Goal: Task Accomplishment & Management: Complete application form

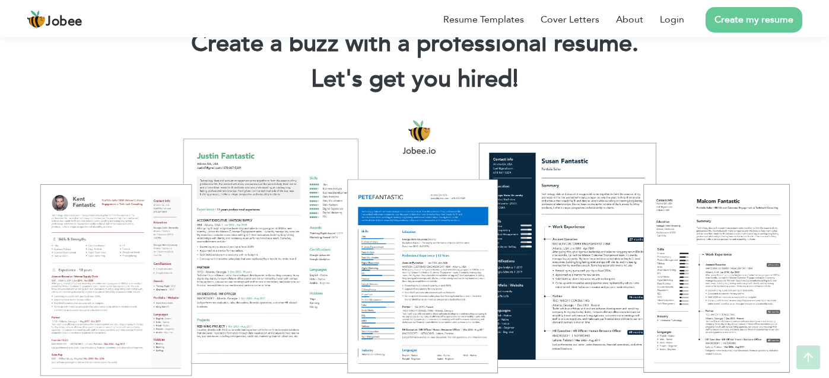
scroll to position [119, 0]
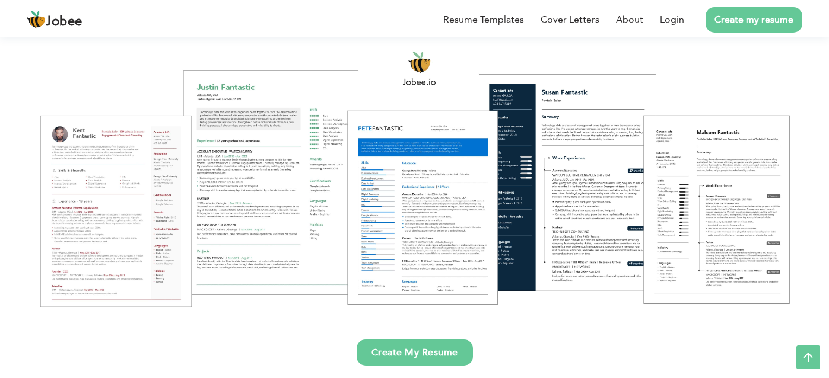
click at [423, 349] on link "Create My Resume" at bounding box center [414, 353] width 116 height 26
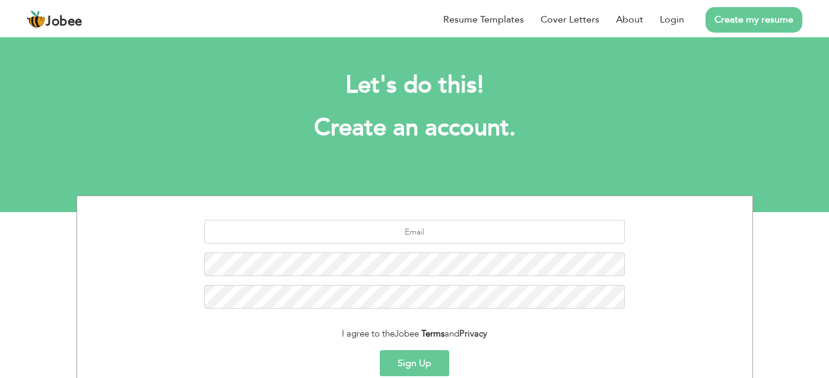
scroll to position [114, 0]
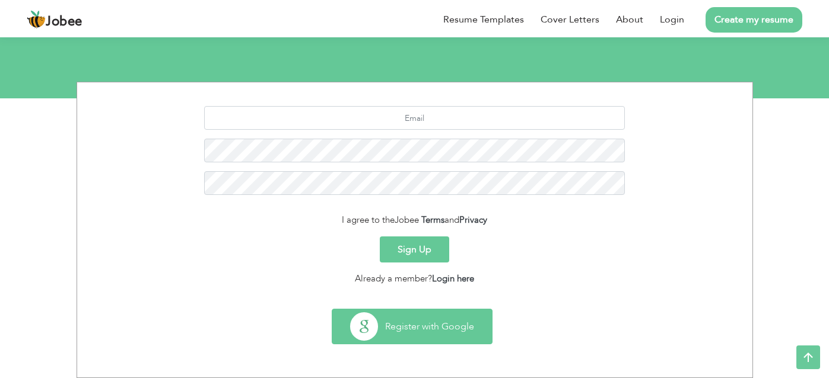
click at [422, 323] on button "Register with Google" at bounding box center [412, 327] width 160 height 34
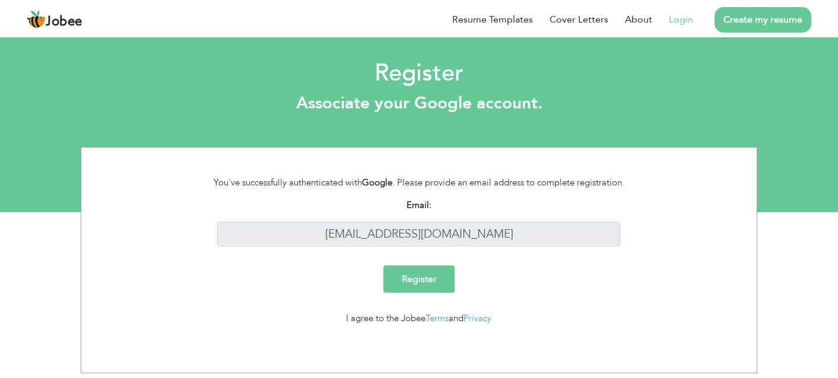
click at [437, 269] on input "Register" at bounding box center [418, 279] width 71 height 27
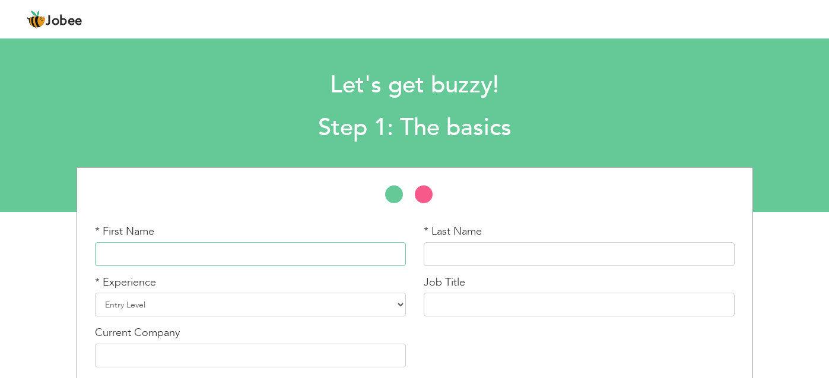
click at [267, 253] on input "text" at bounding box center [250, 255] width 311 height 24
paste input "[DEMOGRAPHIC_DATA]"
type input "Muhammad"
click at [493, 259] on input "text" at bounding box center [579, 255] width 311 height 24
paste input "Kamil"
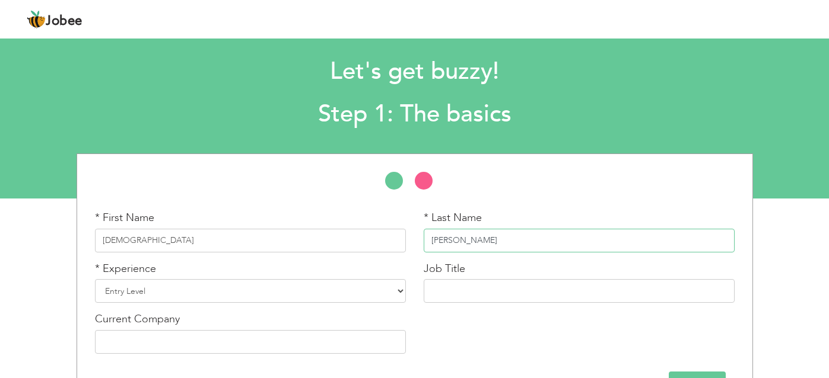
scroll to position [52, 0]
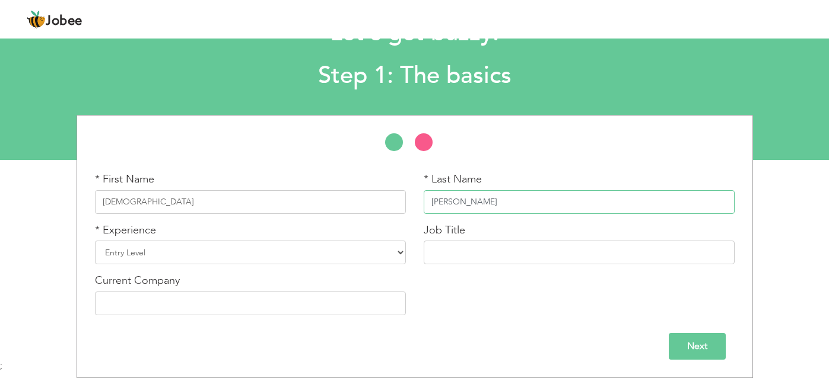
type input "Kamil"
click at [676, 342] on input "Next" at bounding box center [696, 346] width 57 height 27
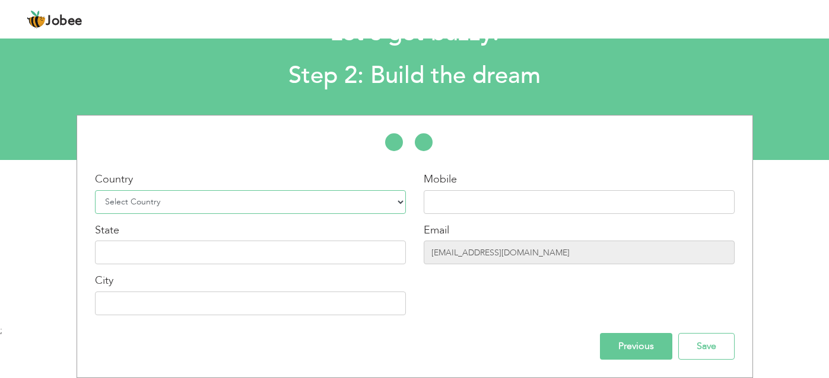
click at [235, 195] on select "Select Country Afghanistan Albania Algeria American Samoa Andorra Angola Anguil…" at bounding box center [250, 202] width 311 height 24
select select "166"
click at [95, 190] on select "Select Country Afghanistan Albania Algeria American Samoa Andorra Angola Anguil…" at bounding box center [250, 202] width 311 height 24
click at [472, 203] on input "text" at bounding box center [579, 202] width 311 height 24
paste input "0300126155"
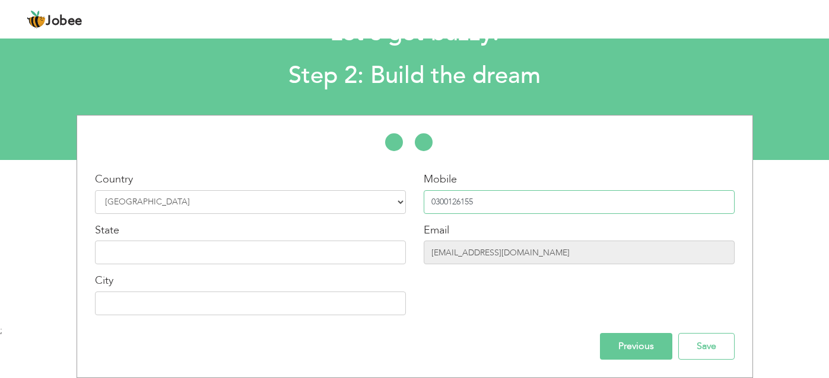
type input "0300126155"
click at [320, 252] on input "text" at bounding box center [250, 253] width 311 height 24
type input "[GEOGRAPHIC_DATA]"
click at [354, 297] on input "text" at bounding box center [250, 304] width 311 height 24
paste input "[GEOGRAPHIC_DATA]"
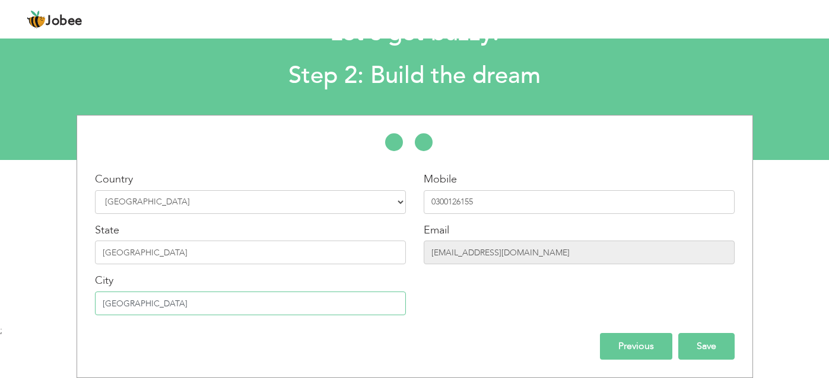
type input "[GEOGRAPHIC_DATA]"
click at [714, 345] on input "Save" at bounding box center [706, 346] width 56 height 27
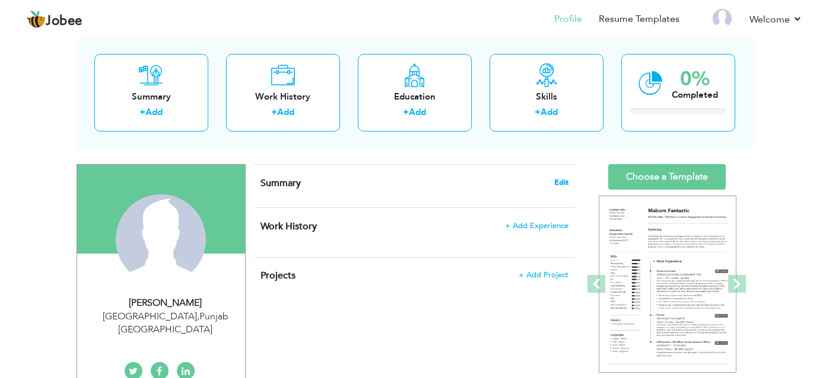
click at [562, 185] on span "Edit" at bounding box center [561, 183] width 14 height 8
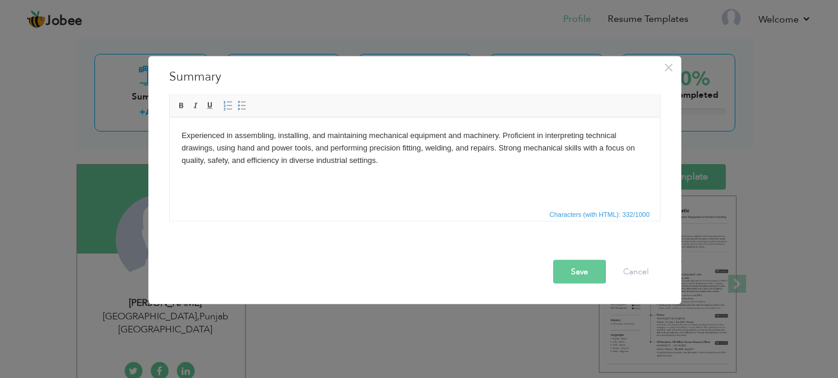
click at [563, 266] on button "Save" at bounding box center [579, 272] width 53 height 24
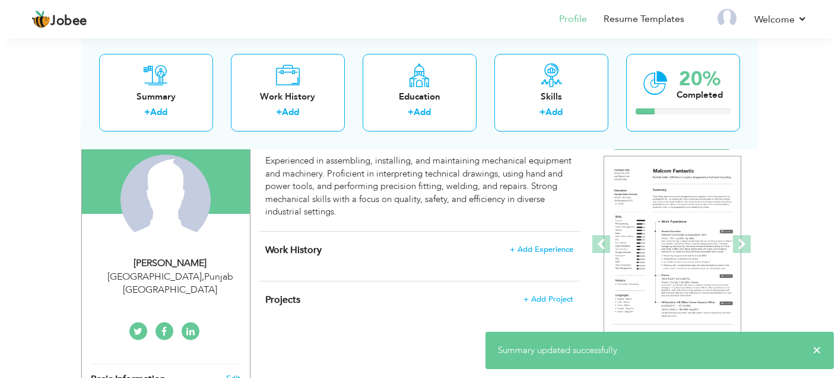
scroll to position [119, 0]
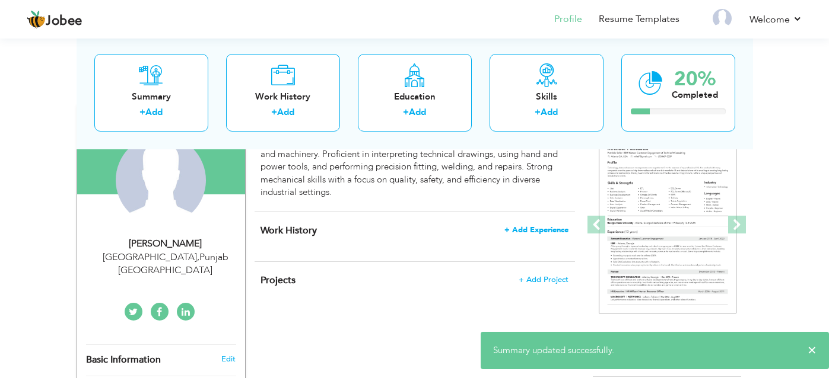
click at [507, 229] on span "+ Add Experience" at bounding box center [536, 230] width 64 height 8
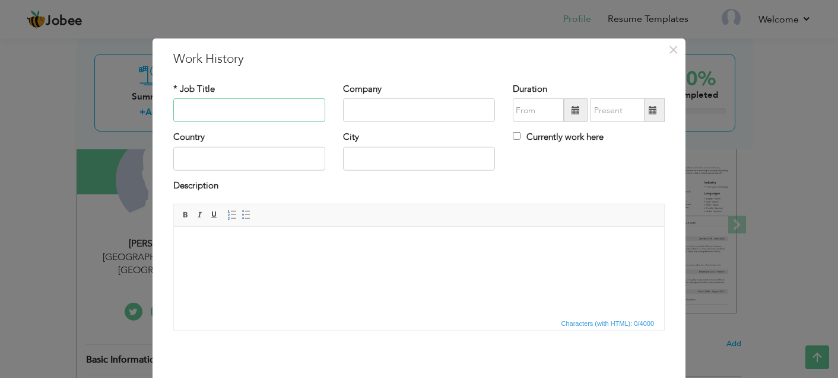
paste input "Senior Fitter"
type input "Senior Fitter"
click at [380, 106] on input "text" at bounding box center [419, 110] width 152 height 24
paste input "Geo ID Engineering."
type input "Geo ID Engineering."
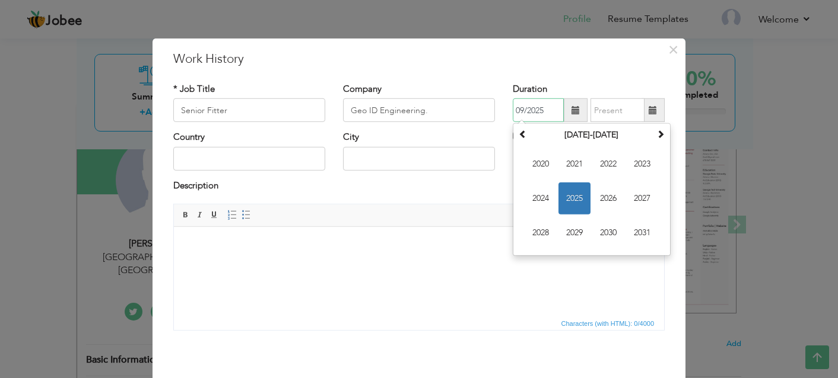
click at [521, 113] on input "09/2025" at bounding box center [537, 110] width 51 height 24
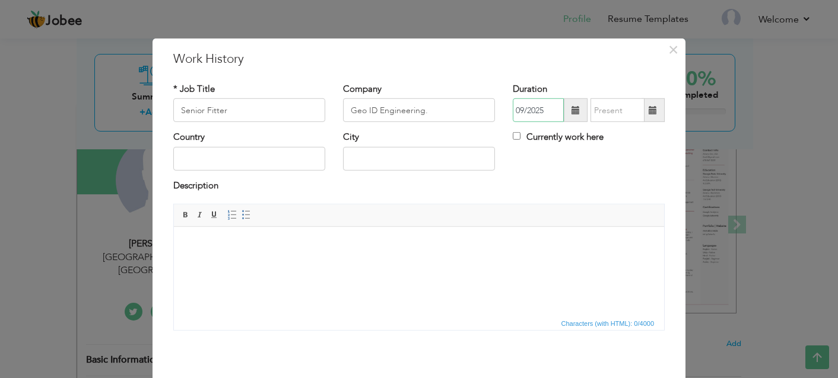
click at [544, 117] on input "09/2025" at bounding box center [537, 110] width 51 height 24
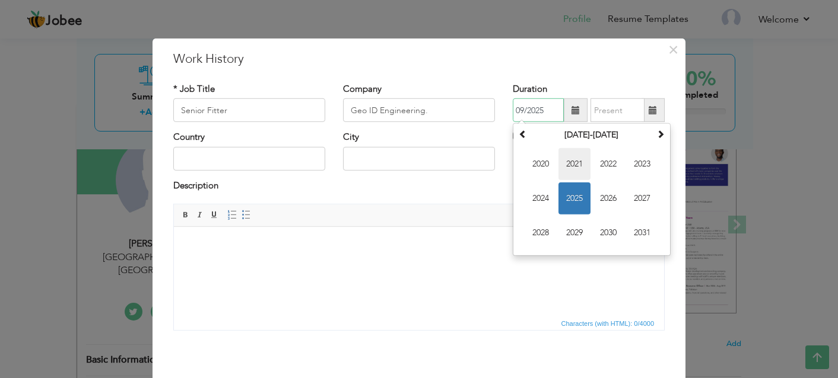
click at [562, 157] on span "2021" at bounding box center [574, 164] width 32 height 32
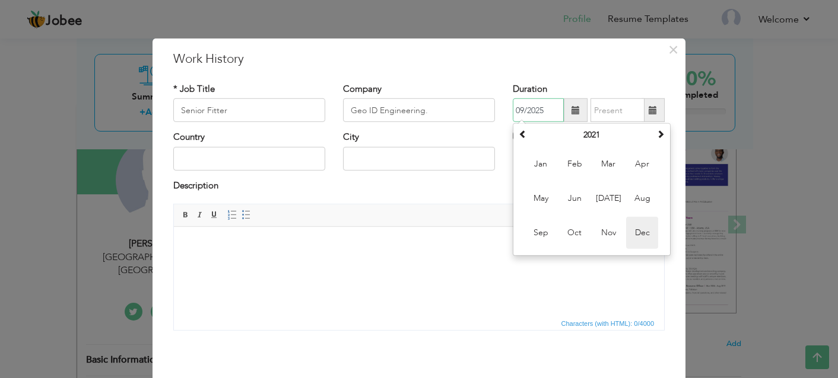
drag, startPoint x: 631, startPoint y: 231, endPoint x: 461, endPoint y: 2, distance: 284.5
click at [631, 231] on span "Dec" at bounding box center [642, 233] width 32 height 32
type input "12/2021"
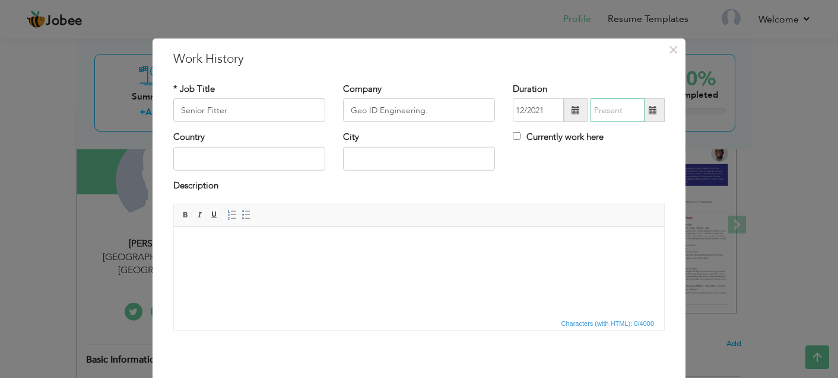
type input "09/2025"
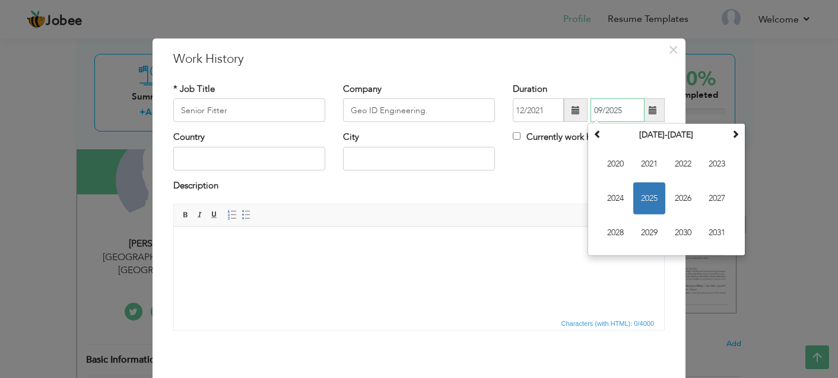
click at [605, 119] on input "09/2025" at bounding box center [617, 110] width 54 height 24
click at [647, 167] on span "2021" at bounding box center [649, 164] width 32 height 32
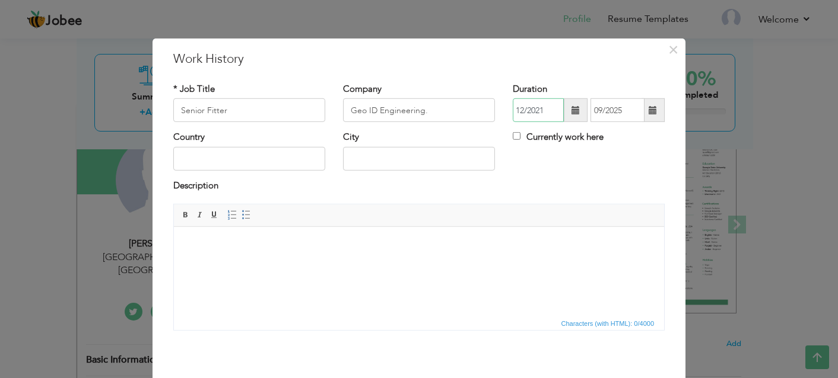
click at [524, 107] on input "12/2021" at bounding box center [537, 110] width 51 height 24
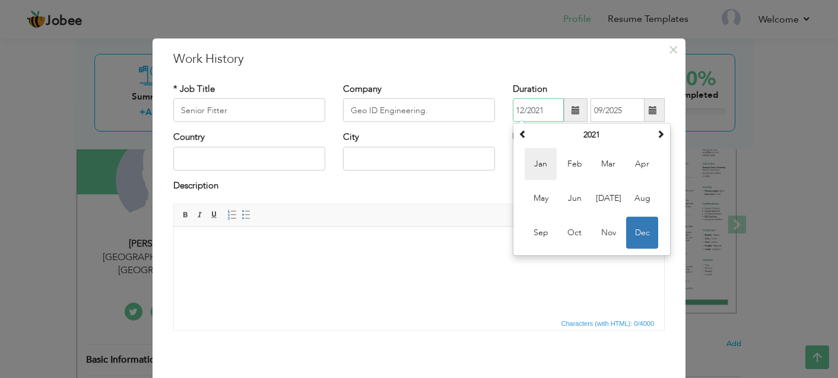
click at [529, 158] on span "Jan" at bounding box center [540, 164] width 32 height 32
type input "01/2021"
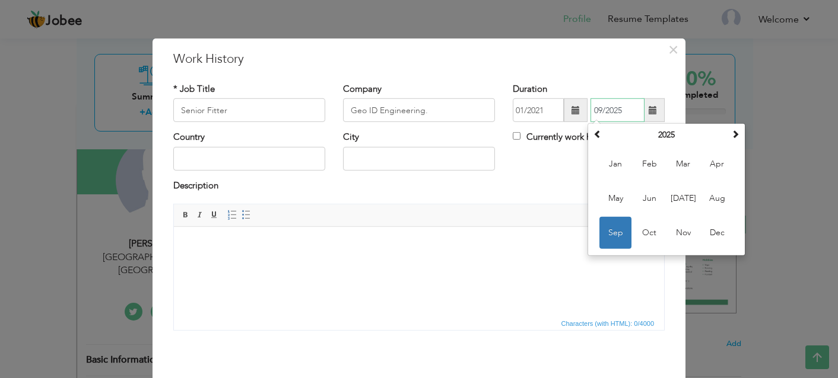
click at [600, 113] on input "09/2025" at bounding box center [617, 110] width 54 height 24
click at [680, 233] on span "Nov" at bounding box center [683, 233] width 32 height 32
type input "11/2025"
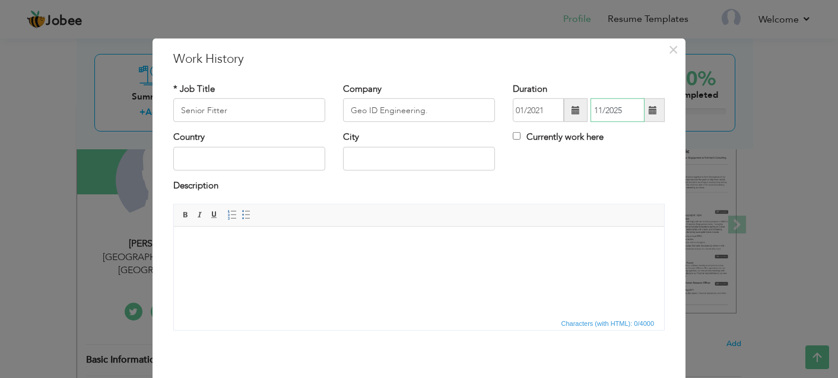
click at [620, 117] on input "11/2025" at bounding box center [617, 110] width 54 height 24
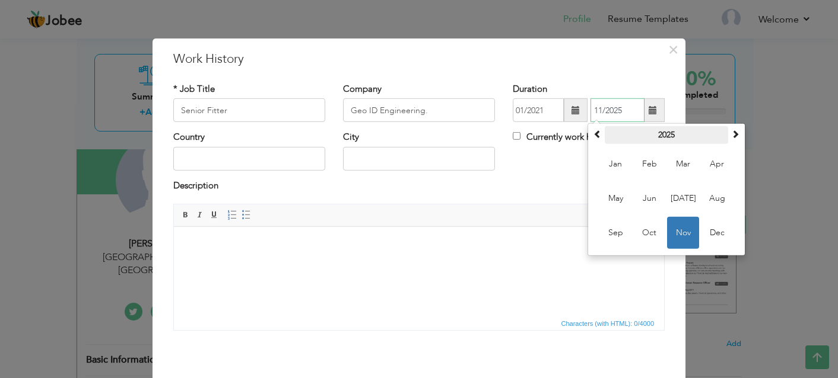
click at [616, 136] on th "2025" at bounding box center [665, 135] width 123 height 18
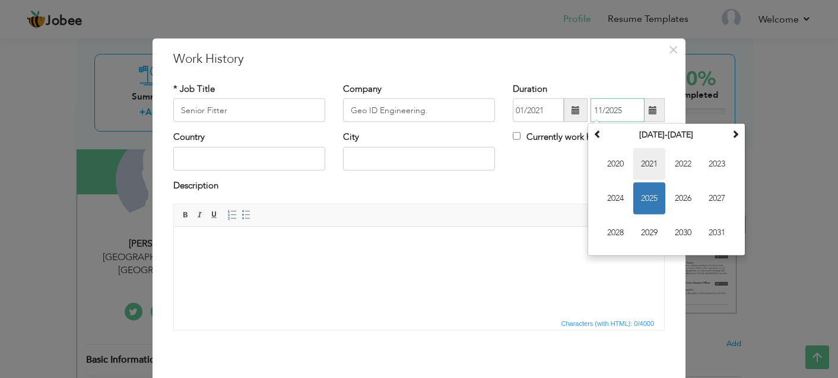
click at [636, 167] on span "2021" at bounding box center [649, 164] width 32 height 32
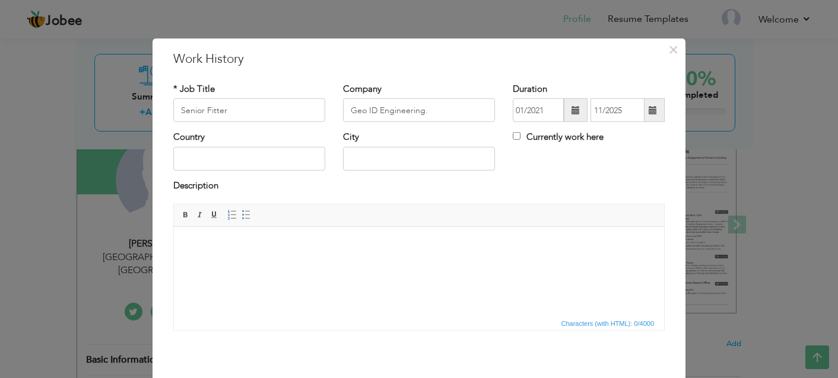
click at [523, 148] on div "Currently work here" at bounding box center [589, 143] width 170 height 24
click at [239, 152] on input "text" at bounding box center [249, 159] width 152 height 24
type input "Pakisatn"
type input "K"
type input "[GEOGRAPHIC_DATA]"
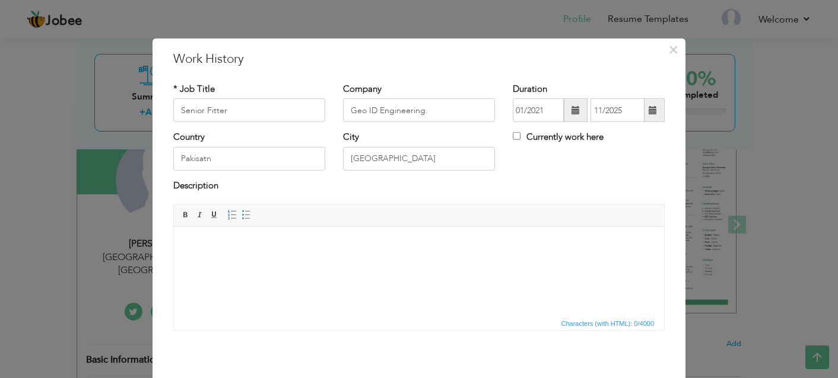
click at [186, 246] on body at bounding box center [419, 245] width 466 height 12
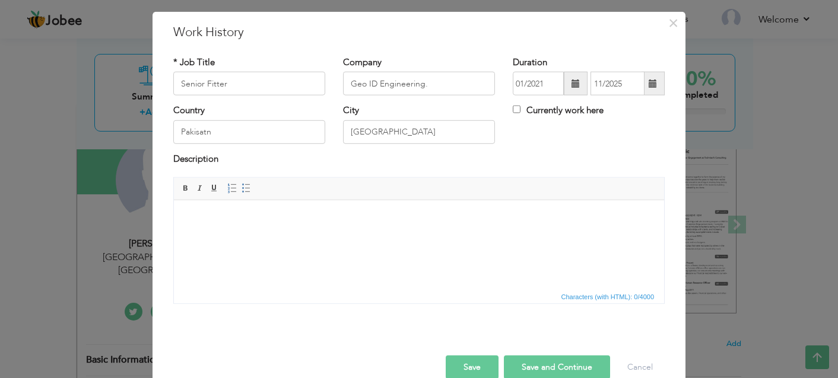
scroll to position [49, 0]
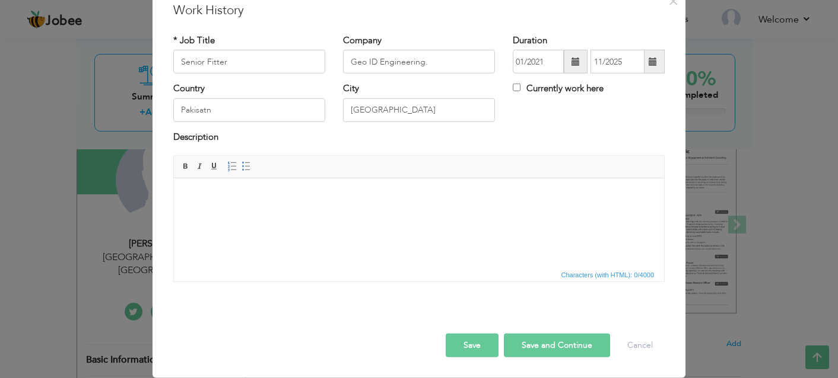
click at [462, 340] on button "Save" at bounding box center [471, 346] width 53 height 24
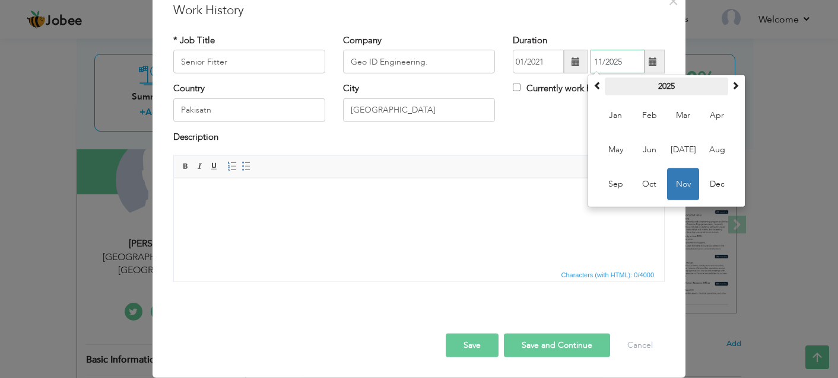
click at [627, 87] on th "2025" at bounding box center [665, 87] width 123 height 18
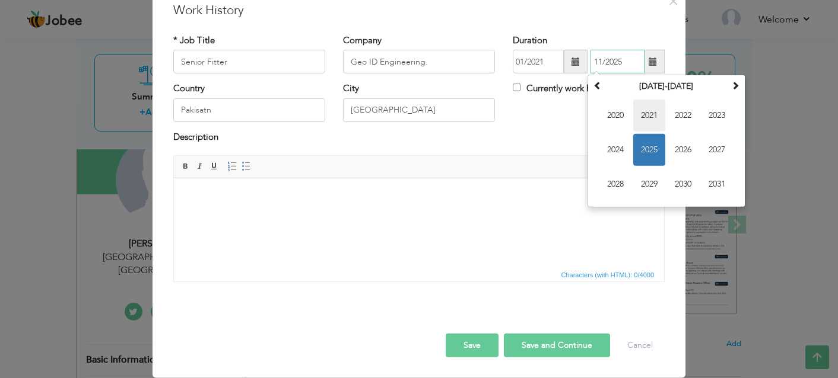
click at [645, 122] on span "2021" at bounding box center [649, 116] width 32 height 32
click at [462, 342] on button "Save" at bounding box center [471, 346] width 53 height 24
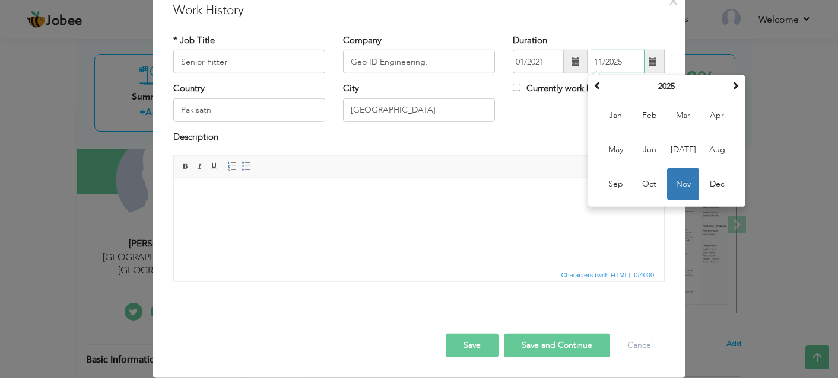
click at [597, 63] on input "11/2025" at bounding box center [617, 62] width 54 height 24
click at [541, 63] on input "01/2021" at bounding box center [537, 62] width 51 height 24
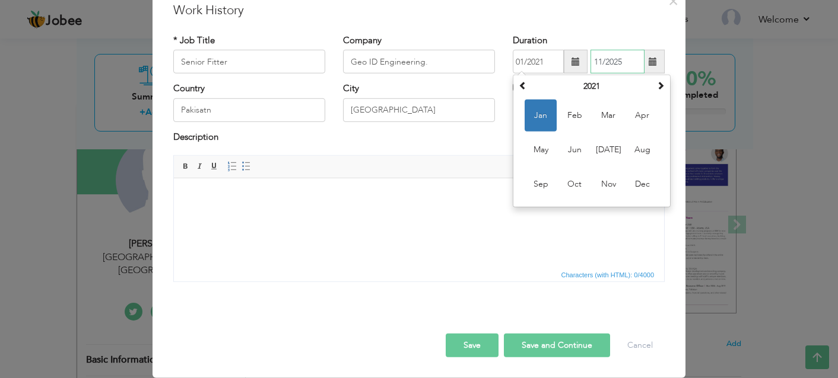
click at [604, 58] on input "11/2025" at bounding box center [617, 62] width 54 height 24
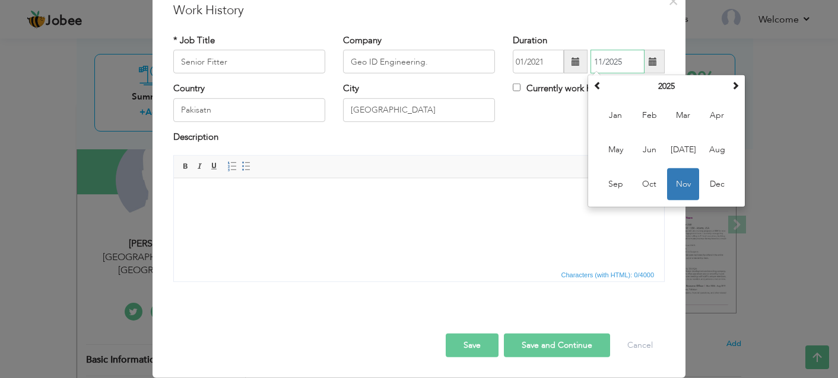
click at [686, 181] on span "Nov" at bounding box center [683, 184] width 32 height 32
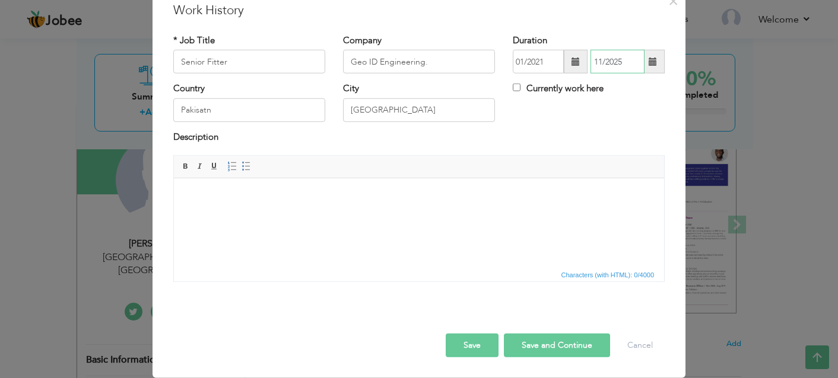
click at [610, 68] on input "11/2025" at bounding box center [617, 62] width 54 height 24
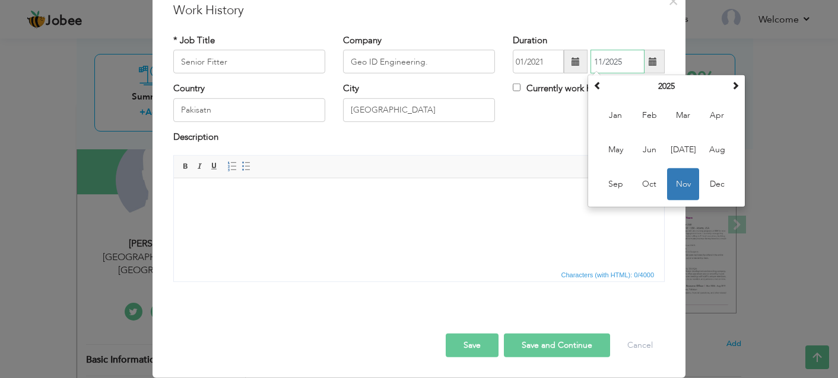
click at [670, 170] on span "Nov" at bounding box center [683, 184] width 32 height 32
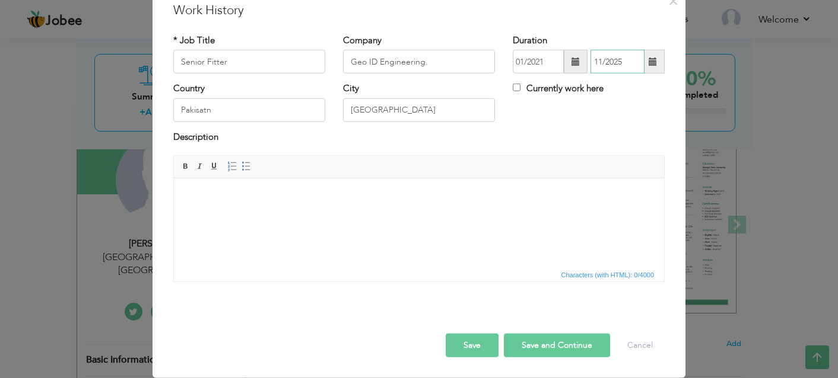
click at [613, 66] on input "11/2025" at bounding box center [617, 62] width 54 height 24
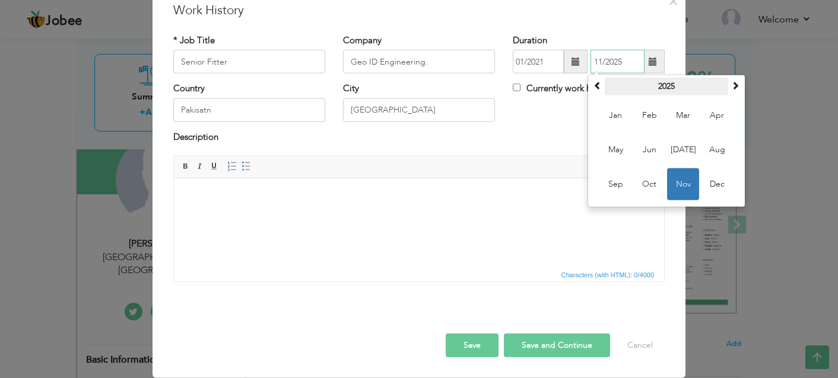
click at [648, 81] on th "2025" at bounding box center [665, 87] width 123 height 18
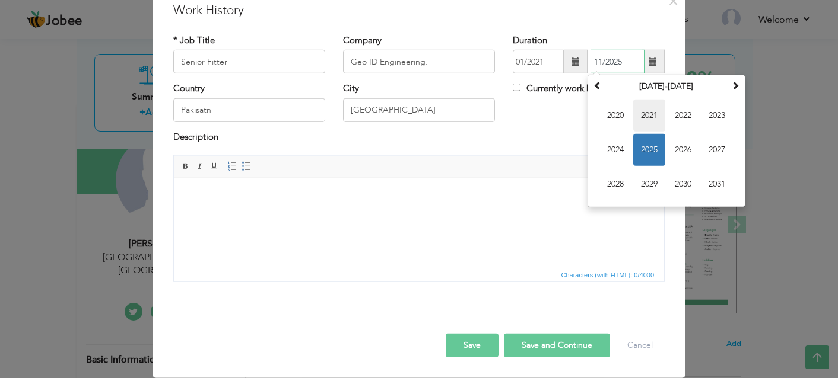
click at [641, 113] on span "2021" at bounding box center [649, 116] width 32 height 32
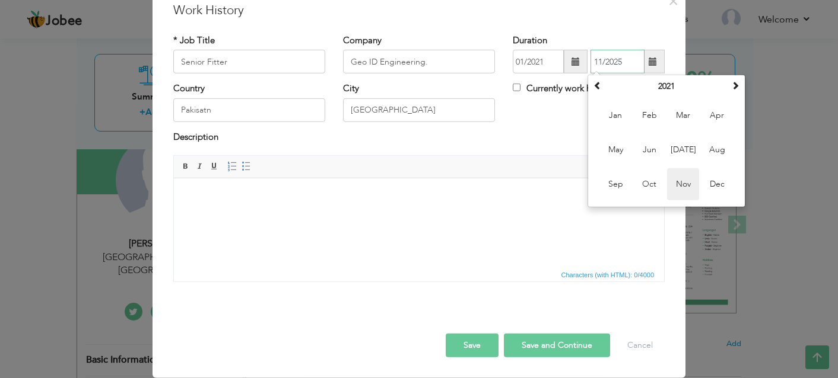
click at [677, 185] on span "Nov" at bounding box center [683, 184] width 32 height 32
type input "11/2021"
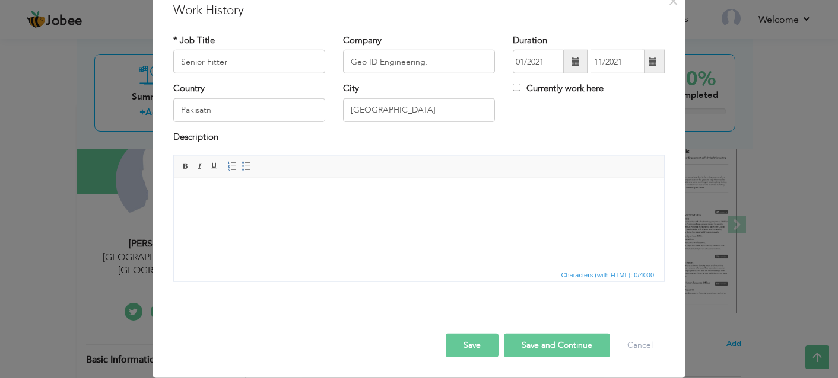
click at [480, 340] on button "Save" at bounding box center [471, 346] width 53 height 24
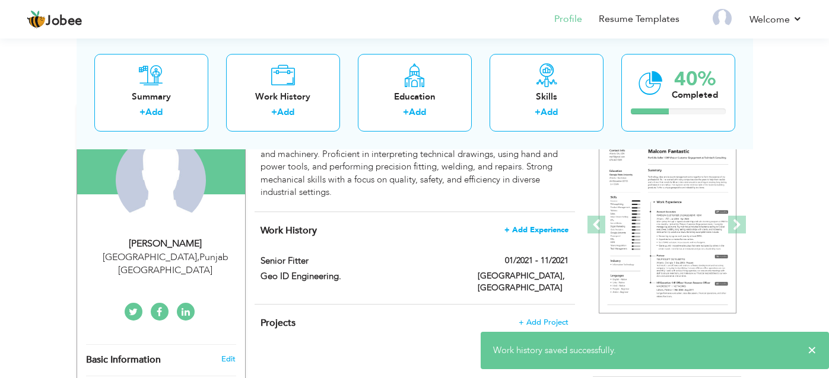
click at [542, 227] on span "+ Add Experience" at bounding box center [536, 230] width 64 height 8
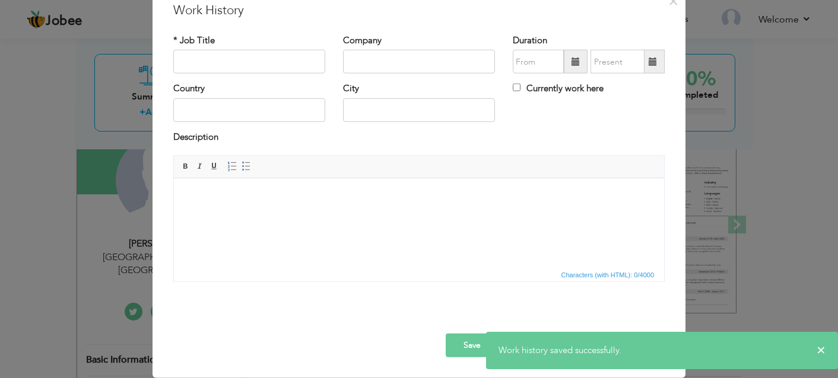
scroll to position [0, 0]
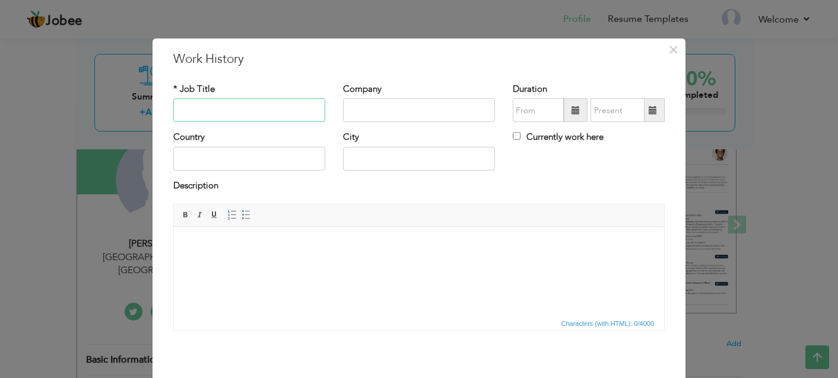
paste input "Assistant Fitter"
type input "Assistant Fitter"
paste input "Sheikhoo Steel Pvt Ltd."
type input "Sheikhoo Steel Pvt Ltd."
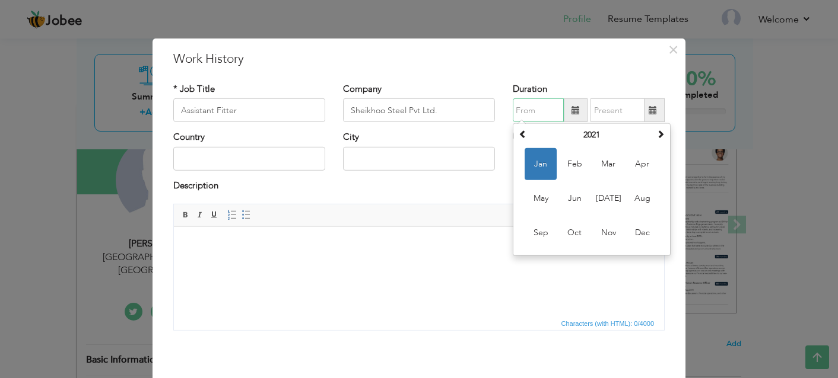
click at [533, 114] on input "text" at bounding box center [537, 110] width 51 height 24
click at [524, 160] on span "Jan" at bounding box center [540, 164] width 32 height 32
type input "01/2021"
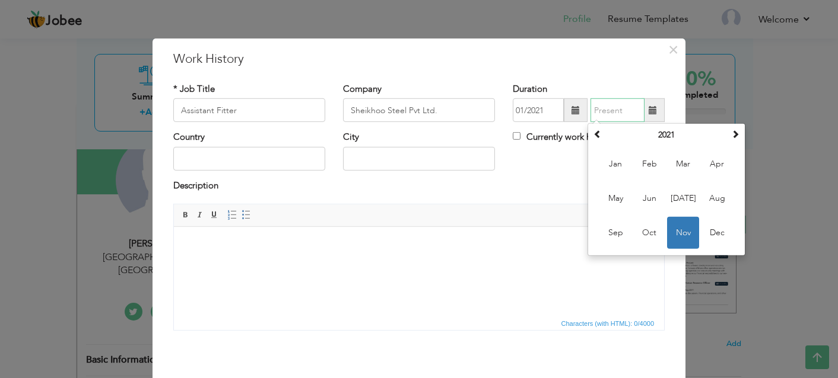
click at [603, 116] on input "text" at bounding box center [617, 110] width 54 height 24
click at [673, 231] on span "Nov" at bounding box center [683, 233] width 32 height 32
type input "11/2021"
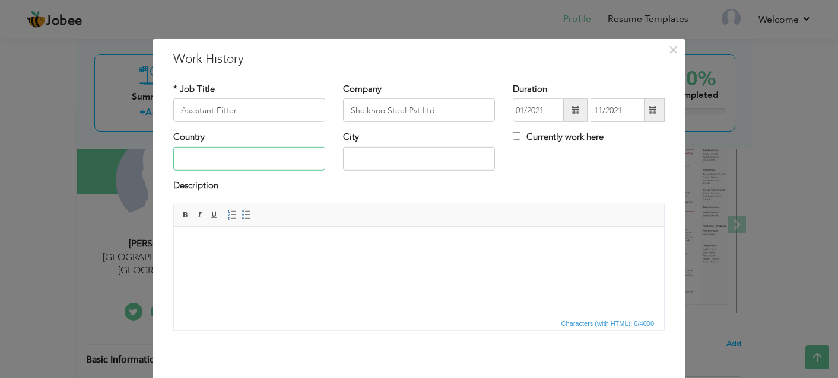
click at [243, 161] on input "text" at bounding box center [249, 159] width 152 height 24
type input "[GEOGRAPHIC_DATA]"
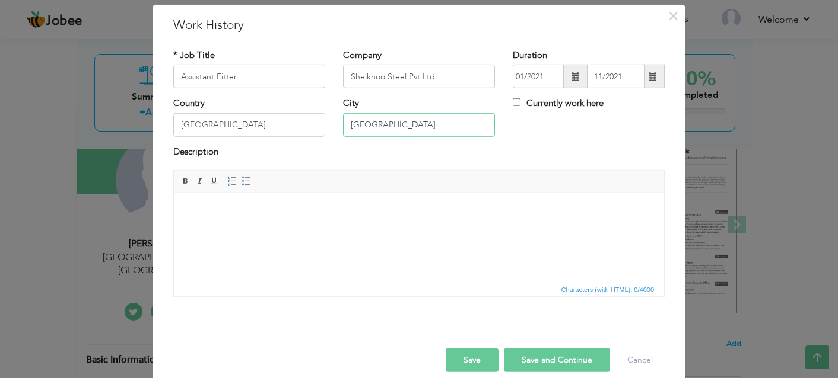
scroll to position [49, 0]
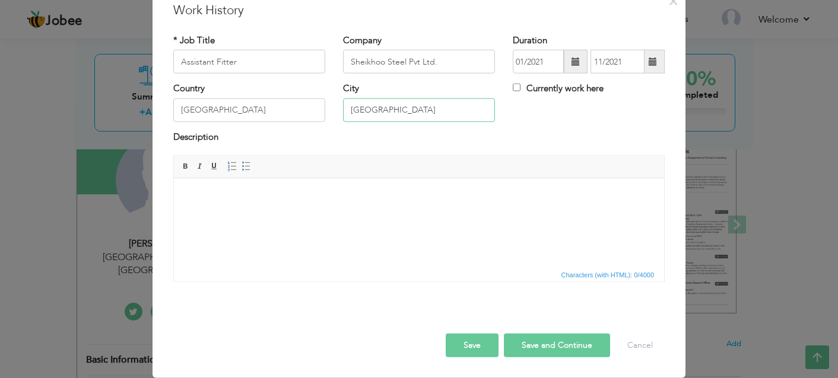
type input "[GEOGRAPHIC_DATA]"
click at [487, 349] on button "Save" at bounding box center [471, 346] width 53 height 24
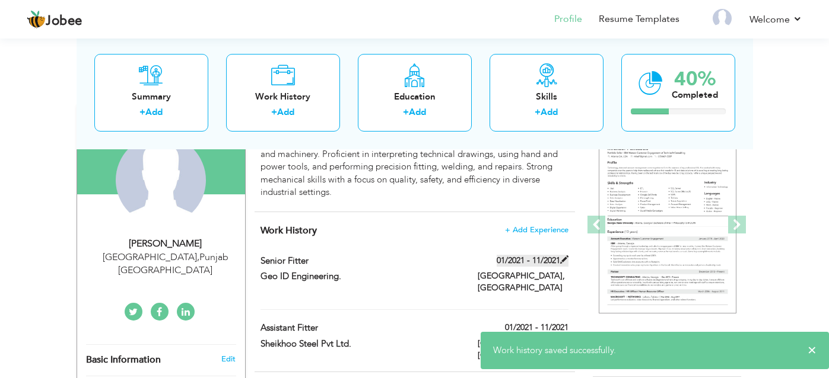
click at [562, 260] on span at bounding box center [564, 260] width 8 height 8
type input "Senior Fitter"
type input "Geo ID Engineering."
type input "Pakisatn"
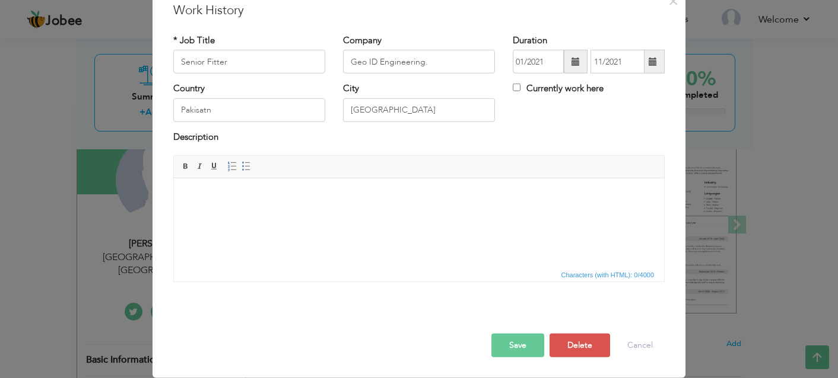
scroll to position [0, 0]
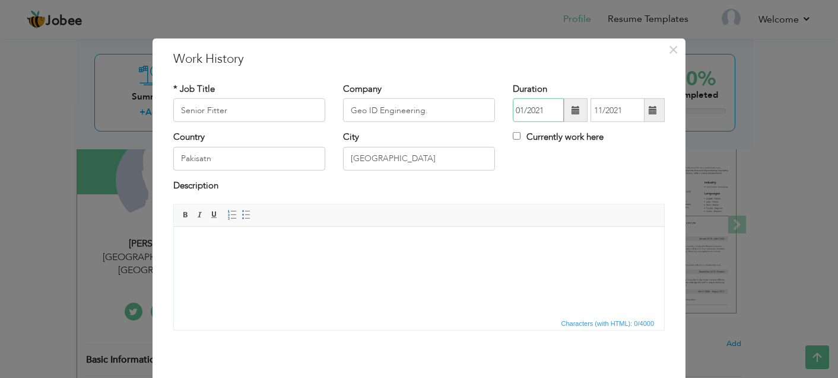
click at [534, 107] on input "01/2021" at bounding box center [537, 110] width 51 height 24
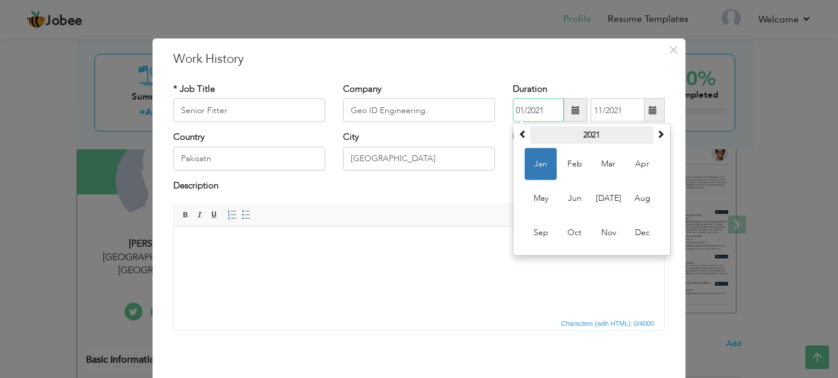
click at [630, 135] on th "2021" at bounding box center [591, 135] width 123 height 18
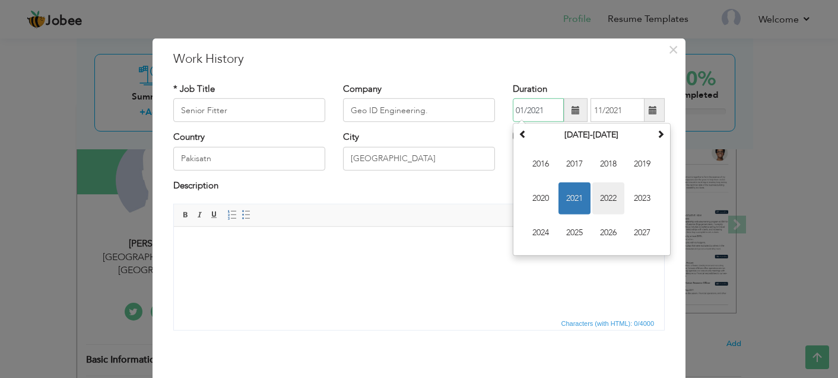
click at [603, 195] on span "2022" at bounding box center [608, 199] width 32 height 32
click at [638, 235] on span "Dec" at bounding box center [642, 233] width 32 height 32
type input "12/2022"
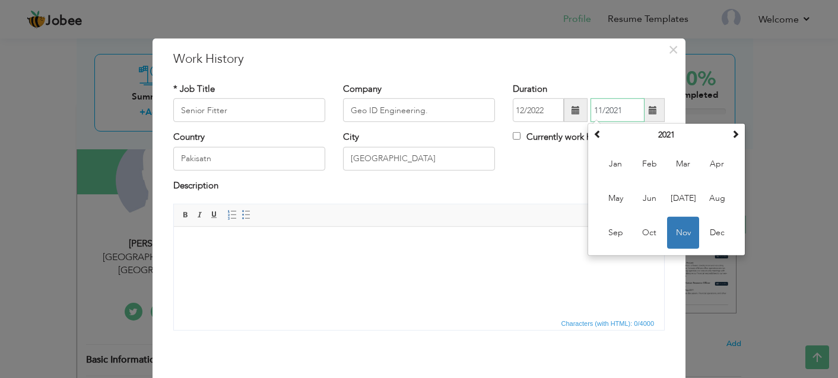
click at [615, 109] on input "11/2021" at bounding box center [617, 110] width 54 height 24
click at [663, 133] on th "2021" at bounding box center [665, 135] width 123 height 18
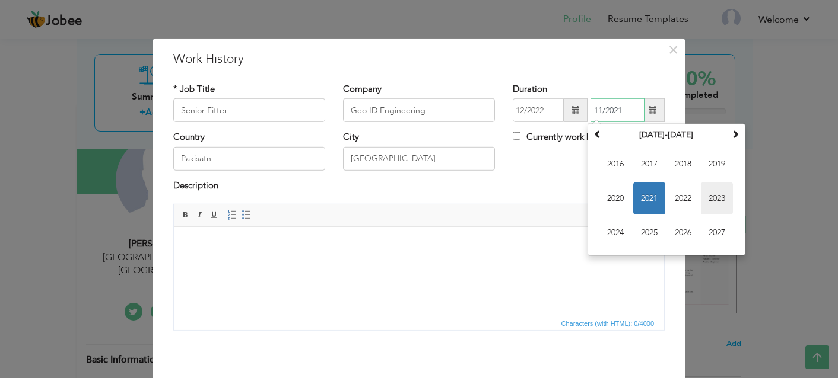
click at [703, 197] on span "2023" at bounding box center [717, 199] width 32 height 32
click at [675, 223] on span "Nov" at bounding box center [683, 233] width 32 height 32
type input "11/2023"
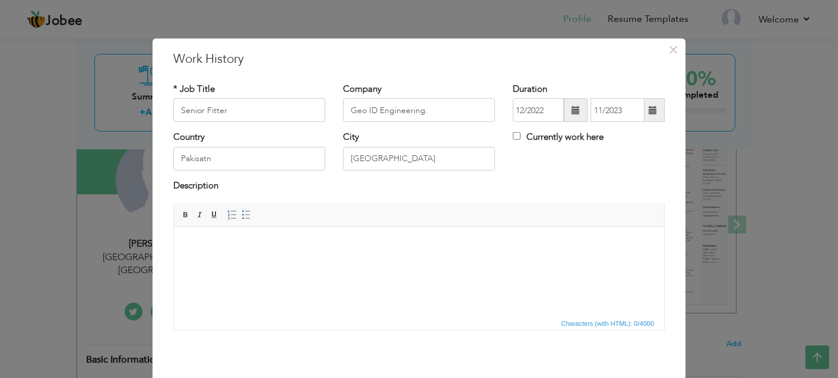
scroll to position [49, 0]
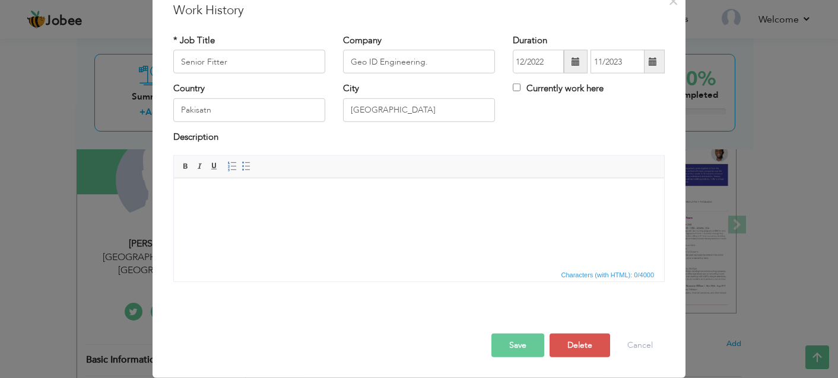
click at [503, 342] on button "Save" at bounding box center [517, 346] width 53 height 24
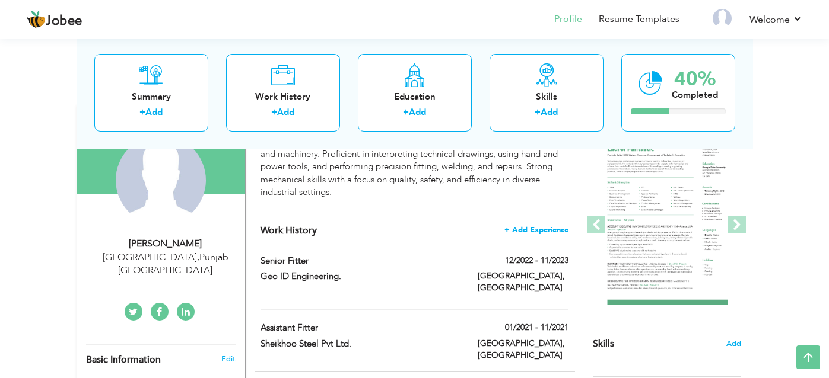
click at [511, 226] on span "+ Add Experience" at bounding box center [536, 230] width 64 height 8
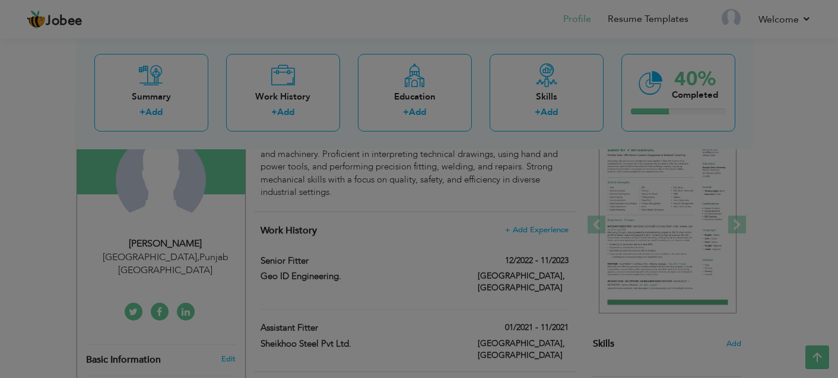
scroll to position [0, 0]
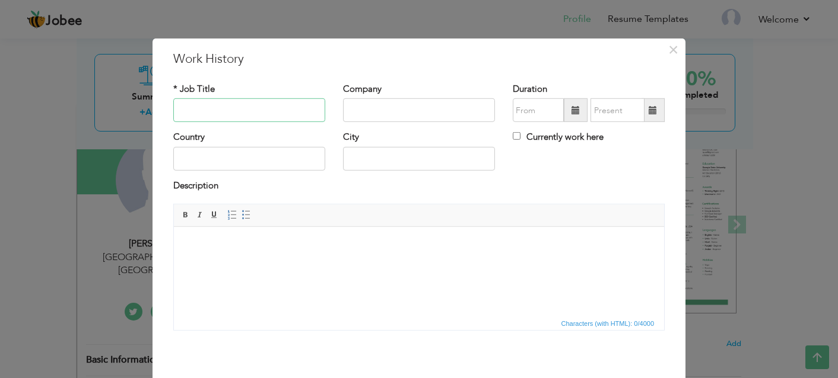
click at [260, 110] on input "text" at bounding box center [249, 110] width 152 height 24
paste input "Field Fitter"
type input "Field Fitter"
click at [374, 113] on input "text" at bounding box center [419, 110] width 152 height 24
paste input "Fatima Air Systems."
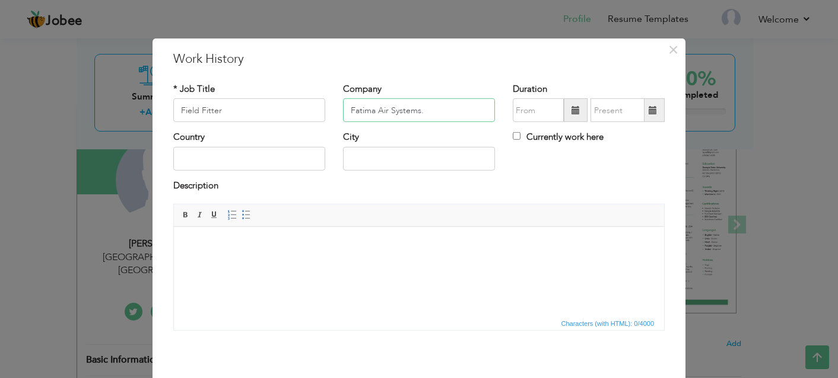
type input "Fatima Air Systems."
click at [518, 107] on input "text" at bounding box center [537, 110] width 51 height 24
click at [542, 102] on input "text" at bounding box center [537, 110] width 51 height 24
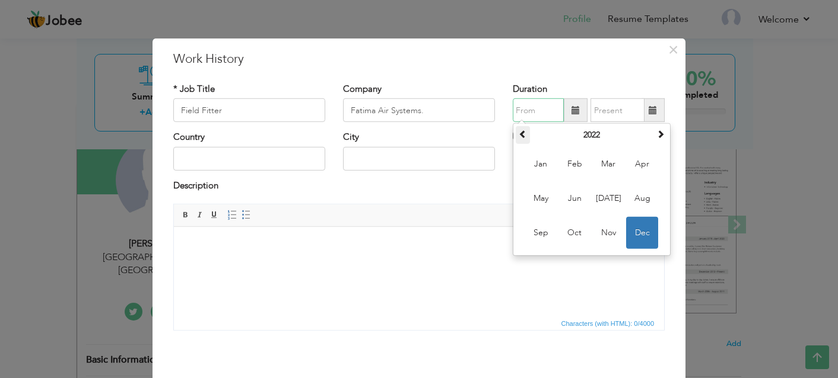
click at [523, 135] on th at bounding box center [522, 135] width 14 height 18
click at [635, 242] on span "Dec" at bounding box center [642, 233] width 32 height 32
type input "12/2021"
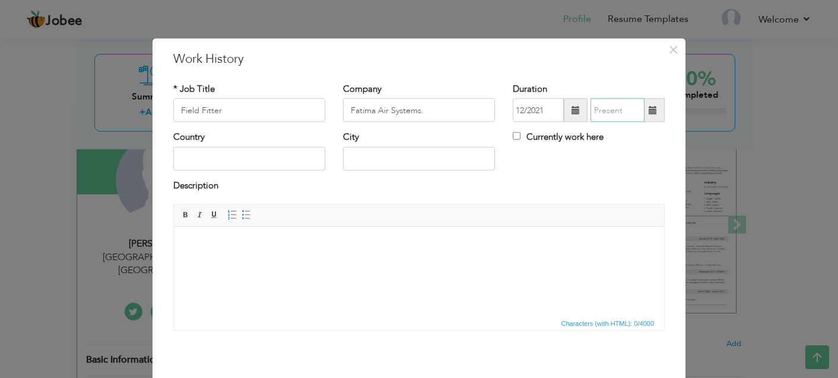
click at [601, 112] on input "text" at bounding box center [617, 110] width 54 height 24
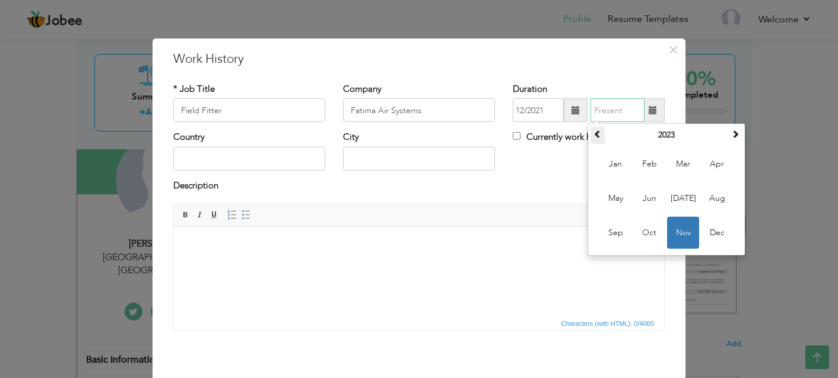
click at [597, 136] on th at bounding box center [597, 135] width 14 height 18
click at [593, 117] on input "text" at bounding box center [617, 110] width 54 height 24
click at [672, 228] on span "Nov" at bounding box center [683, 233] width 32 height 32
type input "11/2022"
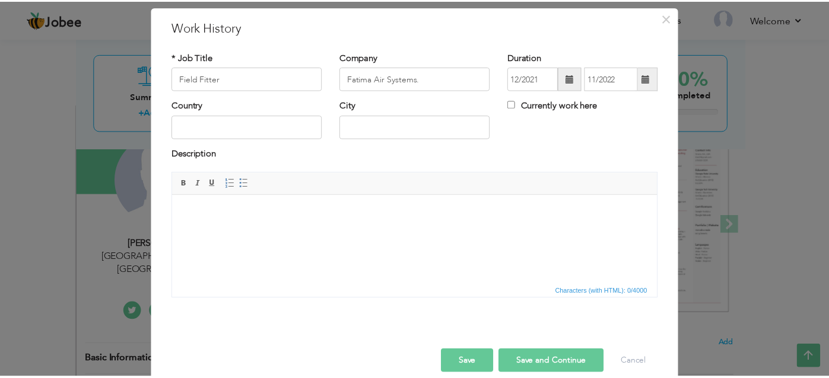
scroll to position [49, 0]
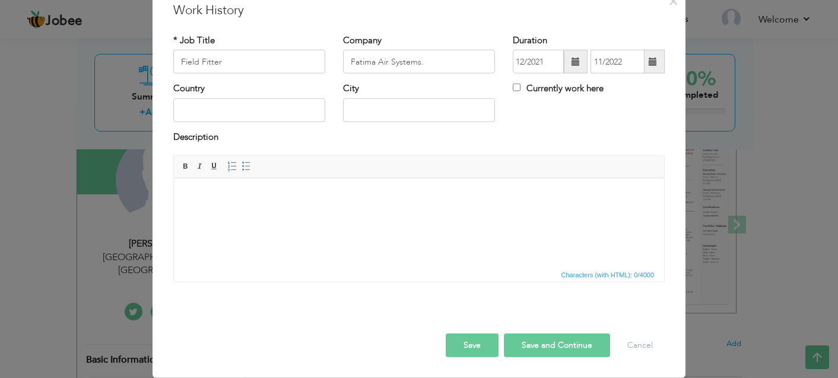
click at [466, 348] on button "Save" at bounding box center [471, 346] width 53 height 24
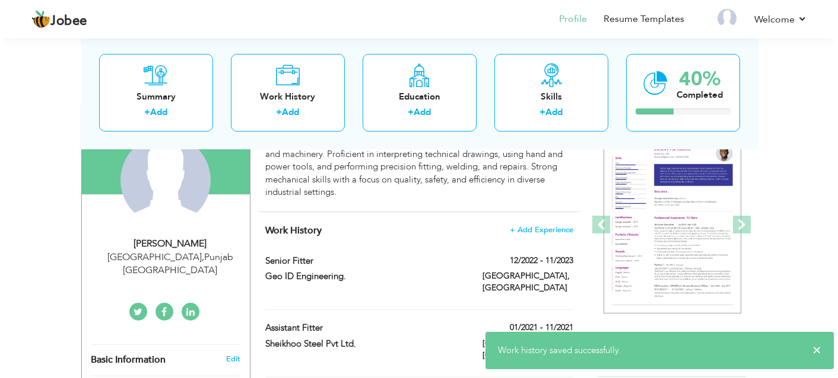
scroll to position [178, 0]
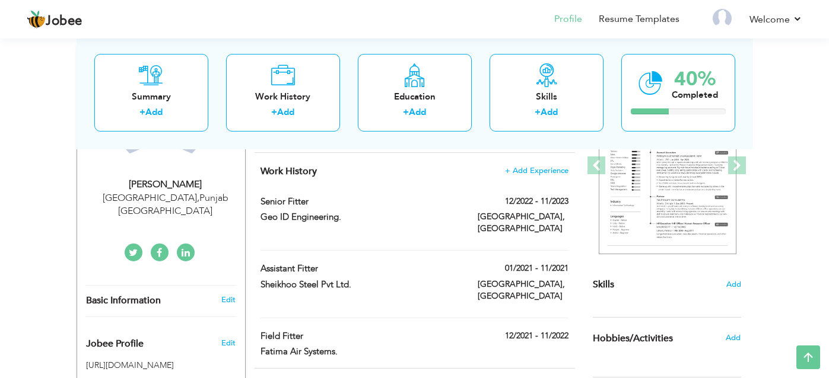
click at [480, 263] on div "01/2021 - 11/2021" at bounding box center [523, 270] width 109 height 15
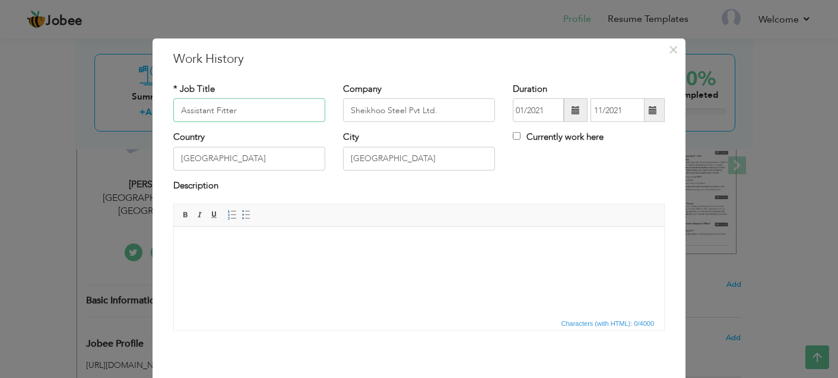
scroll to position [49, 0]
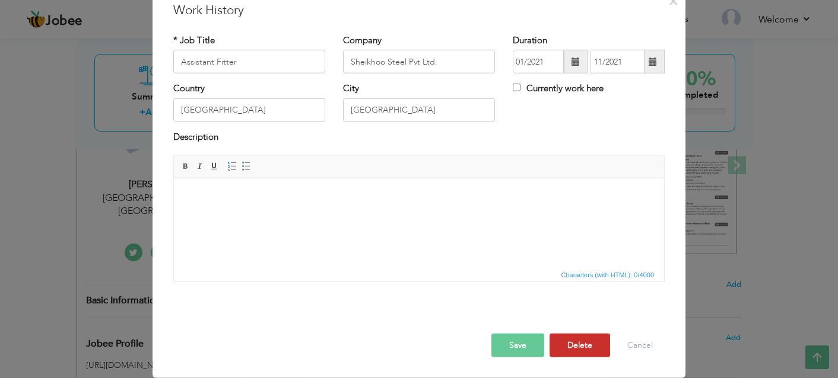
click at [582, 353] on button "Delete" at bounding box center [579, 346] width 61 height 24
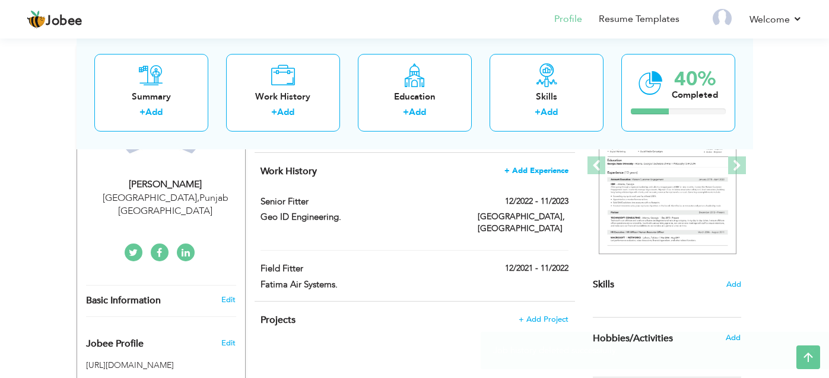
click at [549, 167] on span "+ Add Experience" at bounding box center [536, 171] width 64 height 8
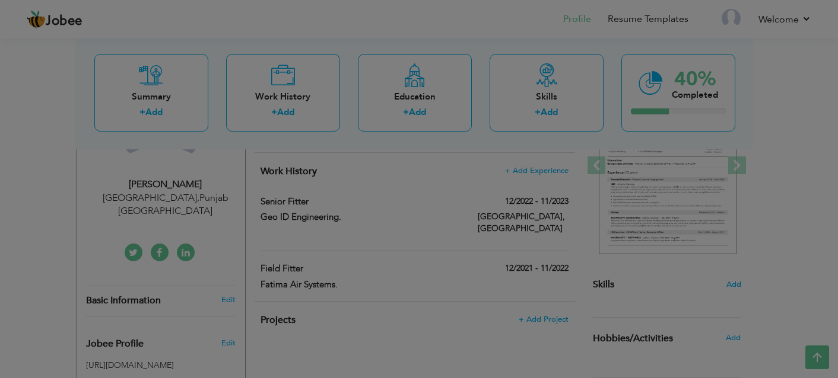
scroll to position [0, 0]
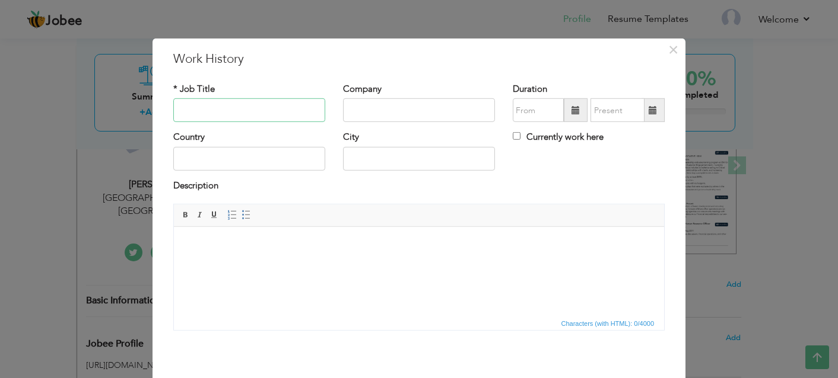
paste input "Assistant Fitter"
type input "Assistant Fitter"
click at [365, 103] on input "text" at bounding box center [419, 110] width 152 height 24
paste input "Sheikhoo Steel Pvt Ltd."
type input "Sheikhoo Steel Pvt Ltd."
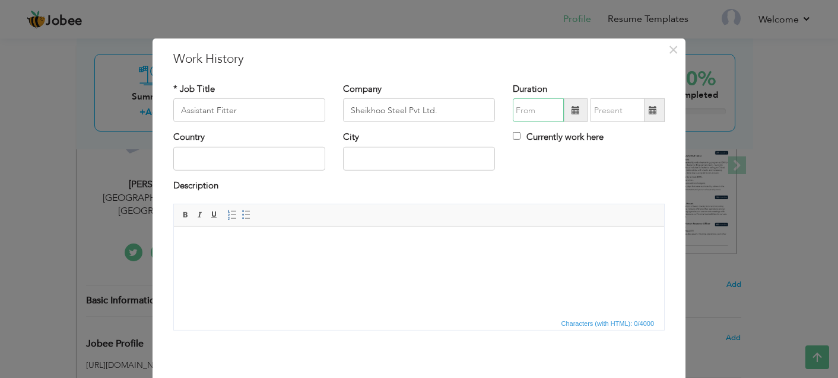
click at [512, 106] on input "text" at bounding box center [537, 110] width 51 height 24
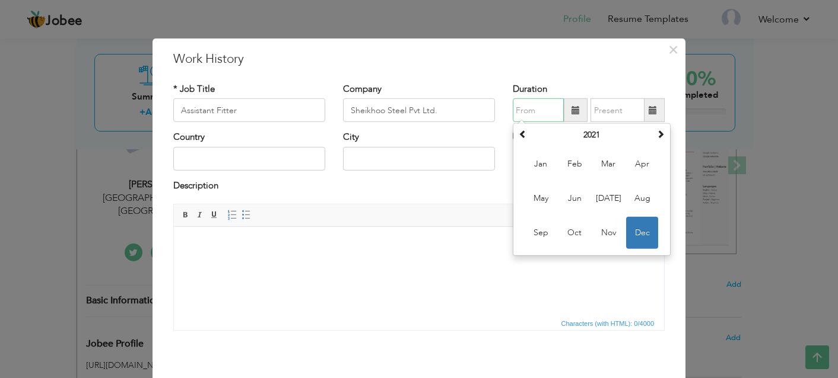
click at [531, 180] on td "Jan Feb Mar Apr May Jun Jul Aug Sep Oct Nov Dec" at bounding box center [591, 198] width 152 height 109
click at [539, 167] on span "Jan" at bounding box center [540, 164] width 32 height 32
type input "01/2021"
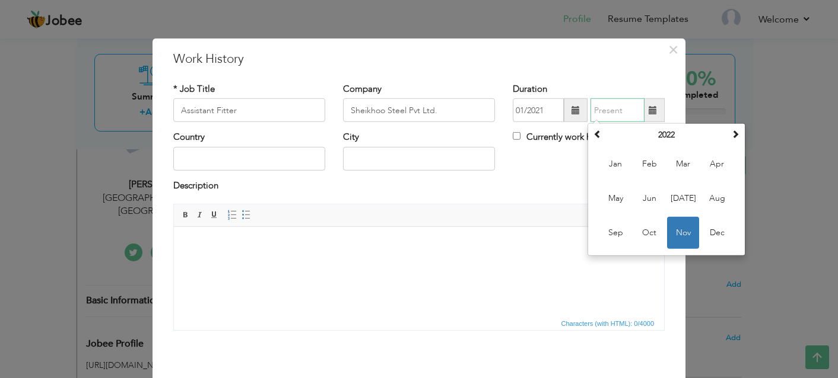
click at [601, 111] on input "text" at bounding box center [617, 110] width 54 height 24
click at [593, 138] on span at bounding box center [597, 134] width 8 height 8
click at [677, 223] on span "Nov" at bounding box center [683, 233] width 32 height 32
type input "11/2021"
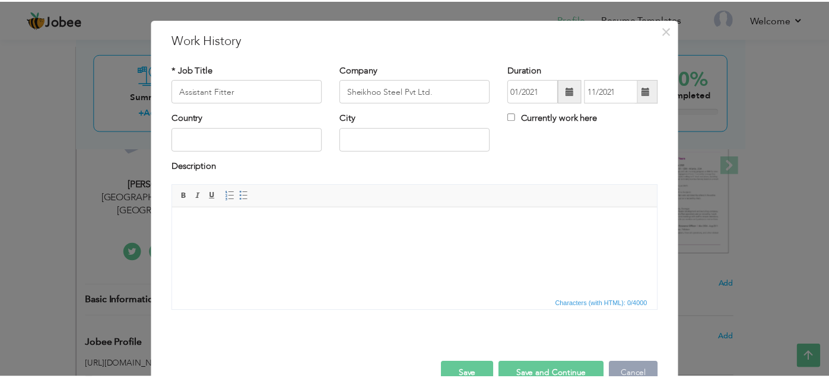
scroll to position [49, 0]
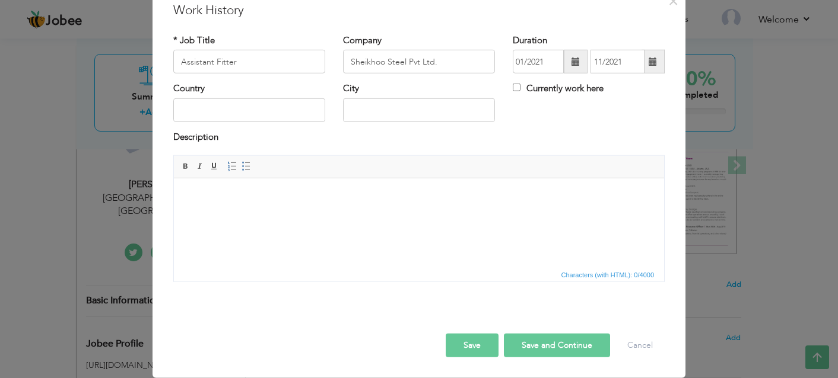
click at [477, 346] on button "Save" at bounding box center [471, 346] width 53 height 24
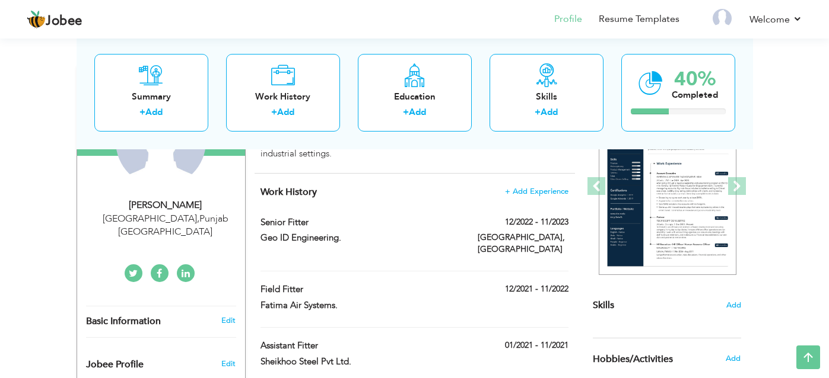
scroll to position [178, 0]
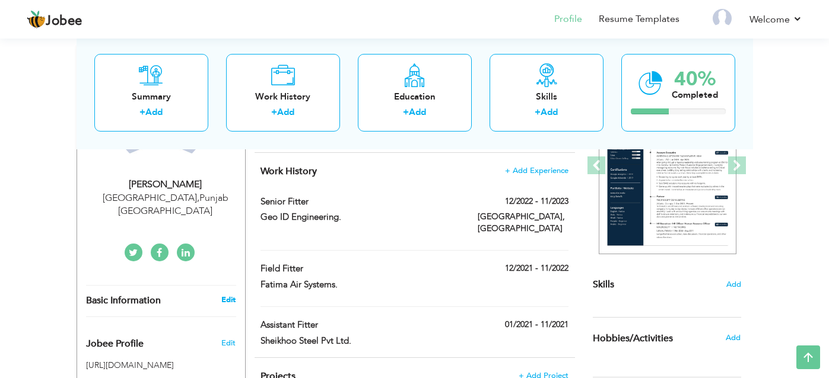
click at [222, 295] on link "Edit" at bounding box center [228, 300] width 14 height 11
type input "[DEMOGRAPHIC_DATA]"
type input "[PERSON_NAME]"
type input "0300126155"
select select "number:166"
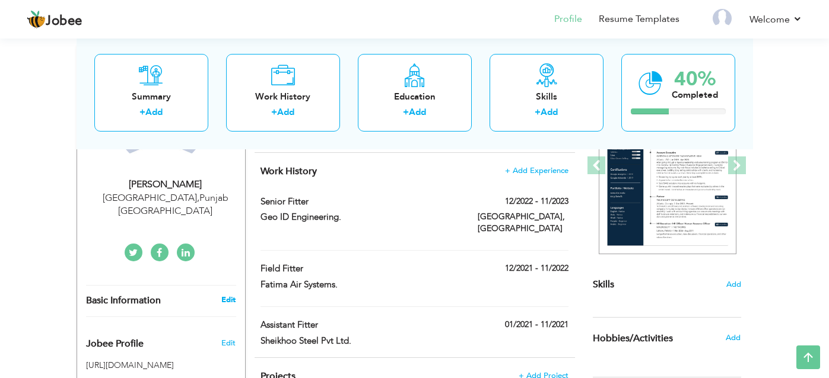
type input "[GEOGRAPHIC_DATA]"
select select "number:1"
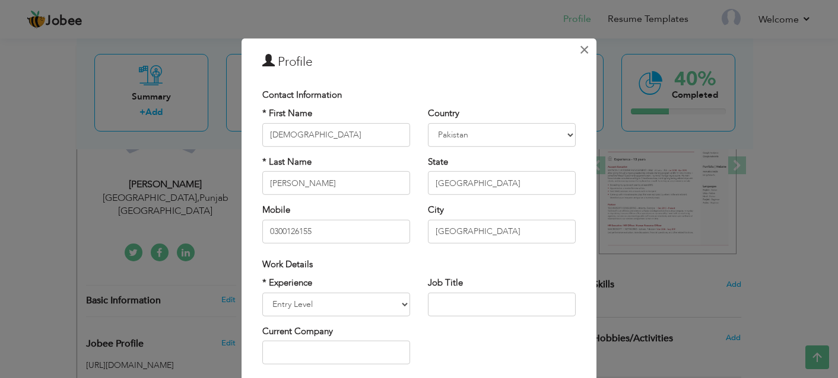
click at [582, 53] on span "×" at bounding box center [584, 49] width 10 height 21
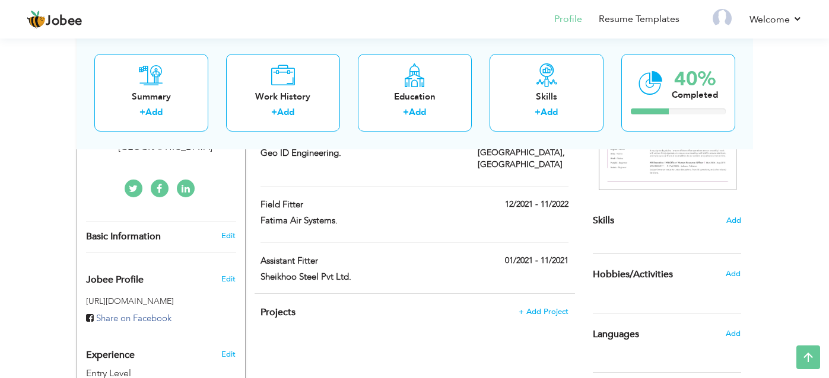
scroll to position [237, 0]
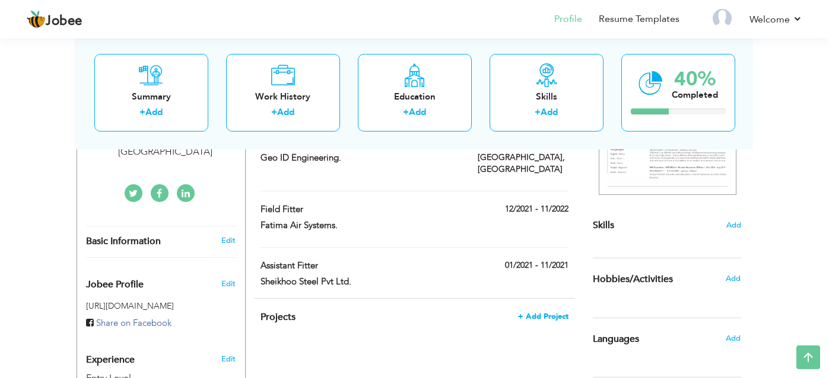
click at [549, 313] on span "+ Add Project" at bounding box center [543, 317] width 50 height 8
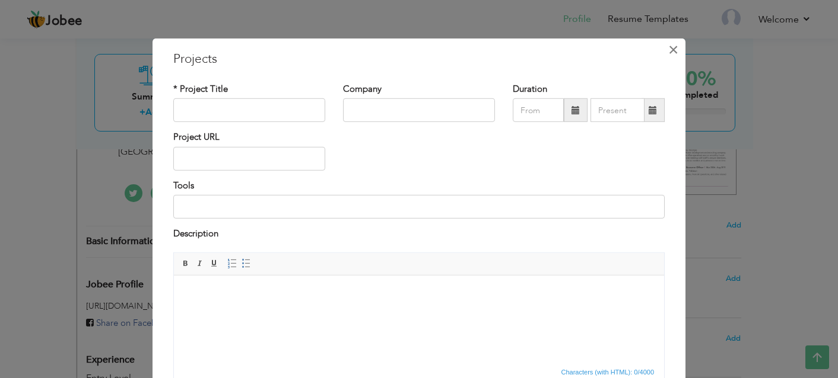
click at [668, 50] on span "×" at bounding box center [673, 49] width 10 height 21
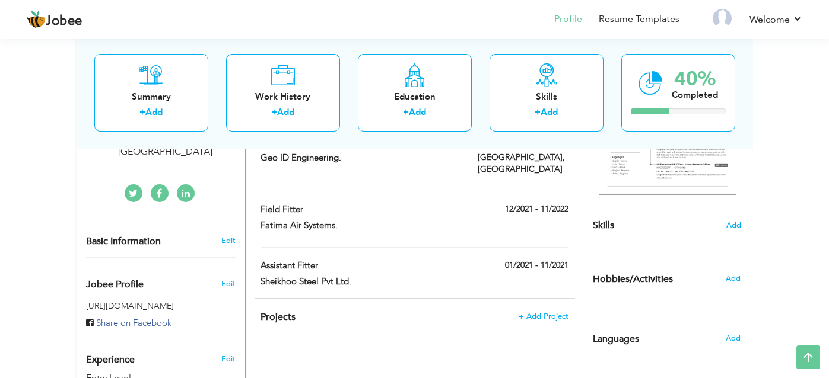
click at [724, 222] on div "Skills Add" at bounding box center [667, 109] width 148 height 246
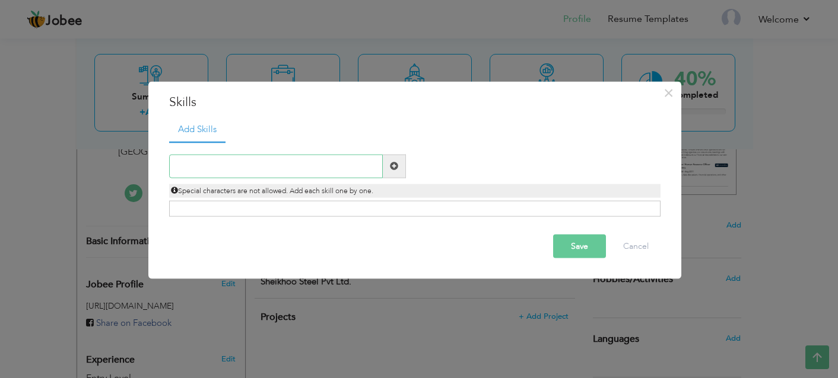
paste input "Mechanical repairs & Diagonistics"
type input "Mechanical repairs & Diagonistics"
click at [372, 207] on div "Click on , to mark skill as primary." at bounding box center [414, 209] width 491 height 16
click at [572, 247] on button "Save" at bounding box center [579, 246] width 53 height 24
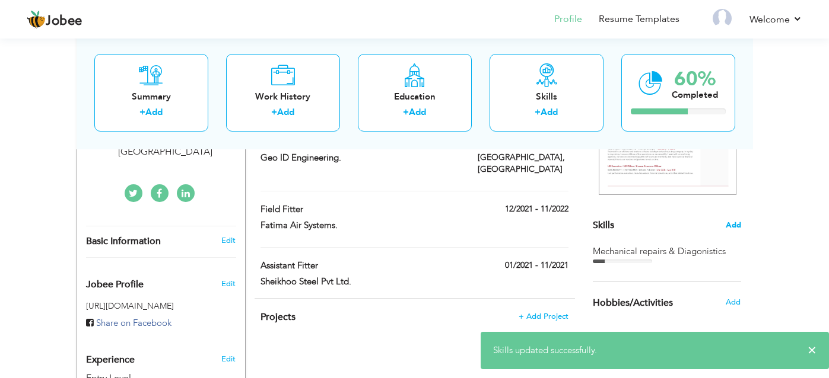
click at [730, 227] on span "Add" at bounding box center [732, 225] width 15 height 11
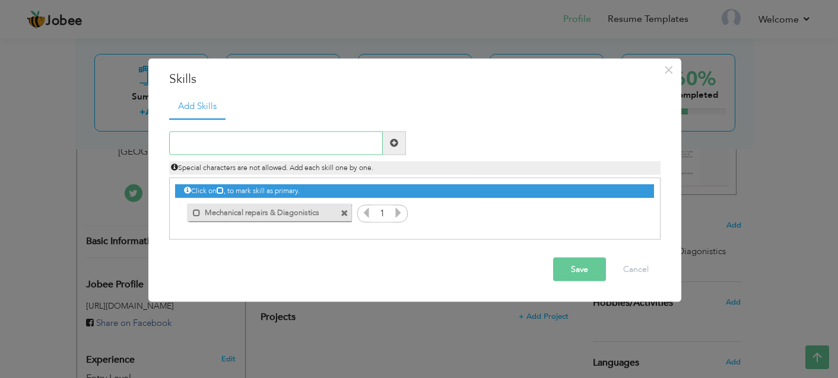
paste input "Tool HAndling & MAchine Safety"
click at [204, 144] on input "Tool HAndling & MAchine Safety" at bounding box center [276, 143] width 214 height 24
type input "Tool Handling & Machine Safety"
click at [396, 212] on icon at bounding box center [398, 212] width 11 height 11
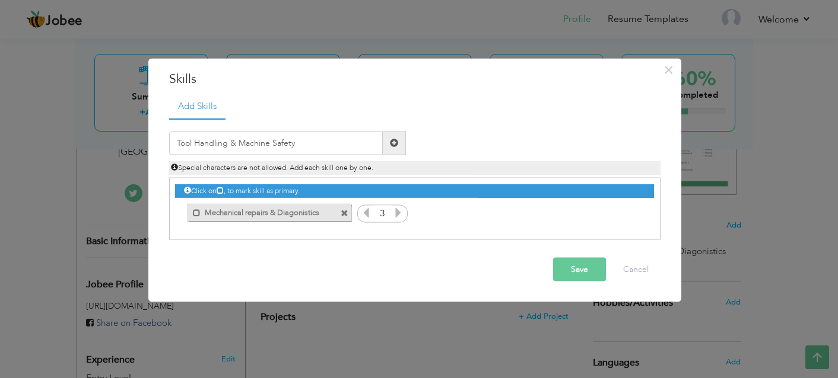
click at [397, 215] on icon at bounding box center [398, 212] width 11 height 11
click at [365, 214] on icon at bounding box center [366, 212] width 11 height 11
click at [557, 266] on button "Save" at bounding box center [579, 269] width 53 height 24
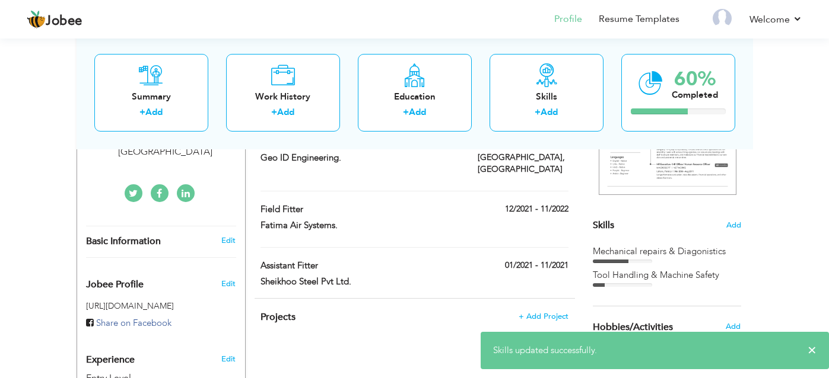
click at [664, 279] on div "Tool Handling & Machine Safety" at bounding box center [667, 275] width 148 height 12
click at [612, 279] on div "Tool Handling & Machine Safety" at bounding box center [667, 275] width 148 height 12
click at [732, 230] on span "Add" at bounding box center [732, 225] width 15 height 11
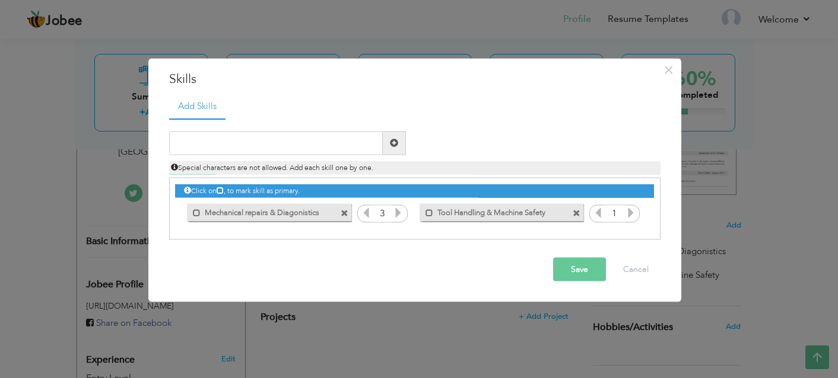
click at [627, 214] on icon at bounding box center [630, 212] width 11 height 11
click at [626, 215] on icon at bounding box center [630, 212] width 11 height 11
click at [397, 212] on icon at bounding box center [398, 212] width 11 height 11
click at [590, 259] on button "Save" at bounding box center [579, 269] width 53 height 24
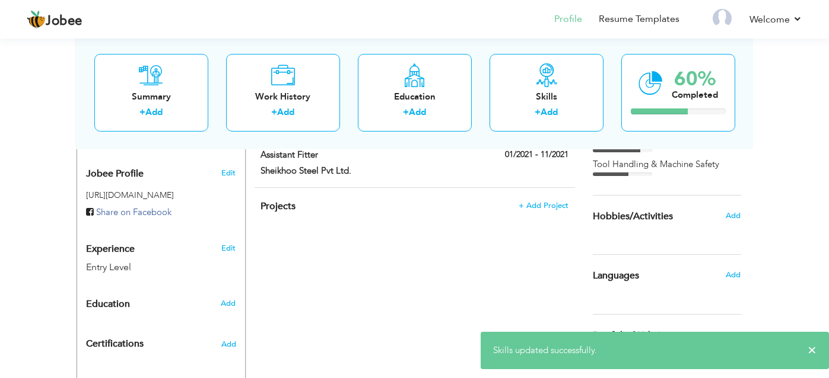
scroll to position [356, 0]
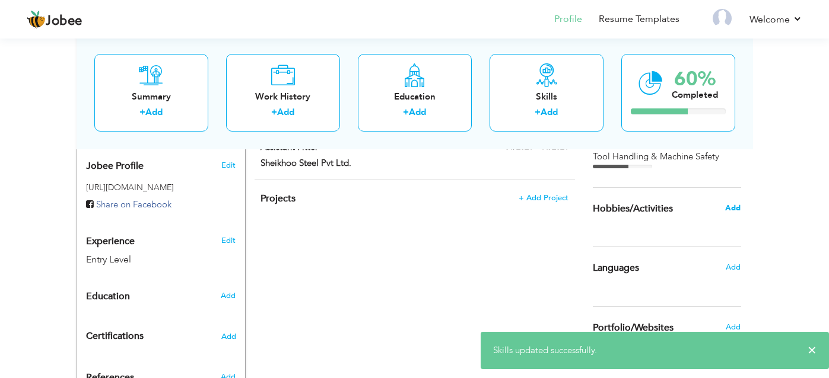
click at [730, 212] on span "Add" at bounding box center [732, 208] width 15 height 11
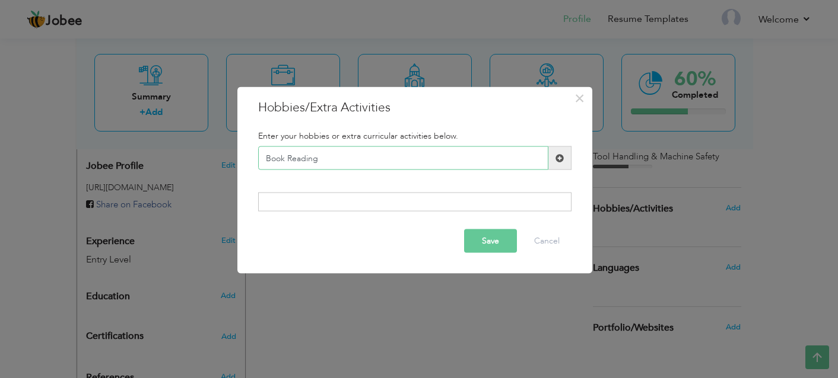
type input "Book Reading"
click at [507, 235] on button "Save" at bounding box center [490, 241] width 53 height 24
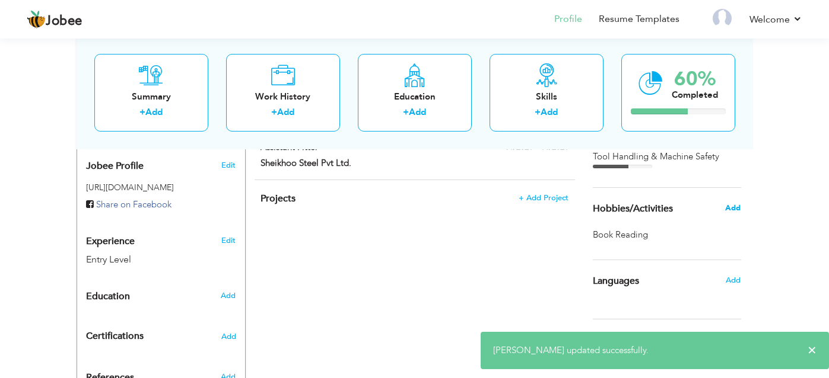
click at [735, 212] on span "Add" at bounding box center [732, 208] width 15 height 11
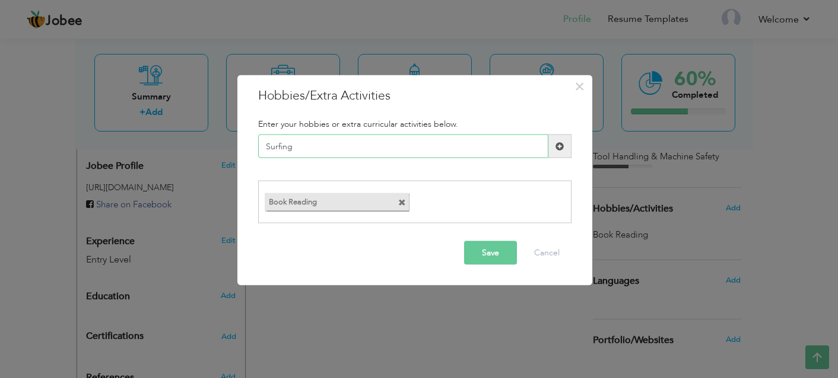
type input "Surfing"
click at [473, 242] on button "Save" at bounding box center [490, 253] width 53 height 24
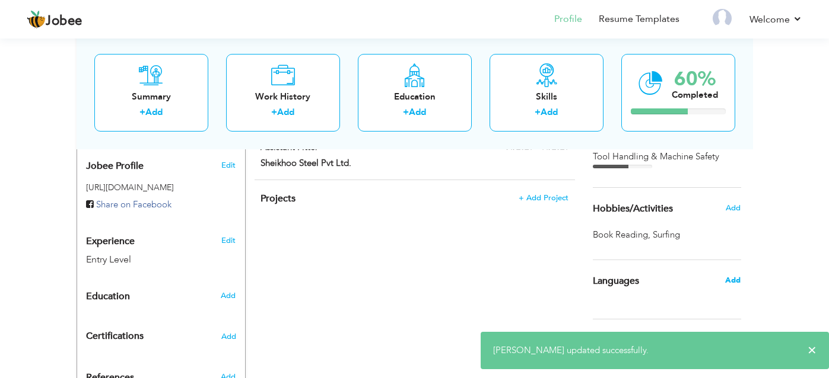
click at [735, 285] on div "Add" at bounding box center [736, 280] width 28 height 23
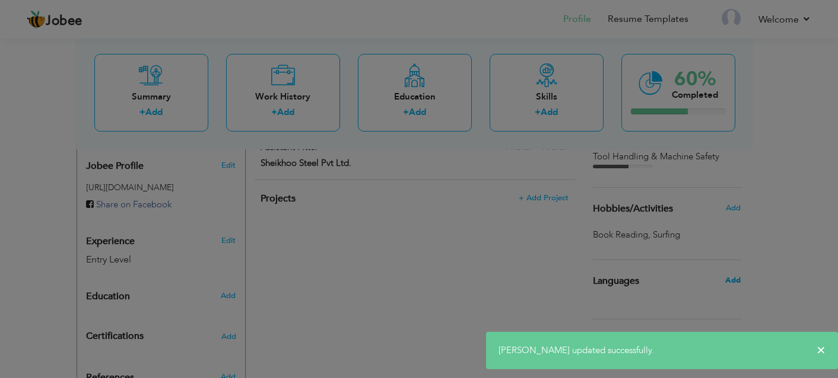
click at [0, 0] on div "× Languages Enter languages spoken below. Save Cancel" at bounding box center [0, 0] width 0 height 0
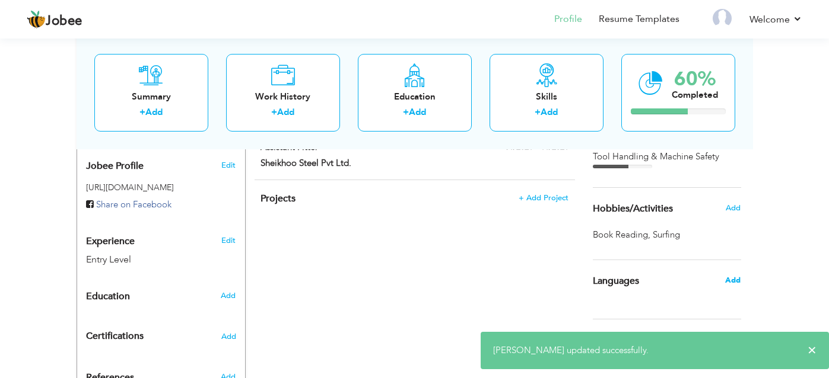
click at [730, 280] on span "Add" at bounding box center [732, 280] width 15 height 11
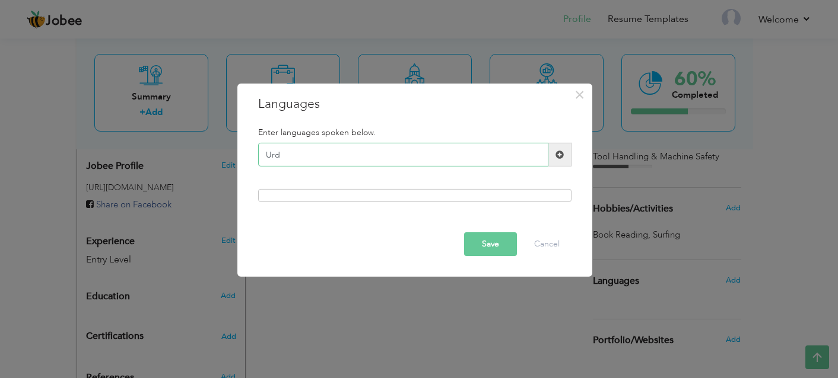
type input "Urdu"
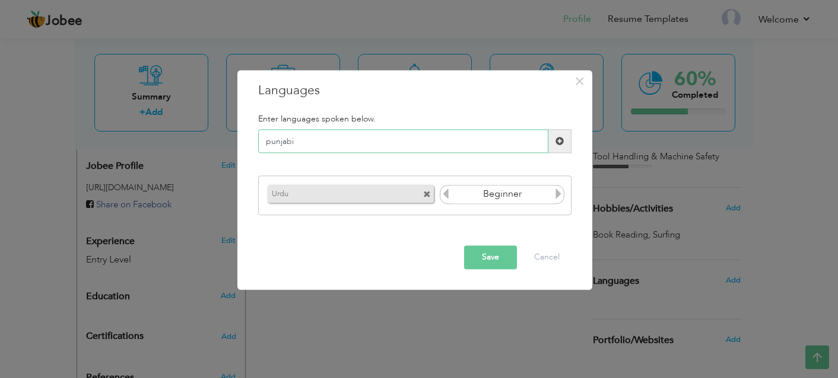
type input "Punjabi"
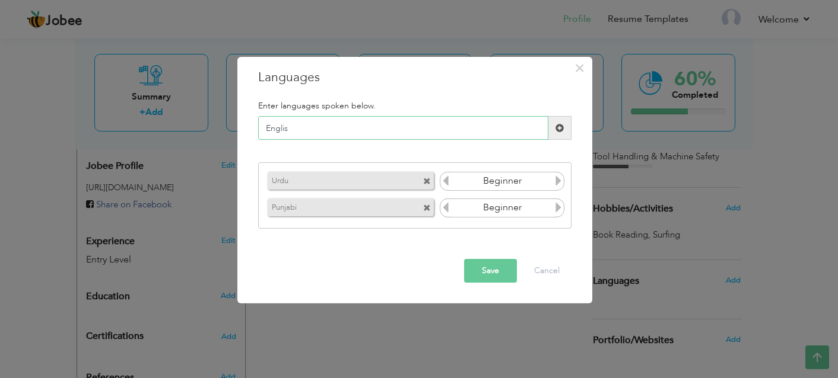
type input "English"
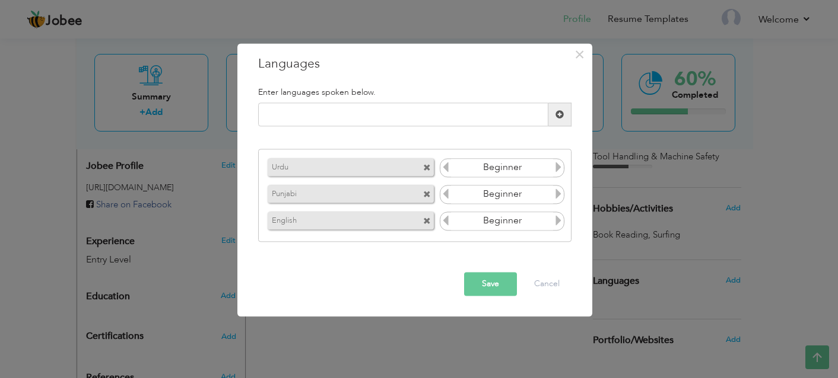
click at [561, 171] on icon at bounding box center [558, 167] width 11 height 11
click at [559, 189] on icon at bounding box center [558, 194] width 11 height 11
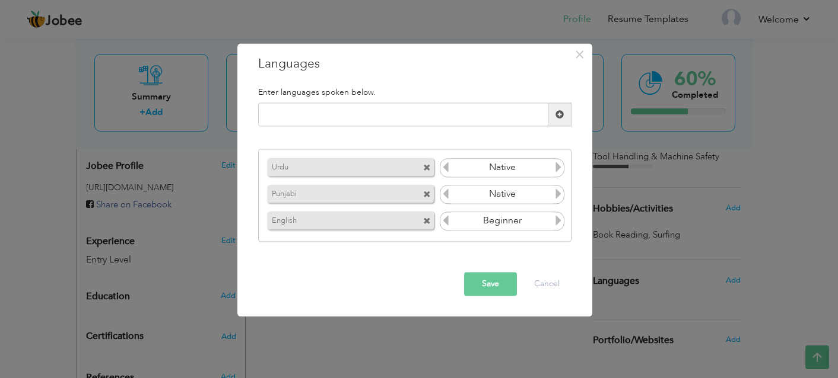
click at [559, 189] on icon at bounding box center [558, 194] width 11 height 11
click at [556, 219] on icon at bounding box center [558, 220] width 11 height 11
click at [505, 284] on button "Save" at bounding box center [490, 285] width 53 height 24
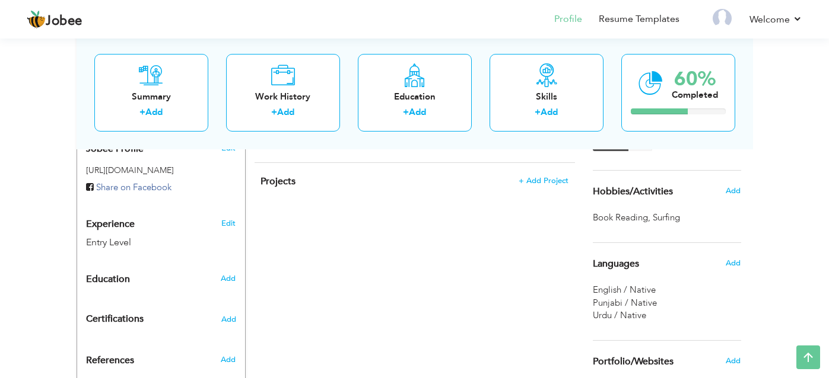
scroll to position [314, 0]
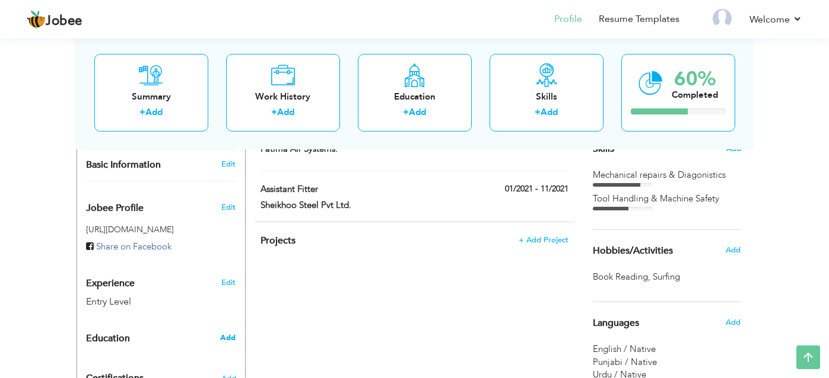
click at [230, 333] on span "Add" at bounding box center [227, 338] width 15 height 11
radio input "true"
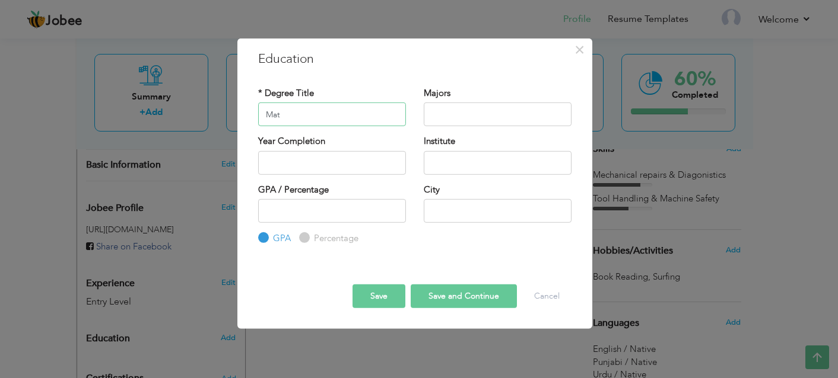
type input "Mat"
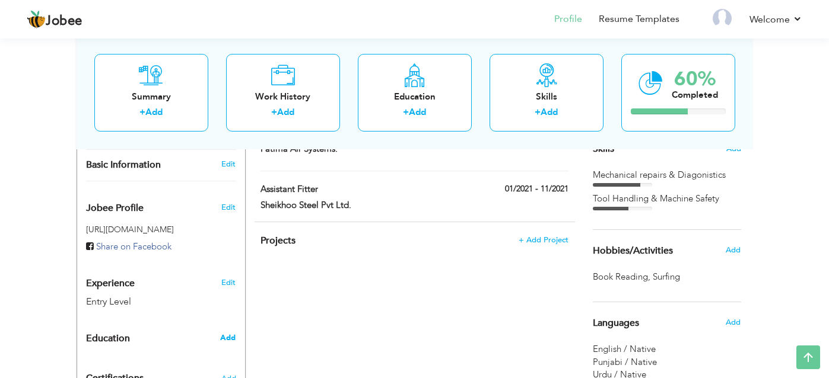
click at [222, 333] on span "Add" at bounding box center [227, 338] width 15 height 11
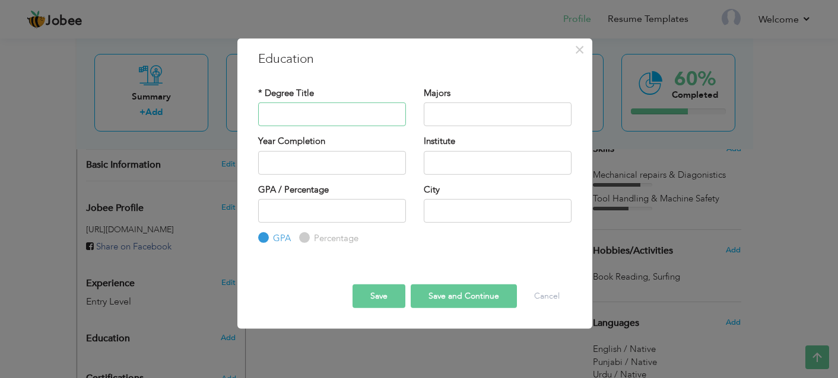
paste input "Matric"
type input "Matric"
click at [442, 116] on input "text" at bounding box center [498, 115] width 148 height 24
type input "Computer Science"
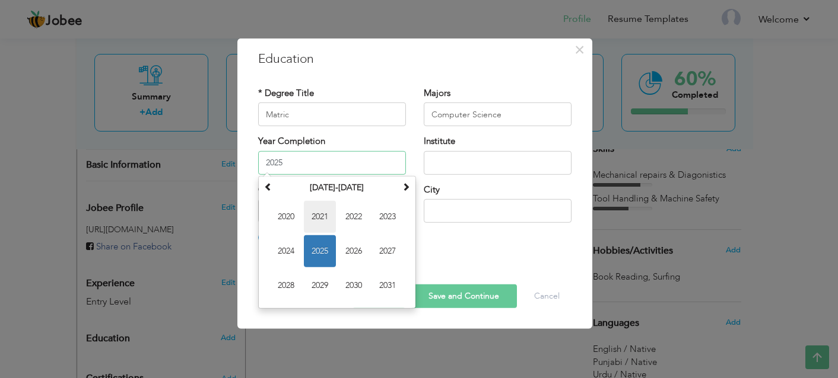
click at [319, 218] on span "2021" at bounding box center [320, 216] width 32 height 32
type input "2021"
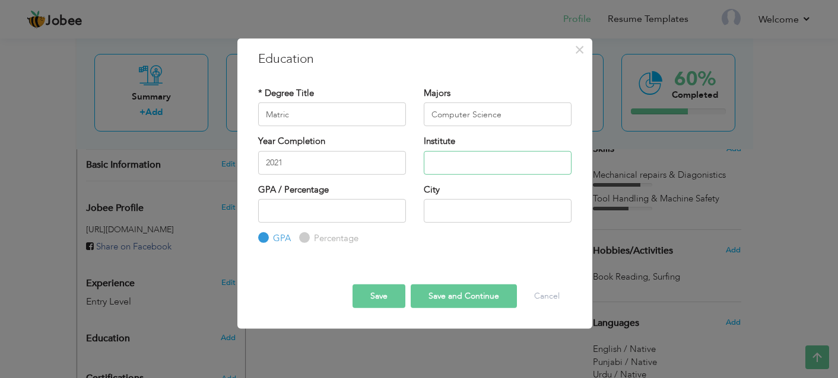
click at [470, 173] on input "text" at bounding box center [498, 163] width 148 height 24
type input "L"
paste input "LDA School System"
type input "LDA School System"
click at [311, 237] on label "Percentage" at bounding box center [334, 239] width 47 height 12
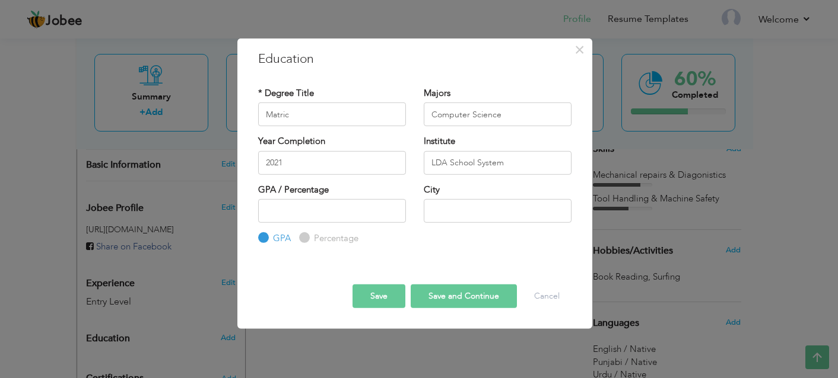
click at [307, 237] on input "Percentage" at bounding box center [303, 238] width 8 height 8
radio input "true"
click at [318, 202] on input "number" at bounding box center [332, 211] width 148 height 24
type input "83"
type input "[GEOGRAPHIC_DATA]"
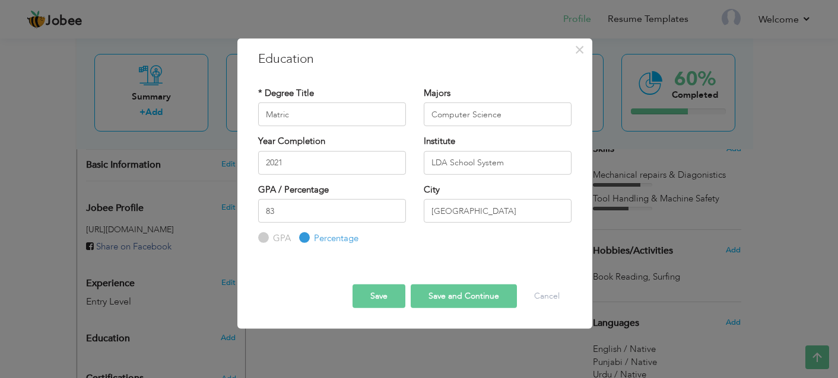
click at [358, 293] on button "Save" at bounding box center [378, 296] width 53 height 24
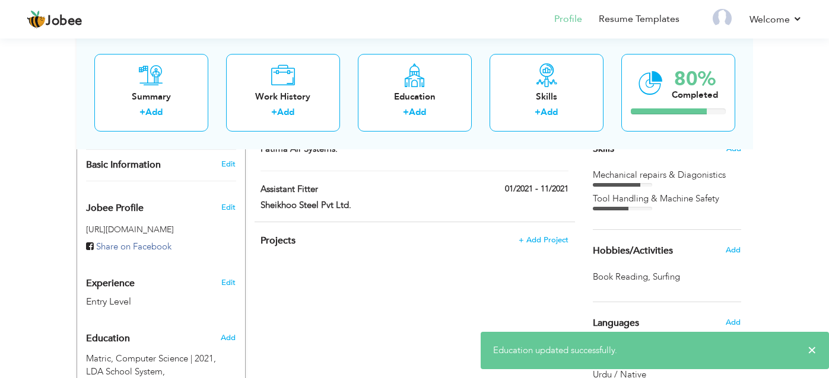
click at [219, 327] on div "Add" at bounding box center [230, 338] width 28 height 23
radio input "true"
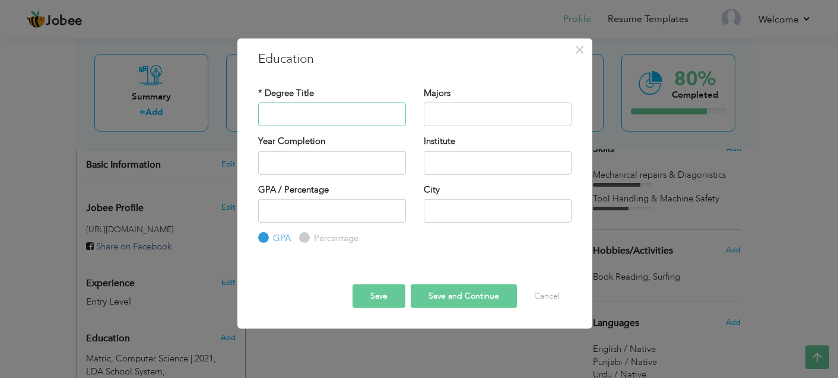
paste input "Intermediate"
type input "Intermediate"
click at [435, 111] on input "text" at bounding box center [498, 115] width 148 height 24
paste input "Physics"
type input "Physics"
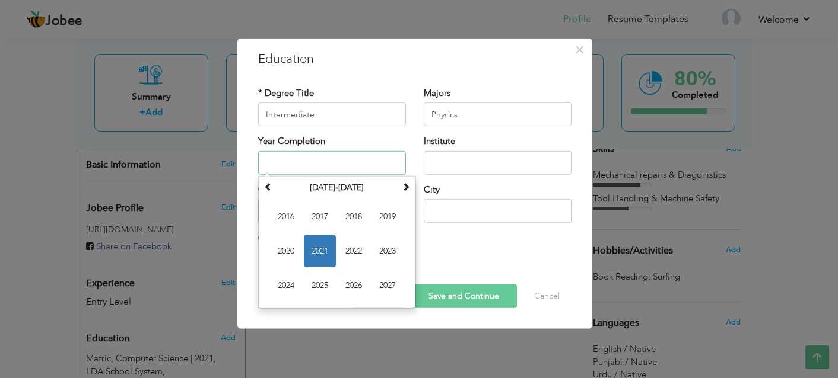
click at [354, 164] on input "text" at bounding box center [332, 163] width 148 height 24
click at [381, 254] on span "2023" at bounding box center [387, 251] width 32 height 32
type input "2023"
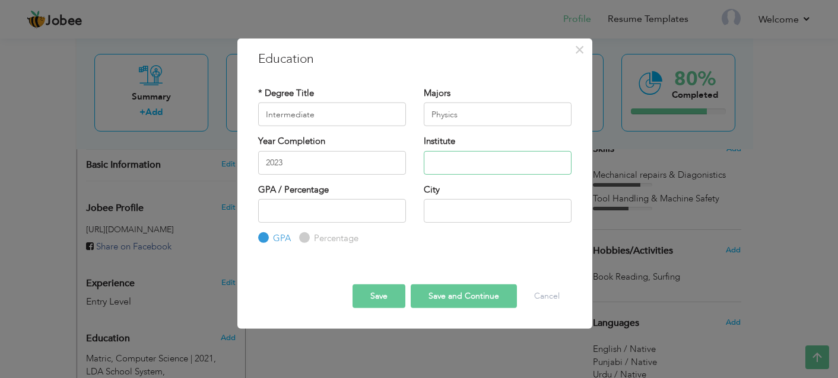
click at [501, 168] on input "text" at bounding box center [498, 163] width 148 height 24
paste input "Govt. [GEOGRAPHIC_DATA]"
type input "Govt. [GEOGRAPHIC_DATA]"
click at [343, 209] on input "number" at bounding box center [332, 211] width 148 height 24
click at [307, 242] on div "Percentage" at bounding box center [328, 238] width 59 height 13
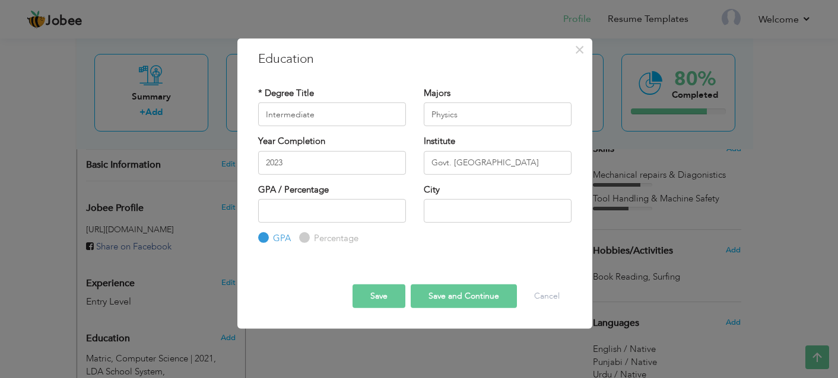
click at [311, 235] on label "Percentage" at bounding box center [334, 239] width 47 height 12
click at [307, 235] on input "Percentage" at bounding box center [303, 238] width 8 height 8
radio input "true"
click at [318, 214] on input "number" at bounding box center [332, 211] width 148 height 24
type input "51"
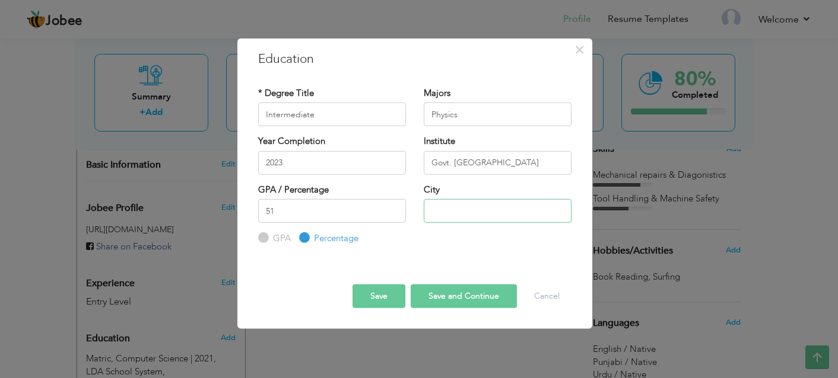
click at [464, 208] on input "text" at bounding box center [498, 211] width 148 height 24
click at [442, 213] on input "LAhore" at bounding box center [498, 211] width 148 height 24
type input "[GEOGRAPHIC_DATA]"
click at [386, 294] on button "Save" at bounding box center [378, 296] width 53 height 24
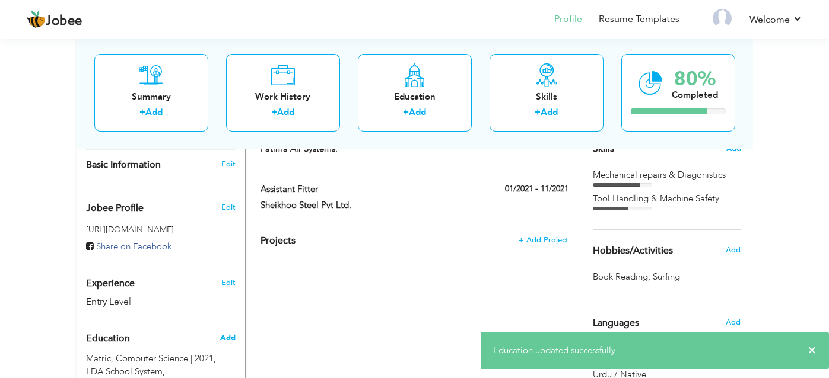
click at [230, 333] on span "Add" at bounding box center [227, 338] width 15 height 11
radio input "true"
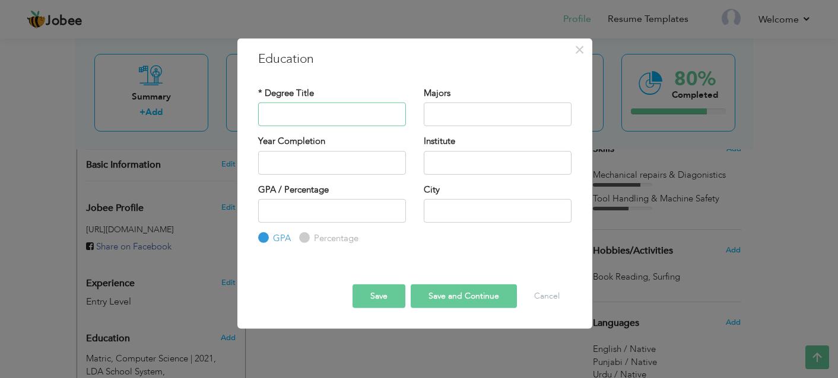
paste input "ADP Robotics & AI"
type input "ADP Robotics & AI"
click at [441, 106] on input "text" at bounding box center [498, 115] width 148 height 24
paste input "Computer science"
type input "Computer science"
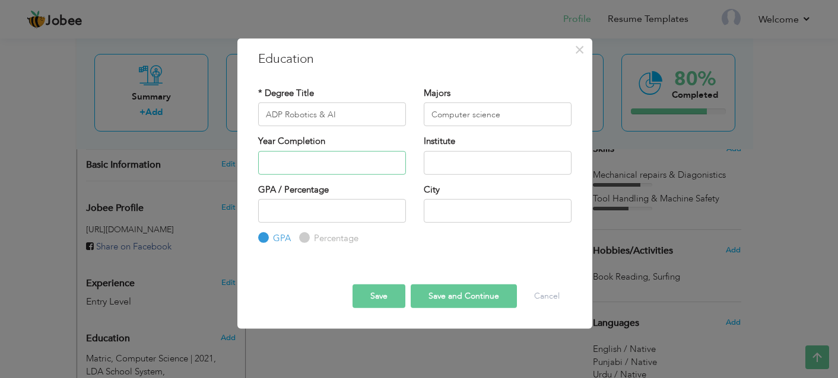
click at [350, 163] on input "text" at bounding box center [332, 163] width 148 height 24
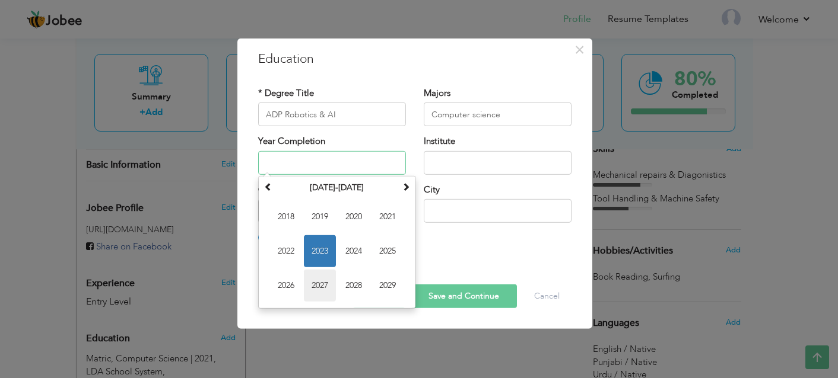
click at [316, 279] on span "2027" at bounding box center [320, 285] width 32 height 32
type input "2027"
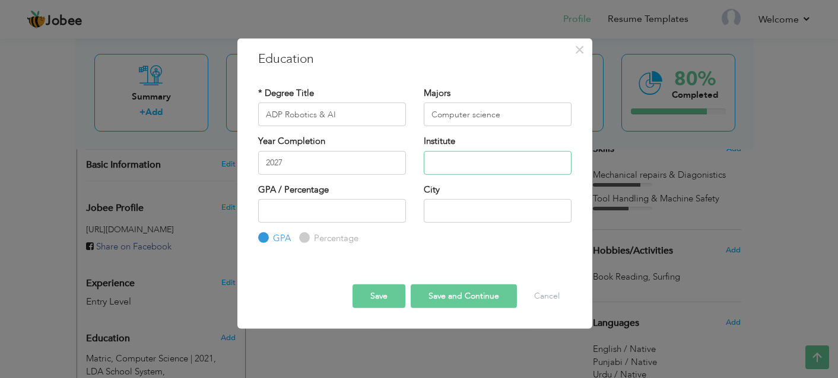
click at [496, 167] on input "text" at bounding box center [498, 163] width 148 height 24
paste input "[GEOGRAPHIC_DATA]"
type input "[GEOGRAPHIC_DATA]"
click at [332, 204] on input "number" at bounding box center [332, 211] width 148 height 24
type input "2.5"
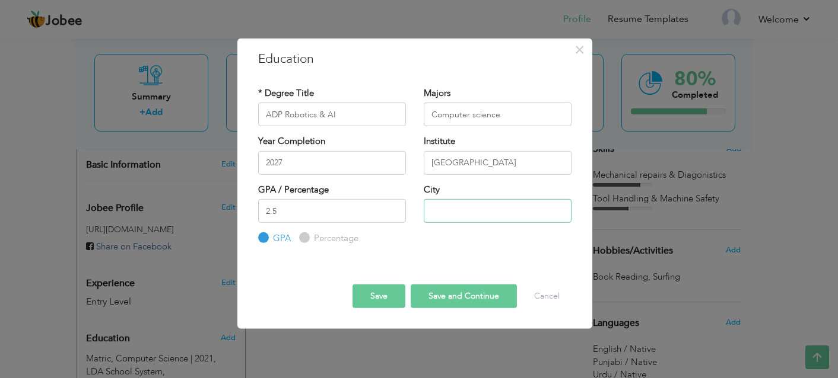
click at [441, 214] on input "text" at bounding box center [498, 211] width 148 height 24
type input "[GEOGRAPHIC_DATA]"
click at [431, 304] on button "Save and Continue" at bounding box center [463, 296] width 106 height 24
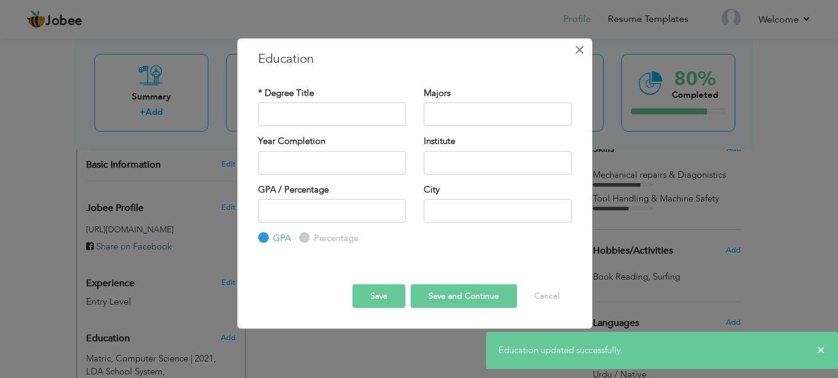
click at [584, 57] on span "×" at bounding box center [579, 49] width 10 height 21
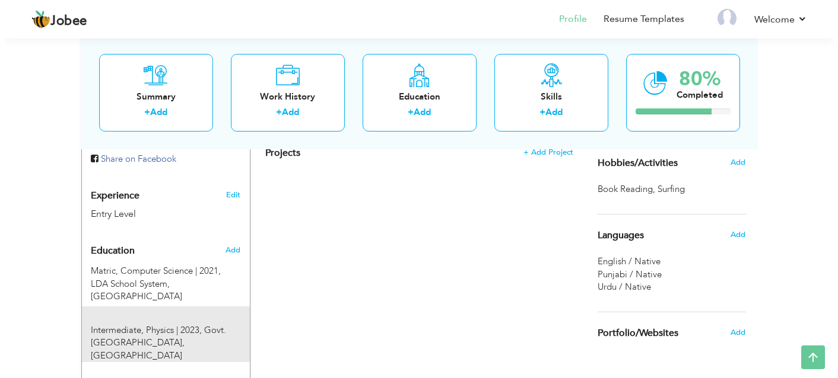
scroll to position [401, 0]
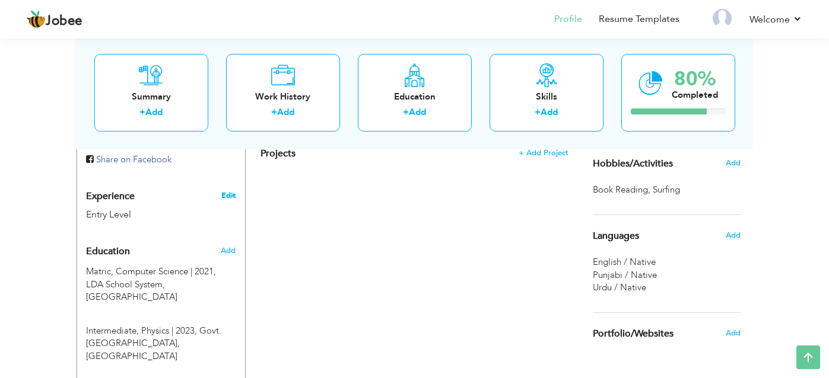
click at [226, 190] on link "Edit" at bounding box center [228, 195] width 14 height 11
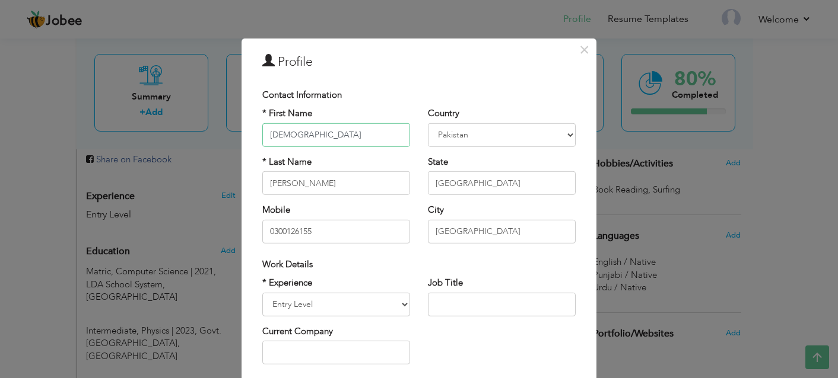
scroll to position [59, 0]
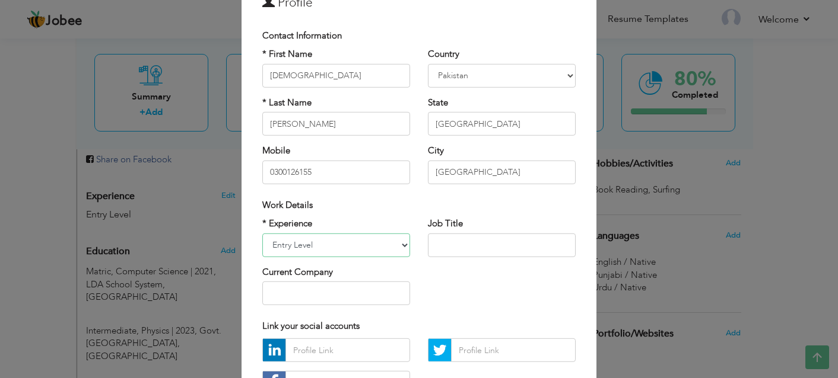
click at [374, 246] on select "Entry Level Less than 1 Year 1 Year 2 Years 3 Years 4 Years 5 Years 6 Years 7 Y…" at bounding box center [336, 245] width 148 height 24
select select "number:5"
click at [262, 233] on select "Entry Level Less than 1 Year 1 Year 2 Years 3 Years 4 Years 5 Years 6 Years 7 Y…" at bounding box center [336, 245] width 148 height 24
click at [463, 244] on input "text" at bounding box center [502, 245] width 148 height 24
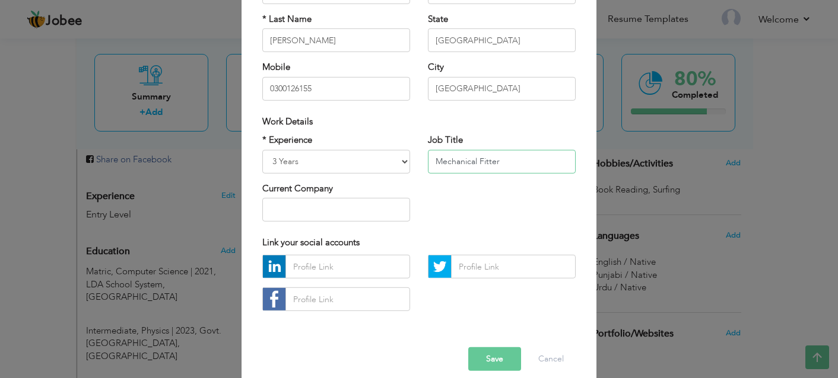
scroll to position [157, 0]
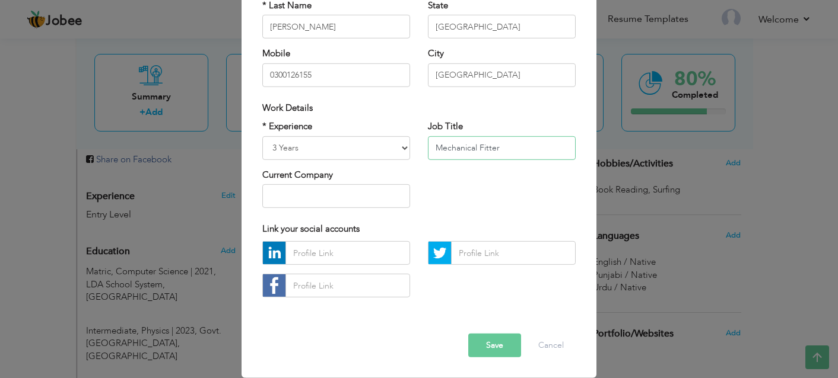
type input "Mechanical Fitter"
click at [485, 343] on button "Save" at bounding box center [494, 346] width 53 height 24
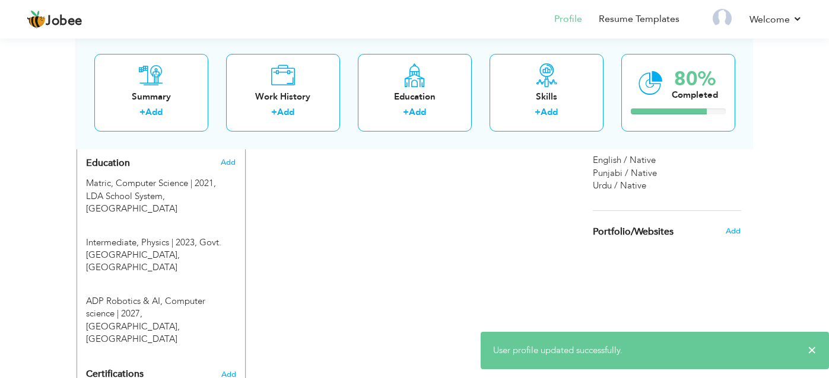
scroll to position [474, 0]
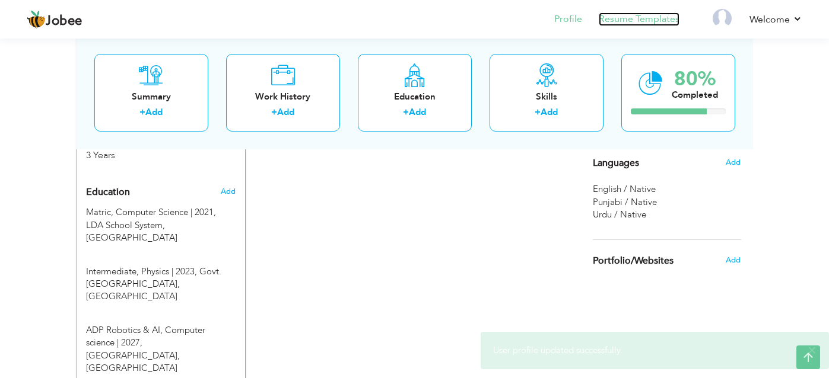
click at [636, 23] on link "Resume Templates" at bounding box center [638, 19] width 81 height 14
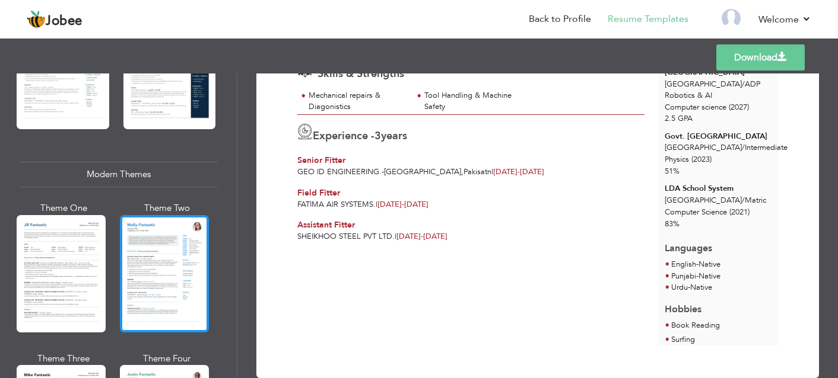
scroll to position [475, 0]
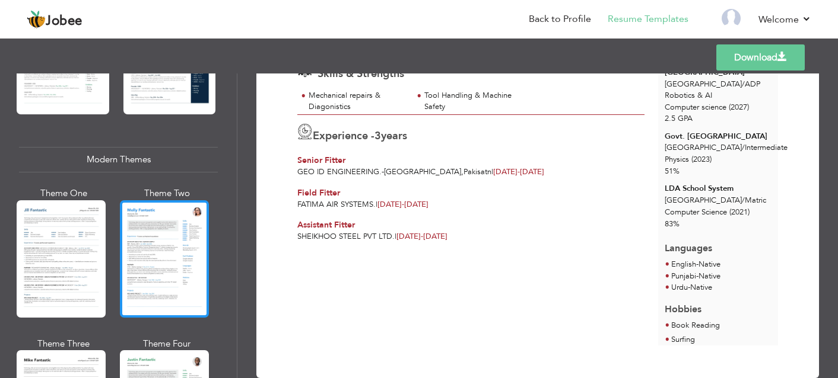
click at [156, 245] on div at bounding box center [164, 258] width 89 height 117
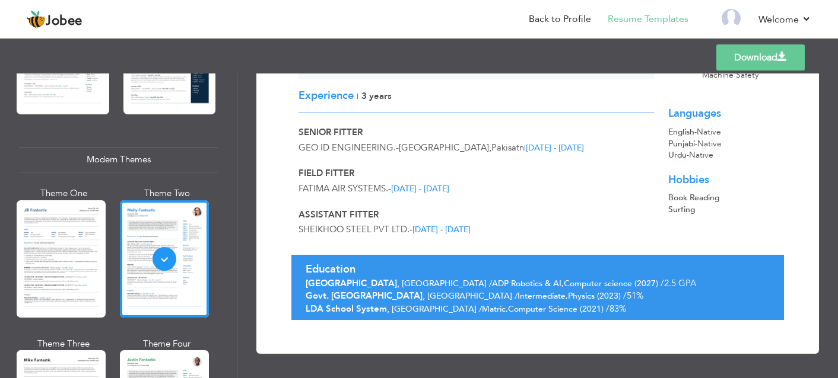
scroll to position [593, 0]
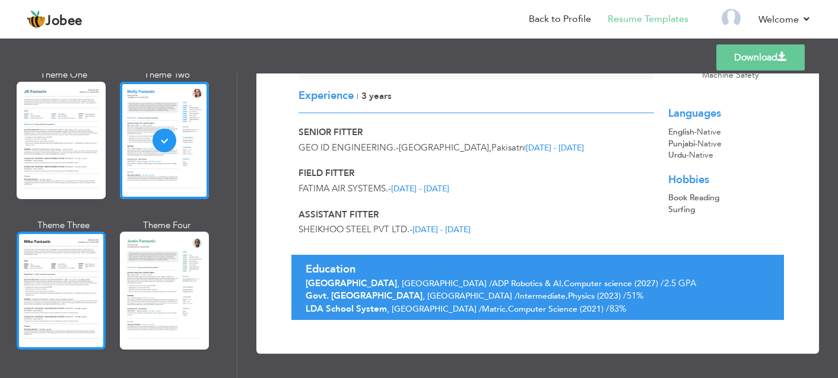
click at [69, 277] on div at bounding box center [61, 290] width 89 height 117
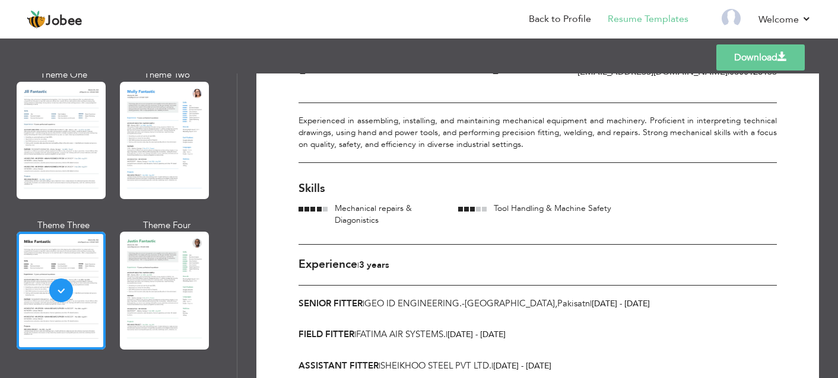
scroll to position [178, 0]
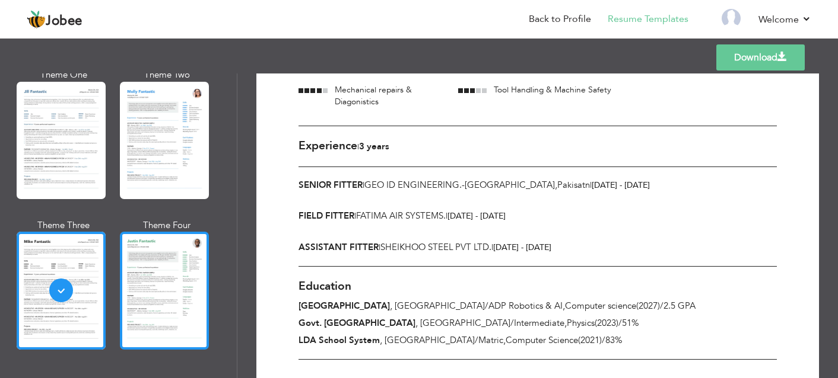
click at [195, 255] on div at bounding box center [164, 290] width 89 height 117
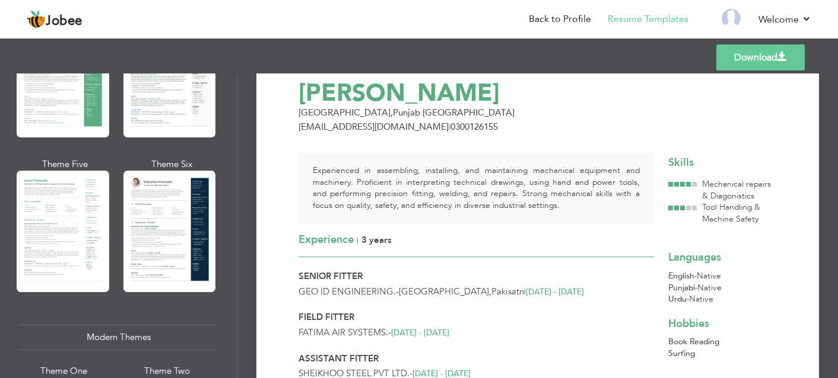
scroll to position [0, 0]
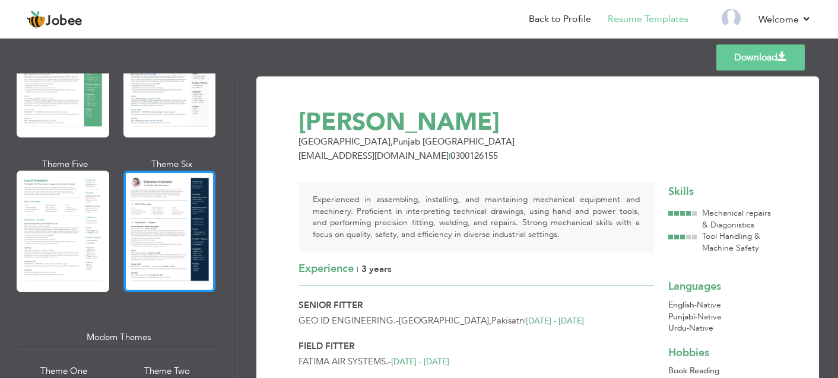
click at [164, 207] on div at bounding box center [169, 232] width 93 height 122
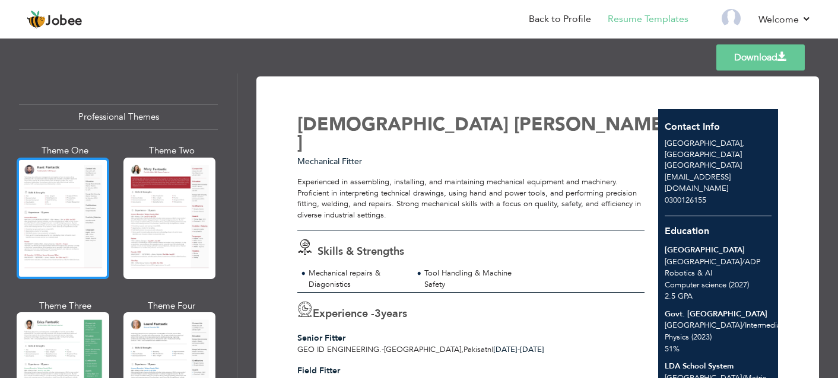
click at [56, 196] on div at bounding box center [63, 219] width 93 height 122
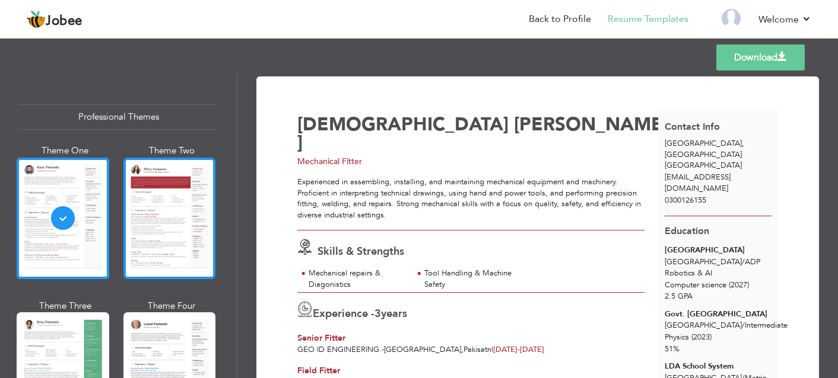
click at [178, 202] on div at bounding box center [169, 219] width 93 height 122
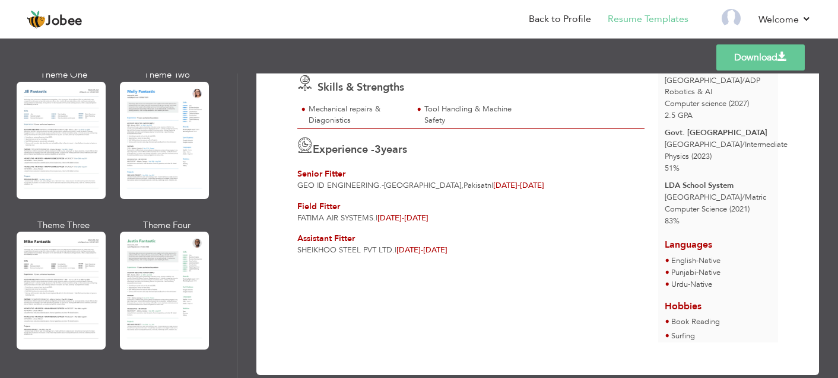
scroll to position [652, 0]
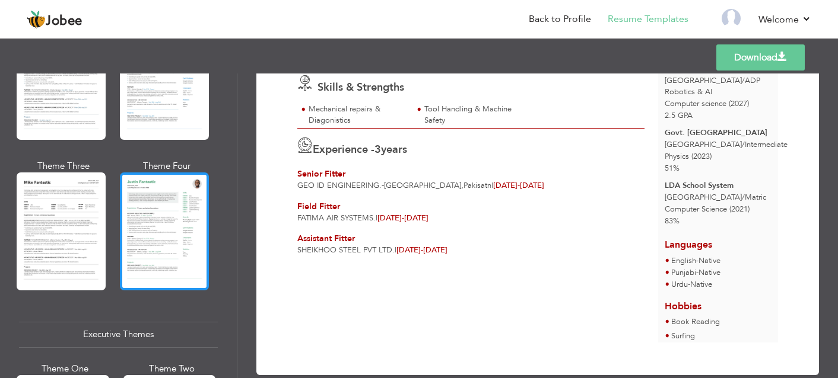
click at [179, 286] on div at bounding box center [164, 231] width 89 height 117
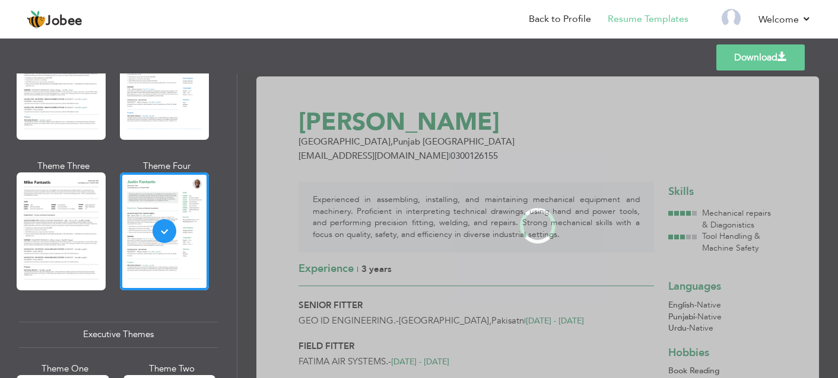
scroll to position [830, 0]
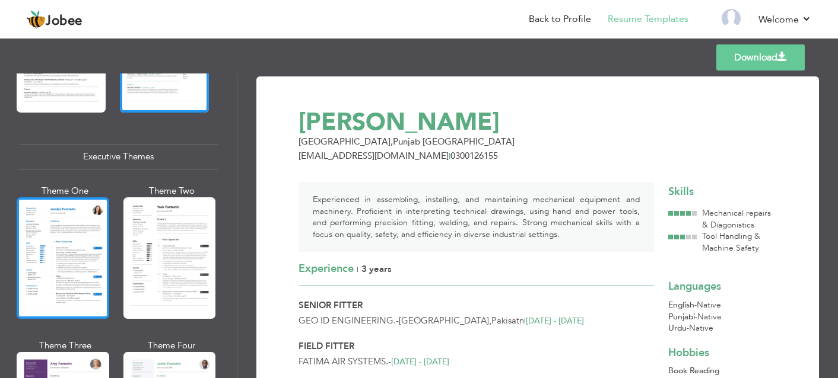
click at [82, 265] on div at bounding box center [63, 259] width 93 height 122
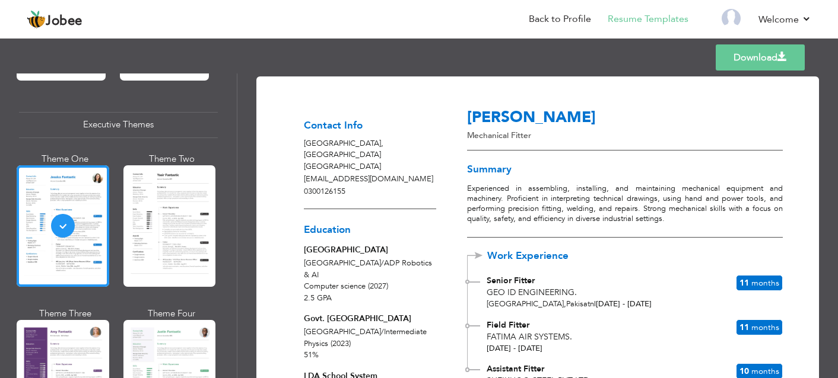
scroll to position [889, 0]
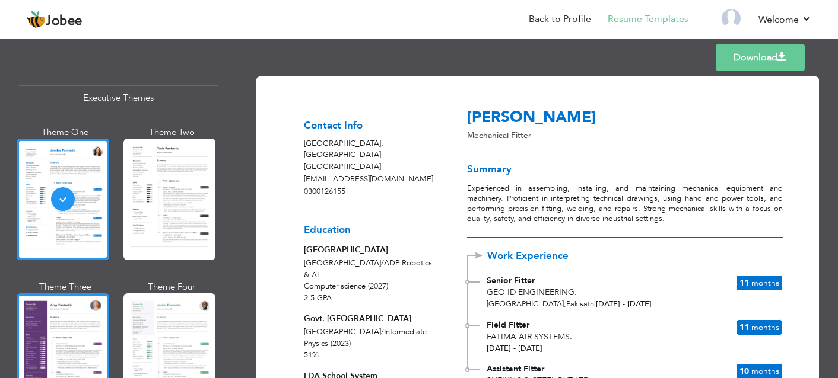
click at [69, 307] on div at bounding box center [63, 355] width 93 height 122
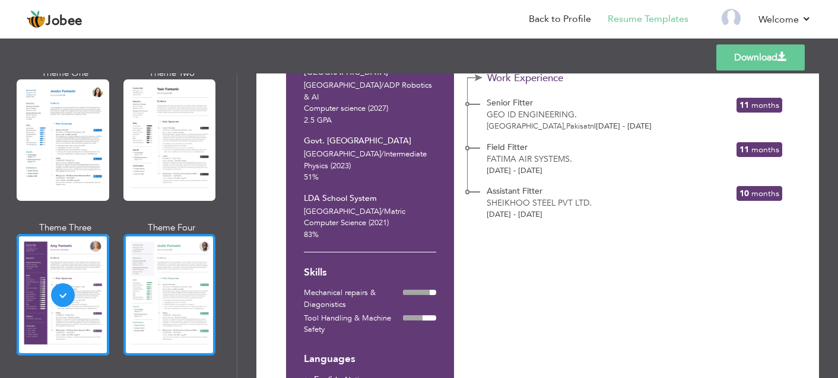
scroll to position [1009, 0]
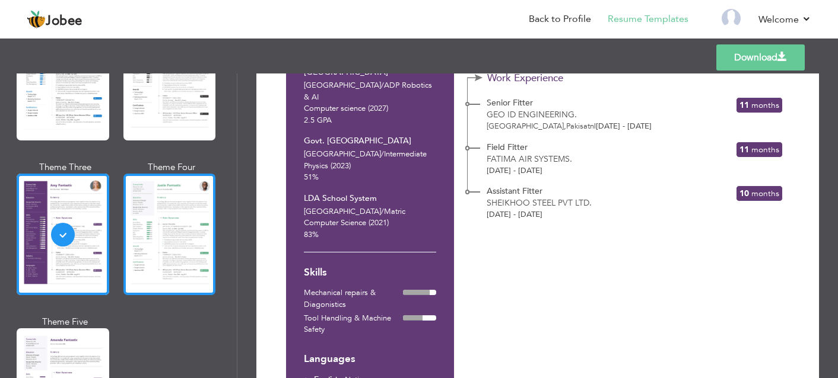
click at [183, 260] on div at bounding box center [169, 235] width 93 height 122
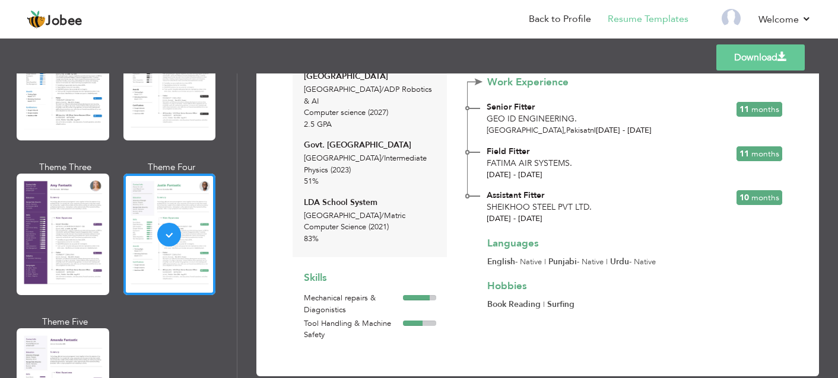
scroll to position [1128, 0]
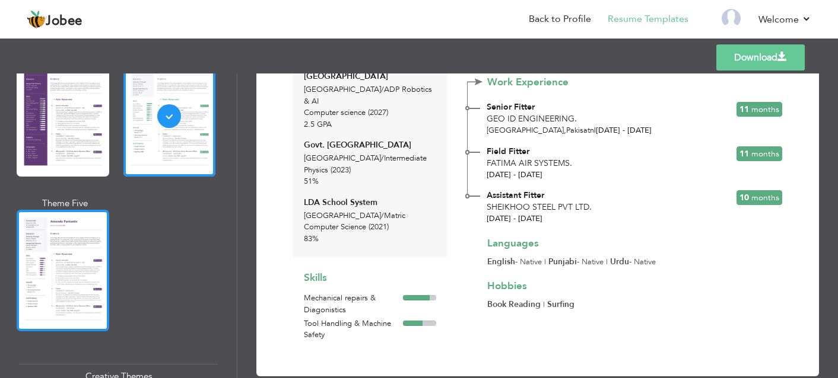
click at [83, 278] on div at bounding box center [63, 271] width 93 height 122
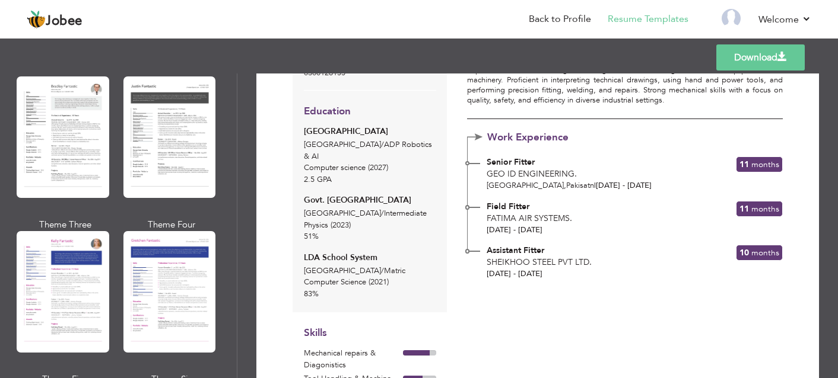
scroll to position [1461, 0]
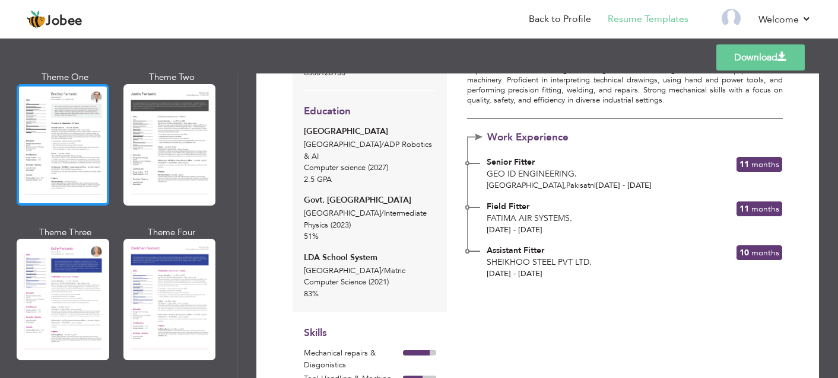
click at [69, 160] on div at bounding box center [63, 145] width 93 height 122
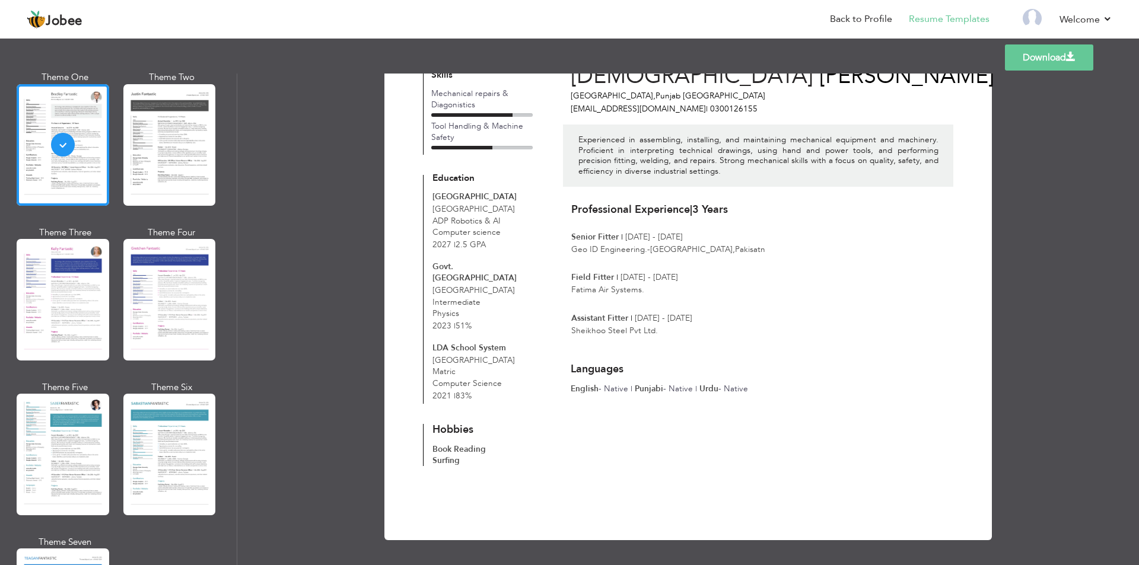
scroll to position [0, 0]
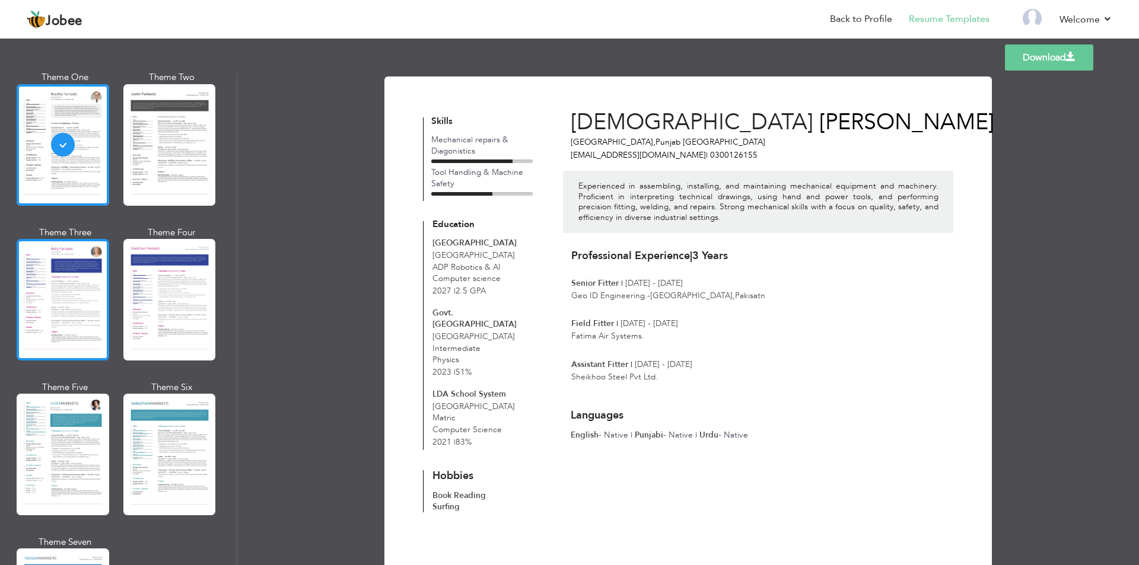
click at [51, 255] on div at bounding box center [63, 300] width 93 height 122
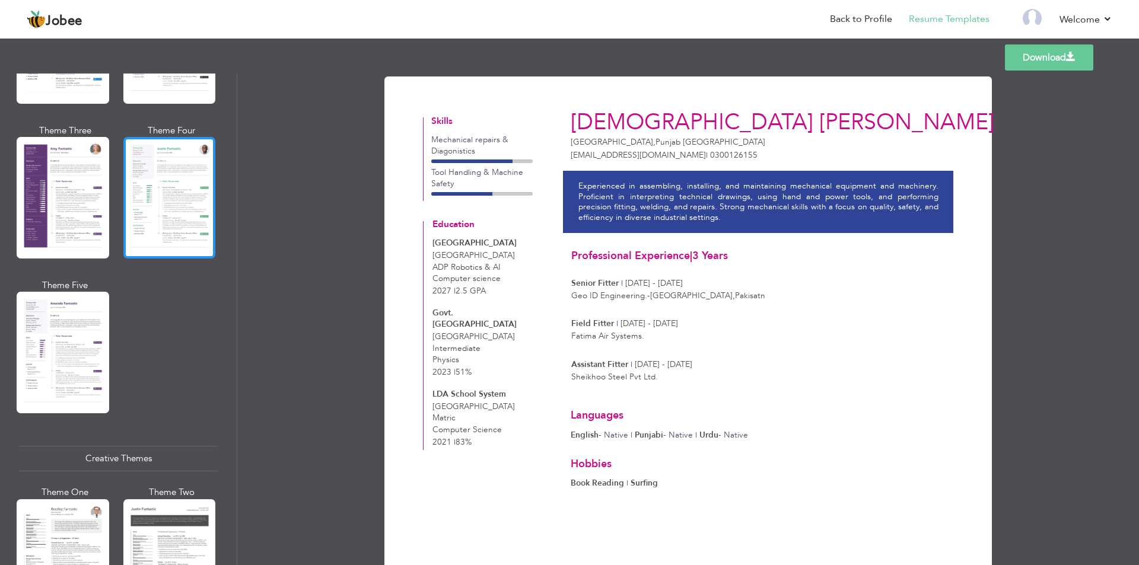
click at [136, 192] on div at bounding box center [169, 198] width 93 height 122
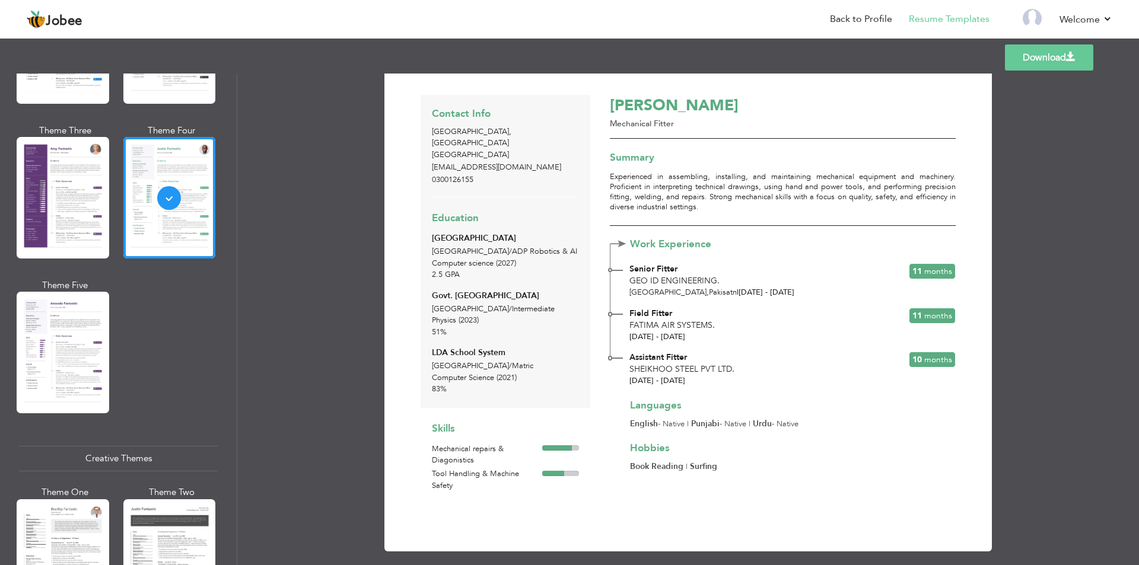
scroll to position [23, 0]
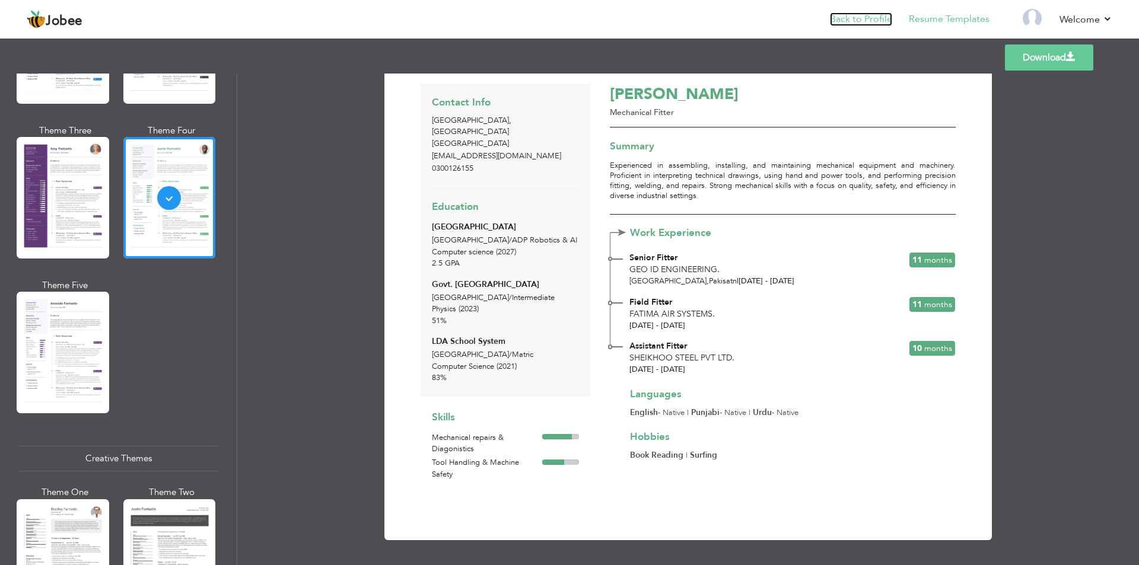
click at [837, 21] on link "Back to Profile" at bounding box center [861, 19] width 62 height 14
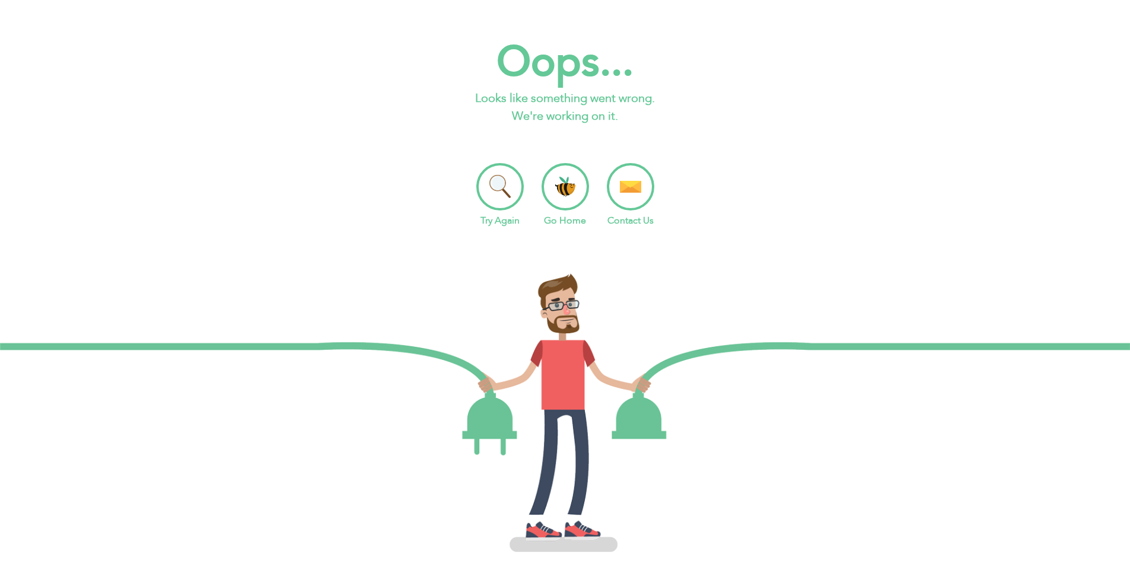
click at [493, 198] on li "Try Again" at bounding box center [499, 195] width 47 height 65
click at [574, 185] on li "Go Home" at bounding box center [565, 195] width 47 height 65
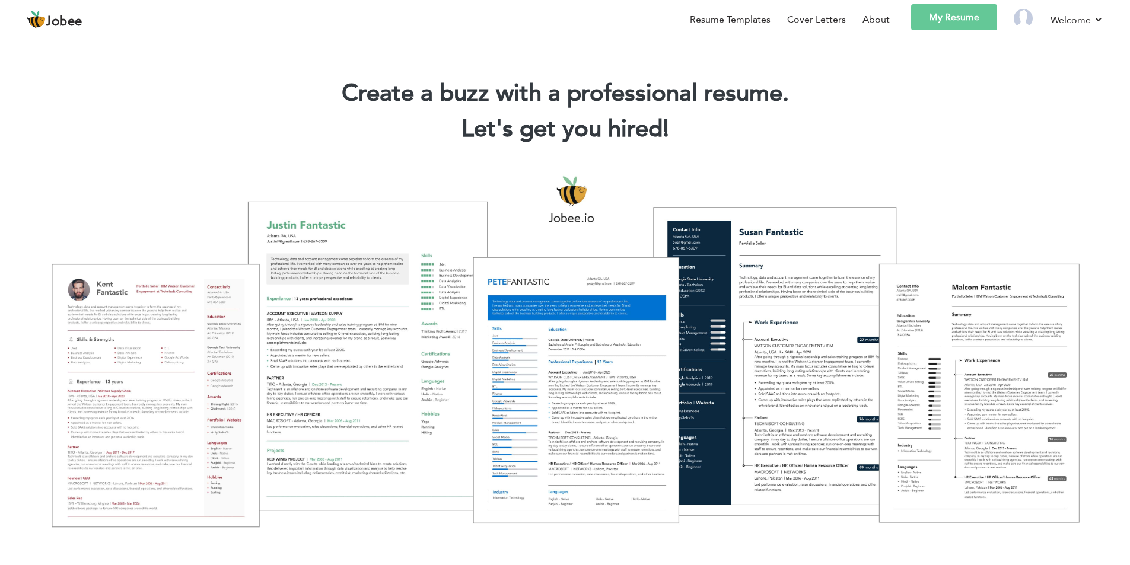
click at [957, 18] on link "My Resume" at bounding box center [954, 17] width 86 height 26
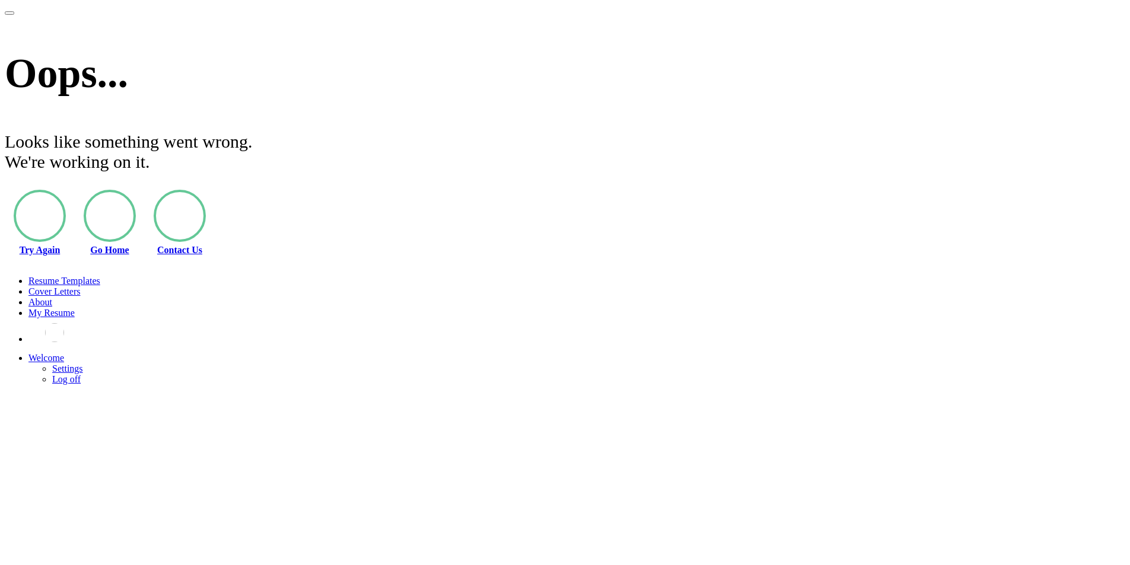
click at [136, 190] on li "Go Home" at bounding box center [110, 223] width 52 height 66
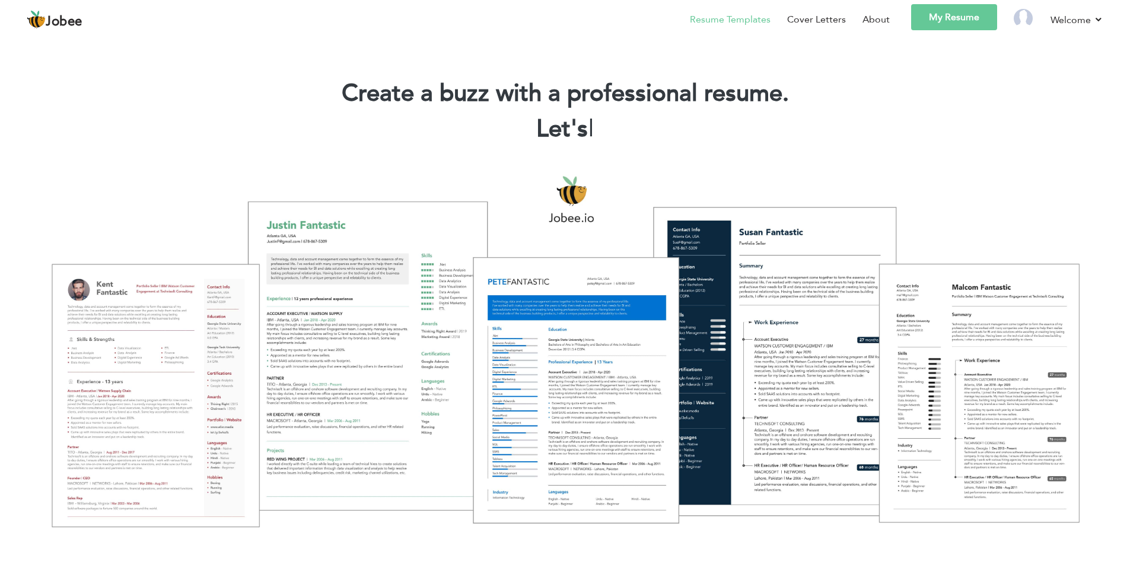
click at [720, 18] on link "Resume Templates" at bounding box center [730, 19] width 81 height 14
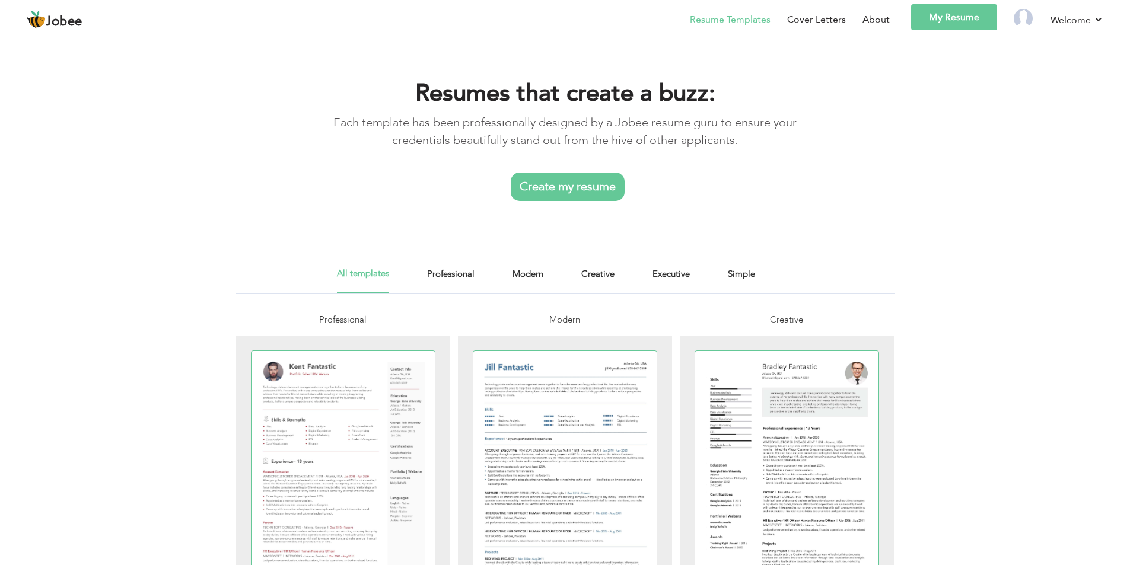
click at [593, 186] on link "Create my resume" at bounding box center [568, 187] width 114 height 28
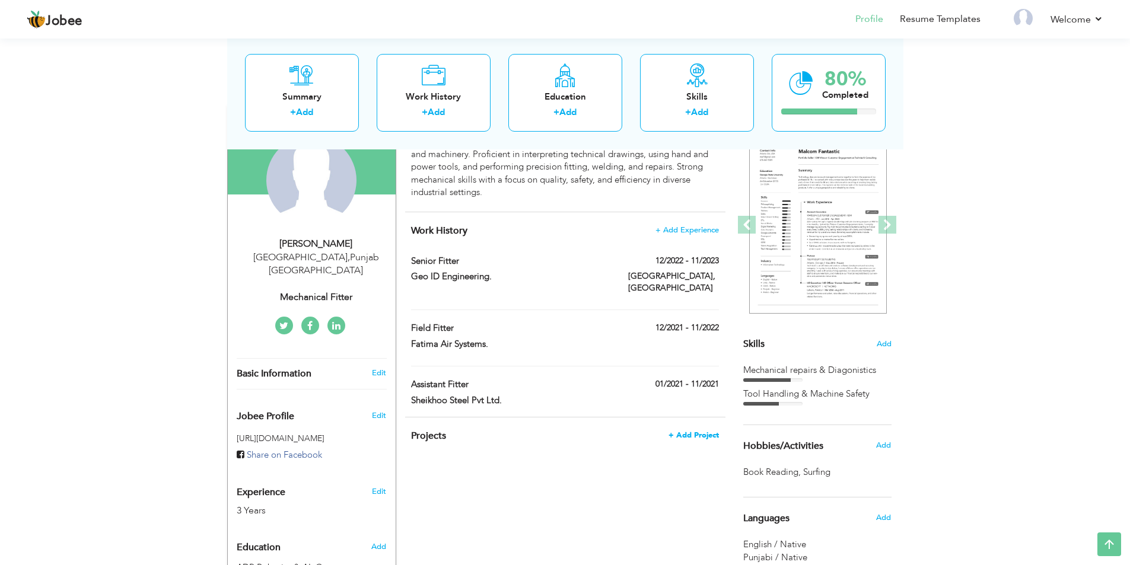
click at [677, 431] on span "+ Add Project" at bounding box center [693, 435] width 50 height 8
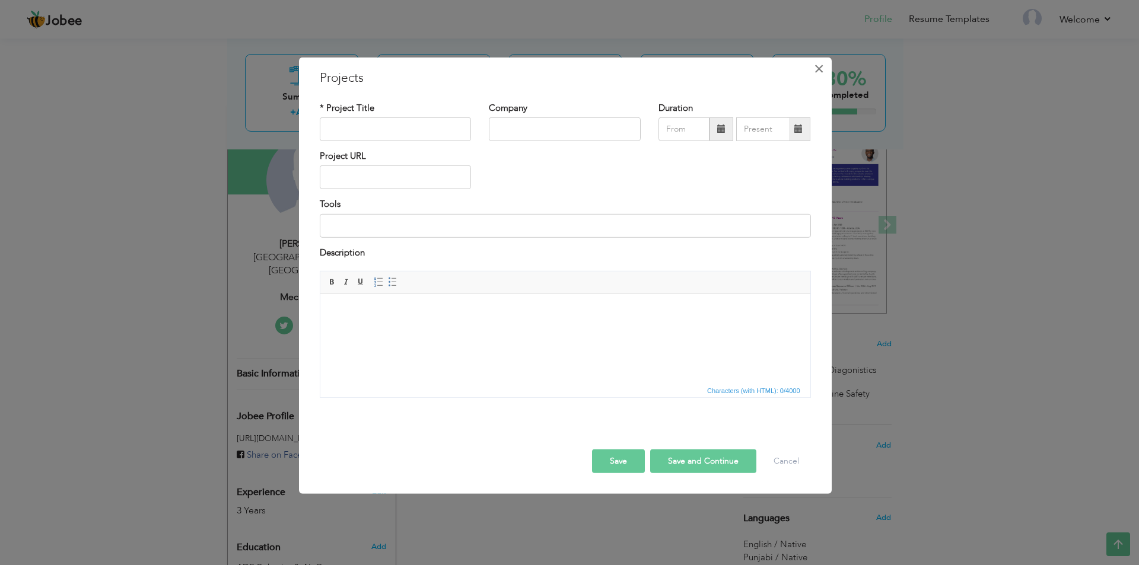
click at [826, 74] on button "×" at bounding box center [819, 68] width 19 height 19
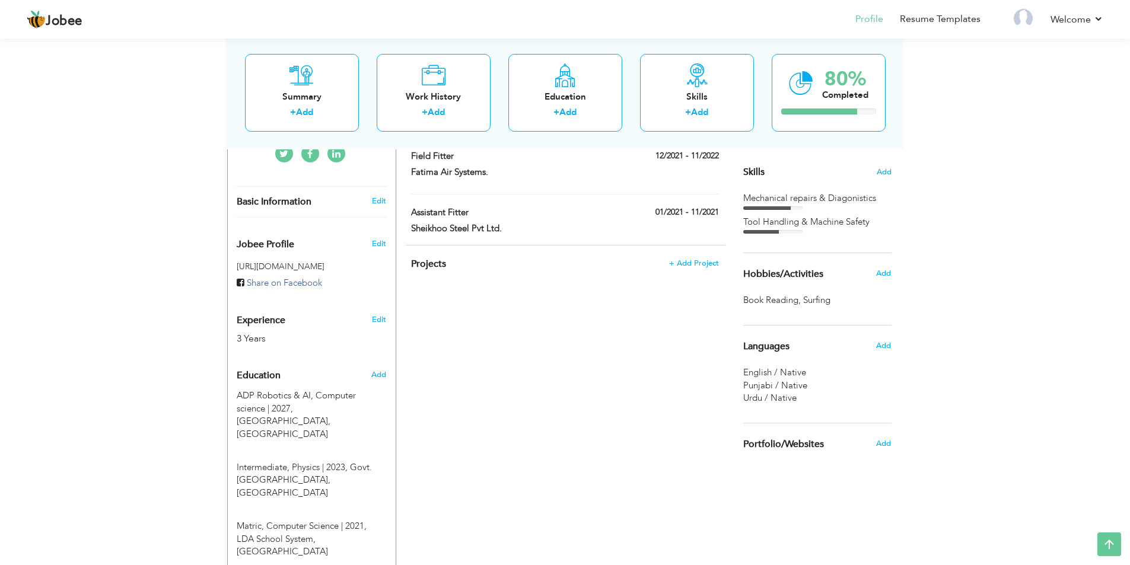
scroll to position [297, 0]
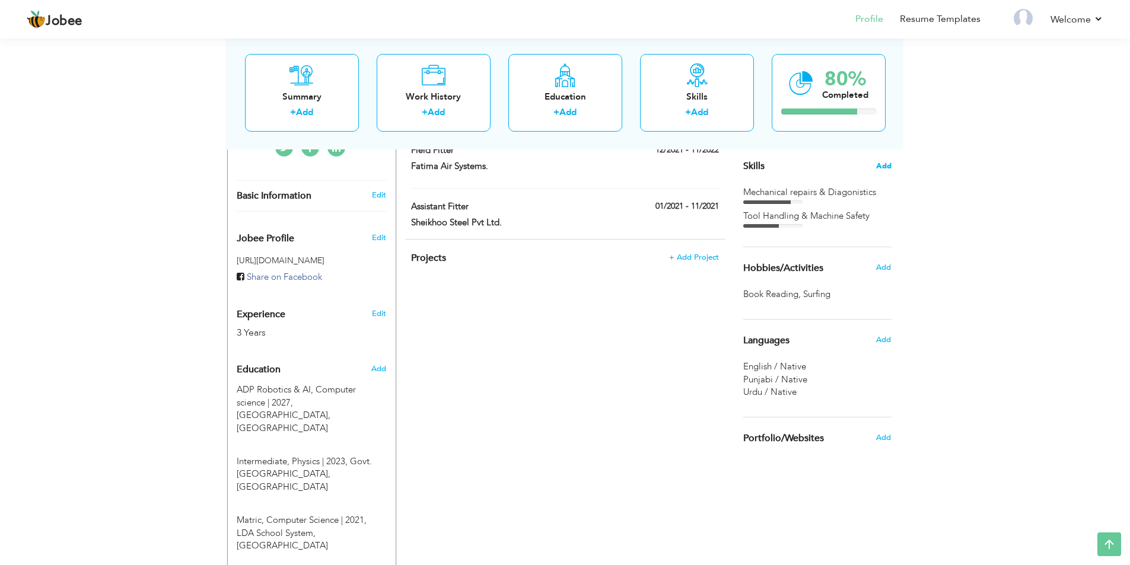
click at [880, 169] on span "Add" at bounding box center [883, 166] width 15 height 11
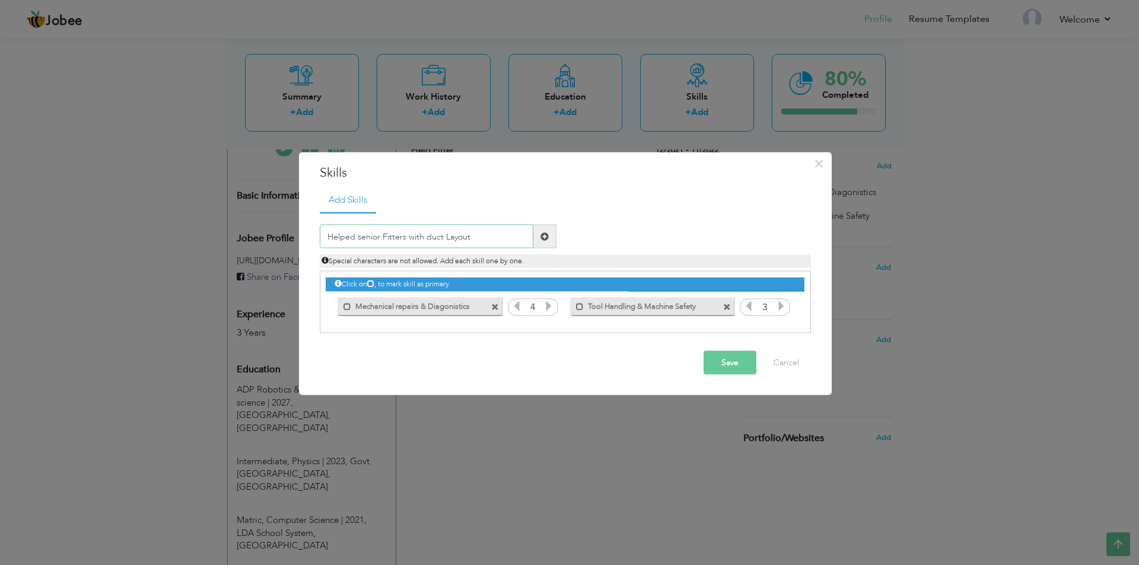
type input "Helped senior Fitters with duct Layout"
click at [713, 359] on button "Save" at bounding box center [729, 363] width 53 height 24
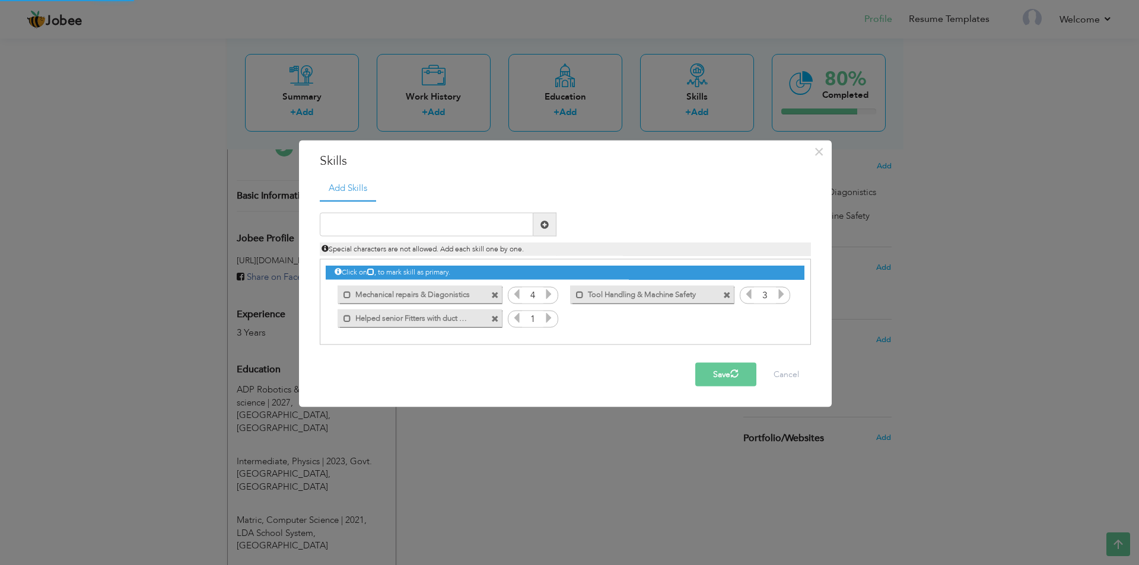
click at [549, 313] on icon at bounding box center [548, 318] width 11 height 11
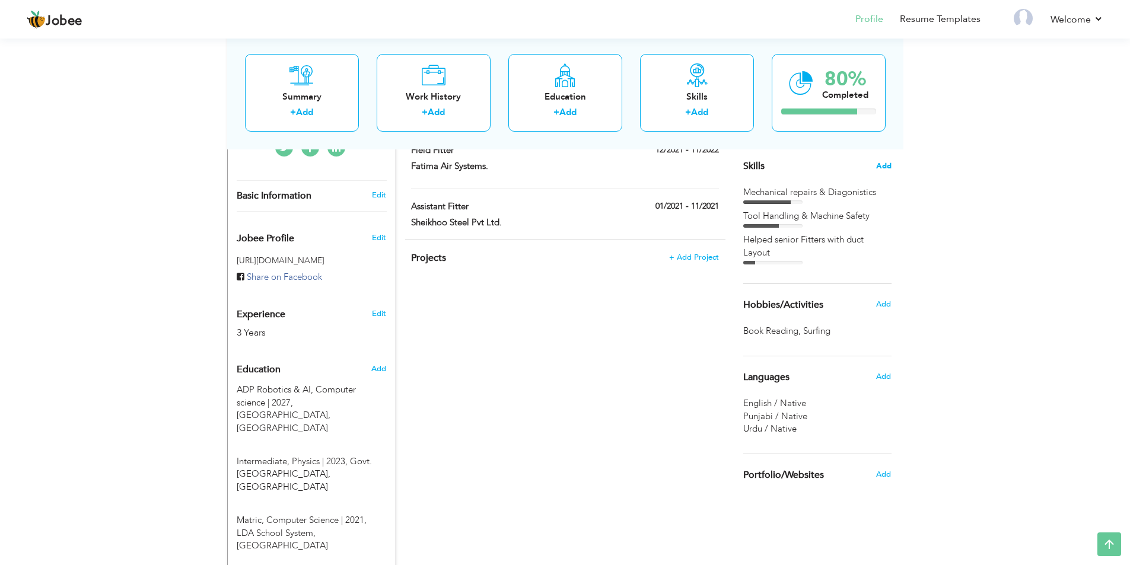
click at [884, 165] on span "Add" at bounding box center [883, 166] width 15 height 11
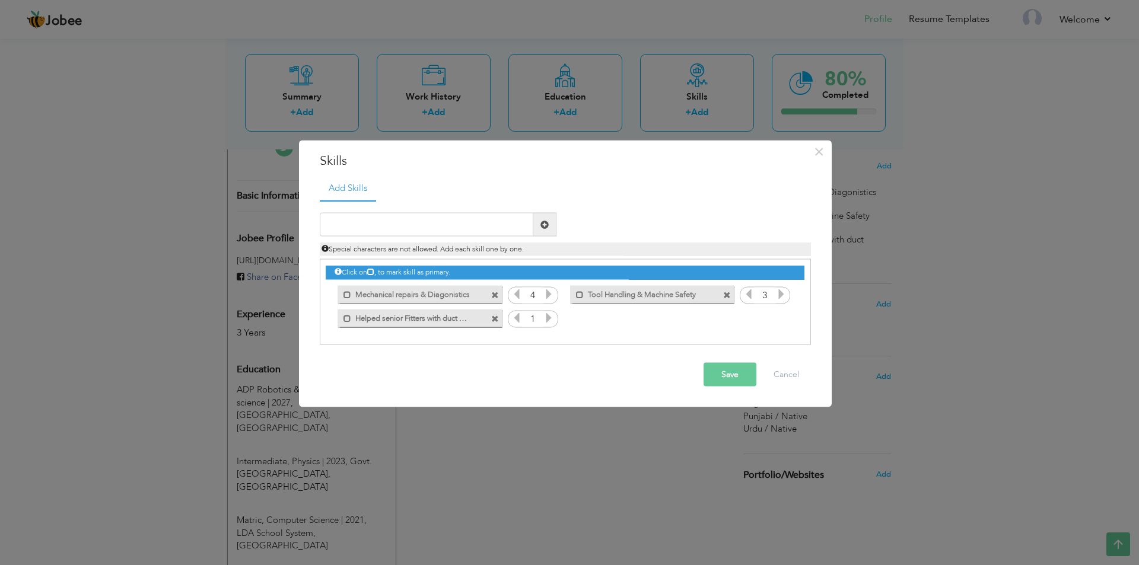
click at [549, 318] on icon at bounding box center [548, 318] width 11 height 11
click at [549, 317] on icon at bounding box center [548, 318] width 11 height 11
click at [515, 320] on icon at bounding box center [516, 318] width 11 height 11
click at [737, 375] on button "Save" at bounding box center [729, 375] width 53 height 24
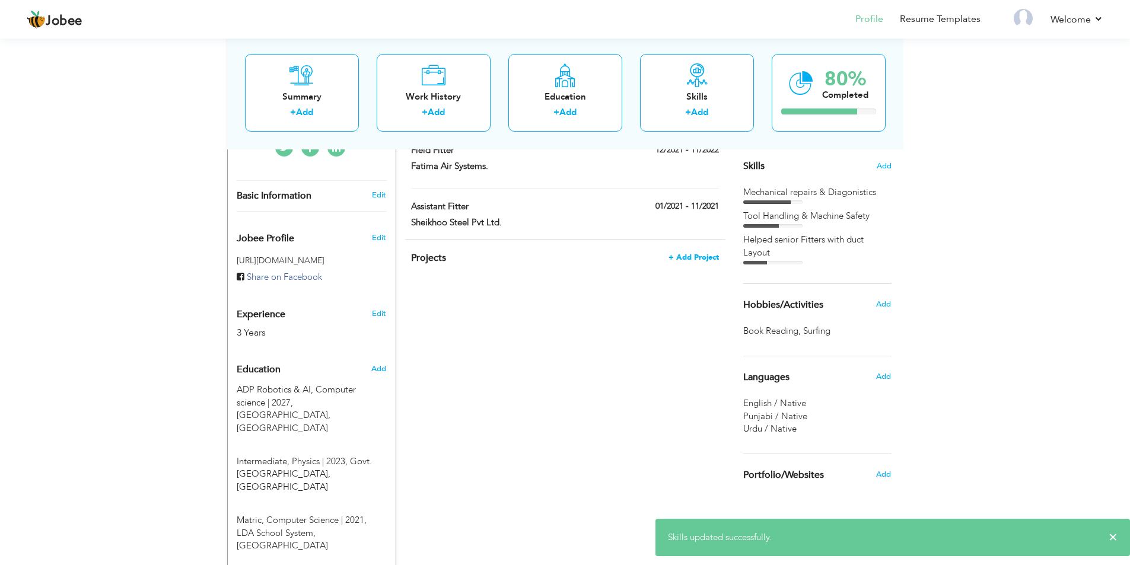
click at [692, 253] on span "+ Add Project" at bounding box center [693, 257] width 50 height 8
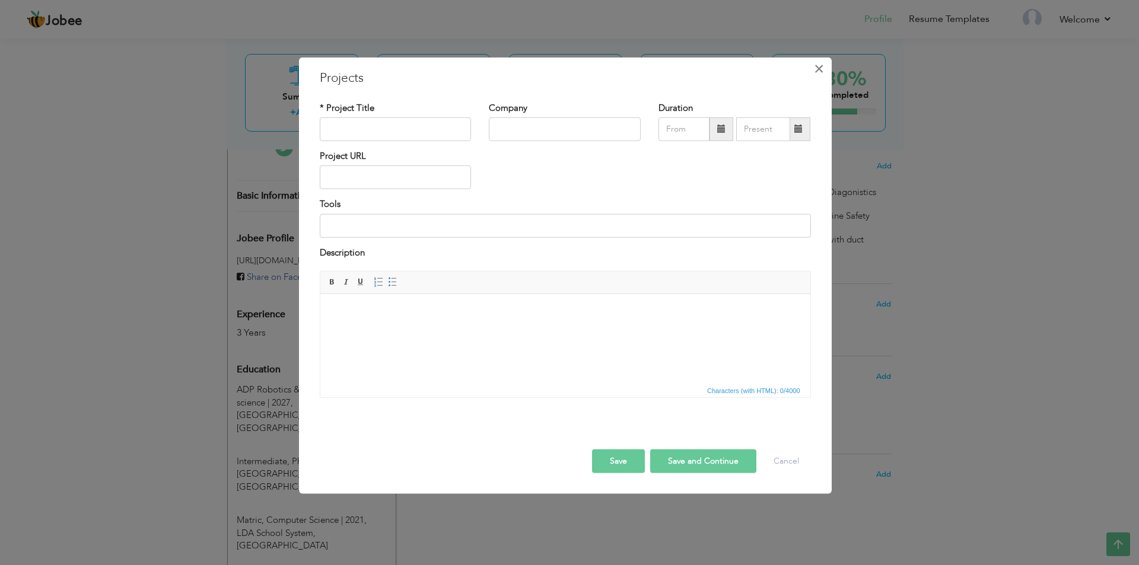
click at [814, 75] on span "×" at bounding box center [819, 68] width 10 height 21
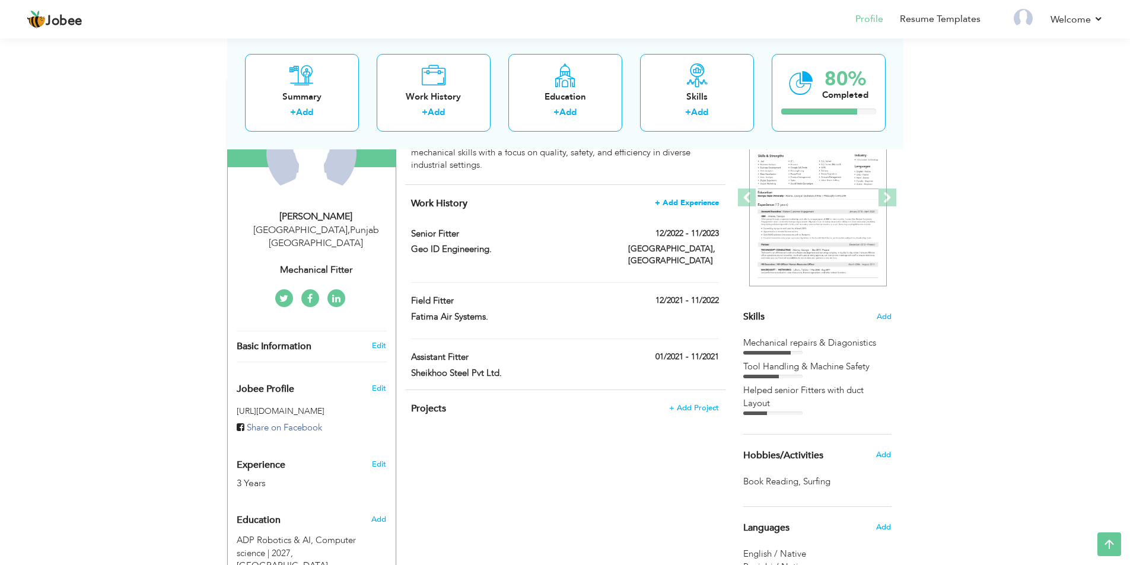
scroll to position [119, 0]
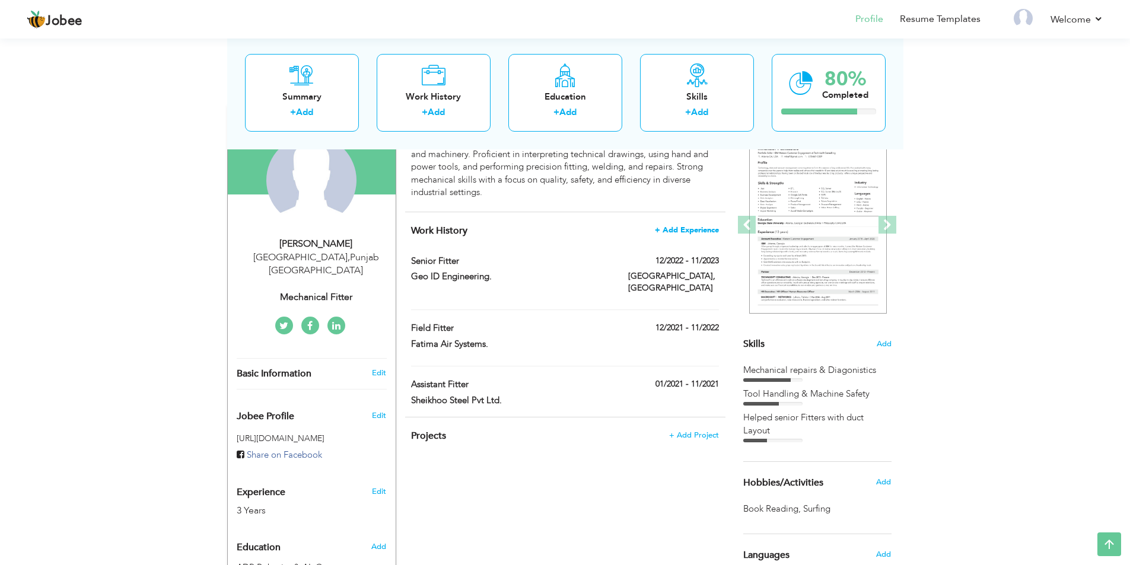
click at [671, 230] on span "+ Add Experience" at bounding box center [687, 230] width 64 height 8
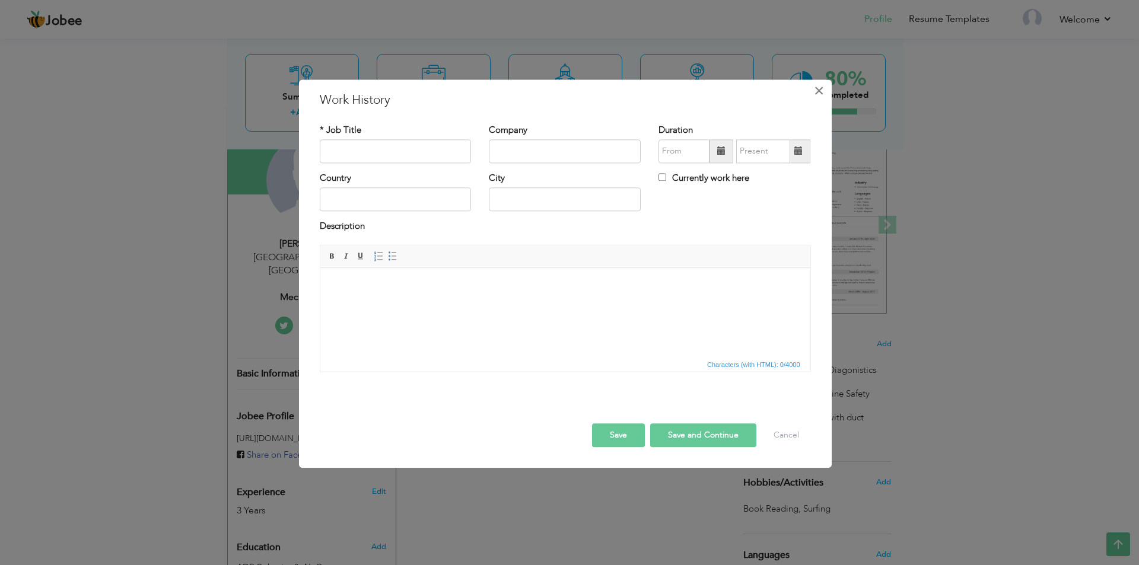
click at [816, 93] on span "×" at bounding box center [819, 90] width 10 height 21
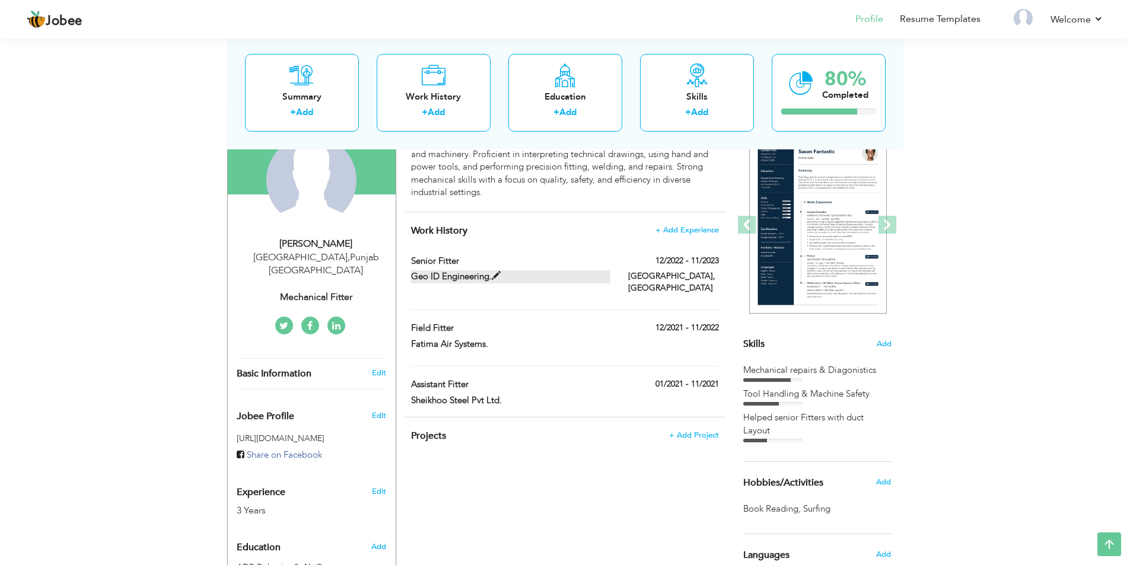
click at [485, 275] on label "Geo ID Engineering." at bounding box center [510, 276] width 199 height 12
type input "Senior Fitter"
type input "Geo ID Engineering."
type input "12/2022"
type input "11/2023"
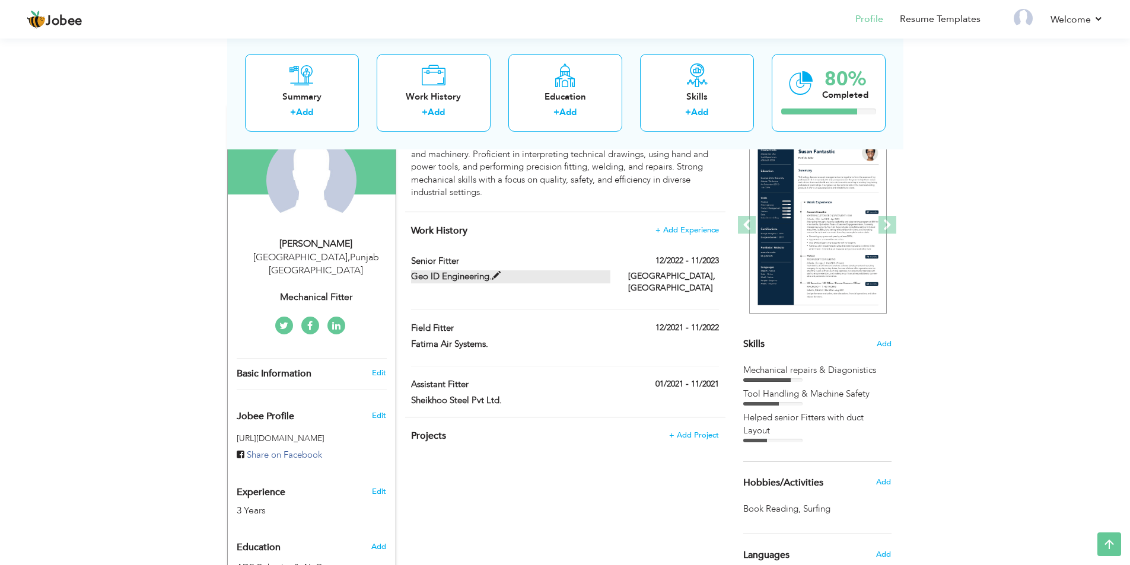
type input "Pakisatn"
type input "[GEOGRAPHIC_DATA]"
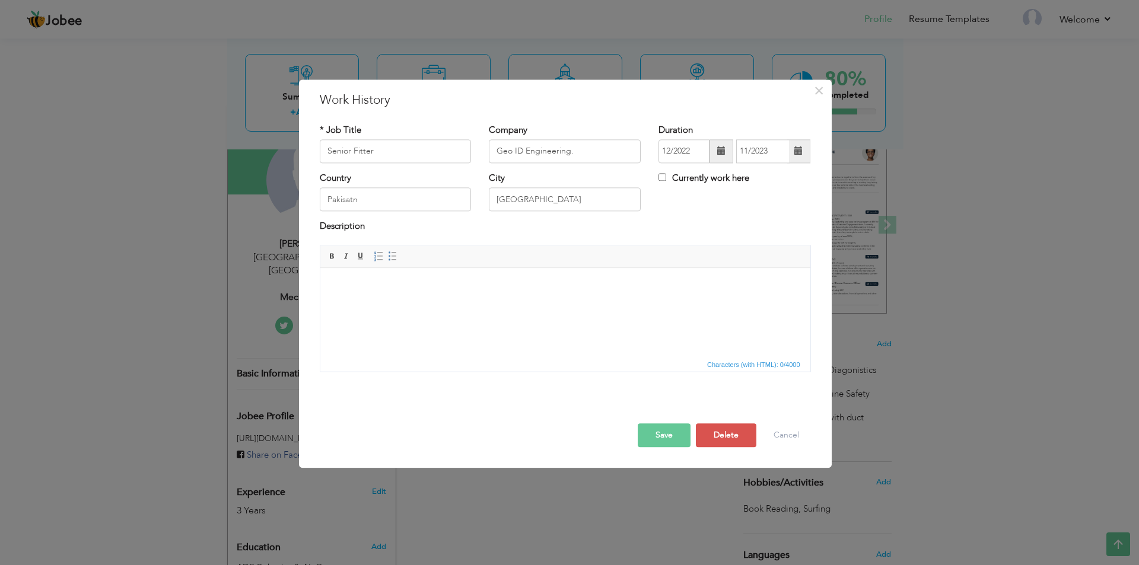
click at [456, 286] on body at bounding box center [565, 286] width 466 height 12
click at [664, 428] on button "Save" at bounding box center [664, 436] width 53 height 24
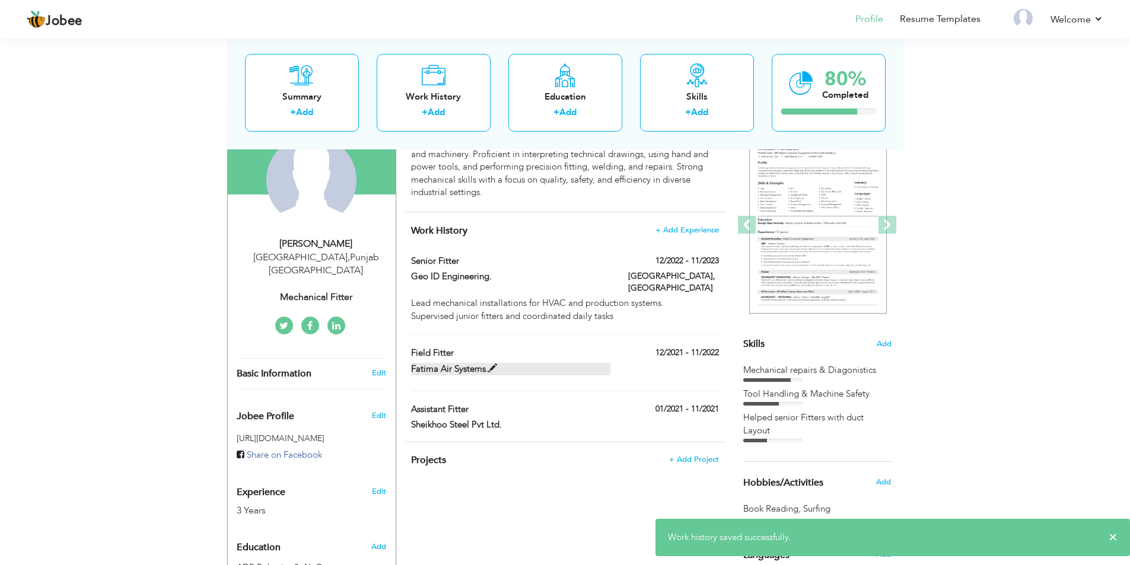
click at [570, 363] on label "Fatima Air Systems." at bounding box center [510, 369] width 199 height 12
type input "Field Fitter"
type input "Fatima Air Systems."
type input "12/2021"
type input "11/2022"
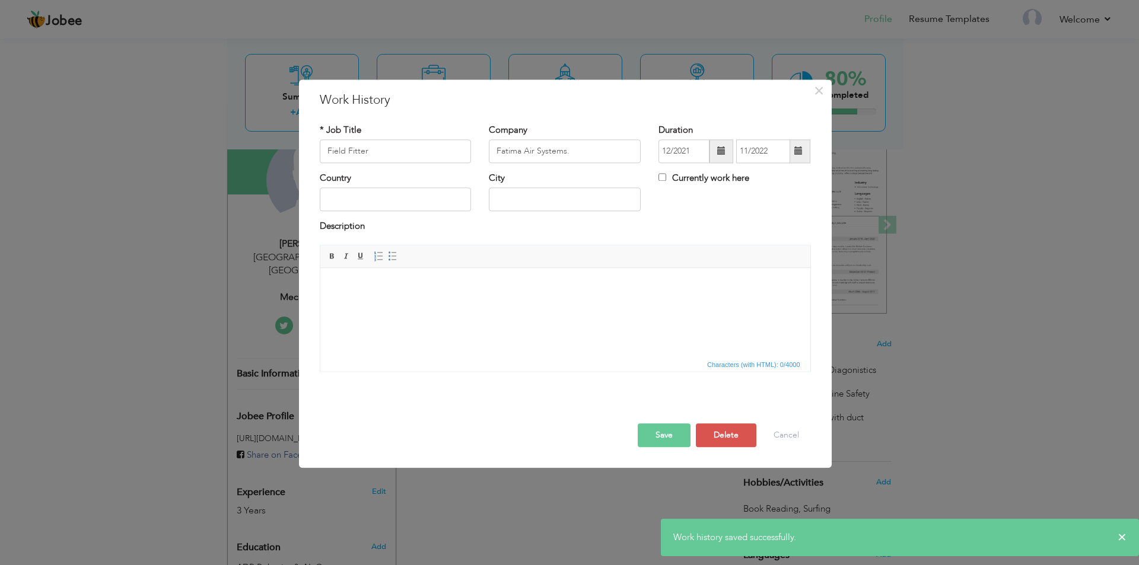
click at [489, 286] on body at bounding box center [565, 286] width 466 height 12
click at [402, 206] on input "text" at bounding box center [396, 200] width 152 height 24
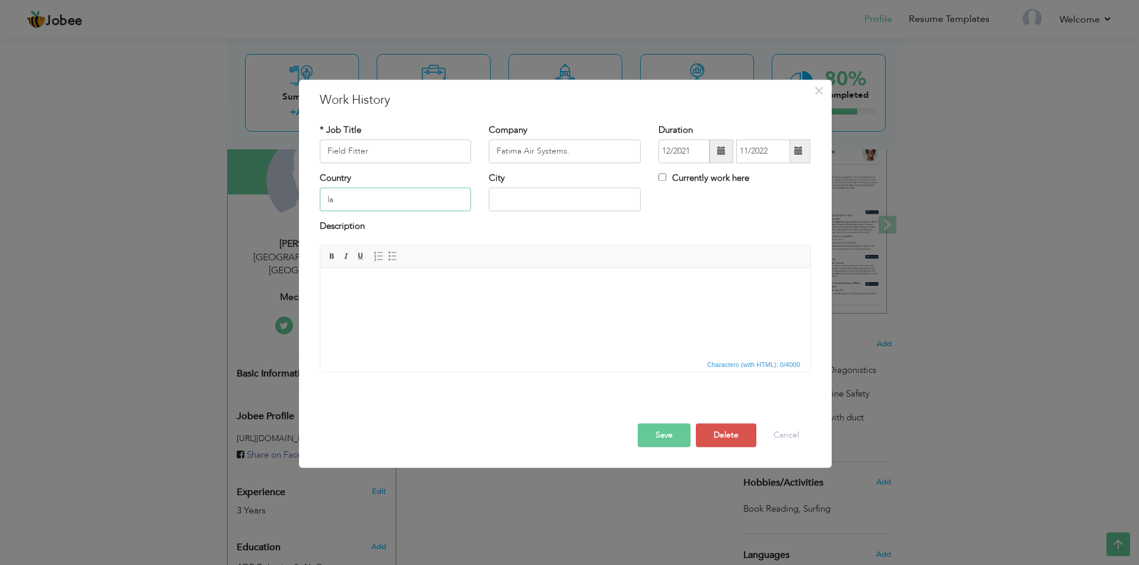
type input "l"
type input "[GEOGRAPHIC_DATA]"
click at [394, 277] on html at bounding box center [565, 286] width 490 height 36
click at [647, 439] on button "Save" at bounding box center [664, 436] width 53 height 24
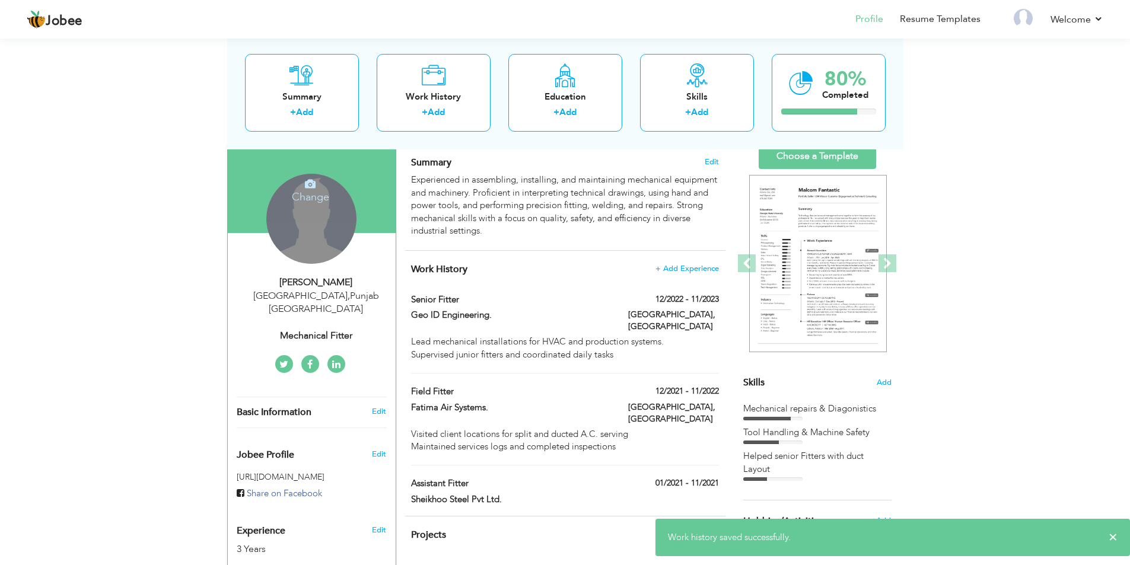
scroll to position [59, 0]
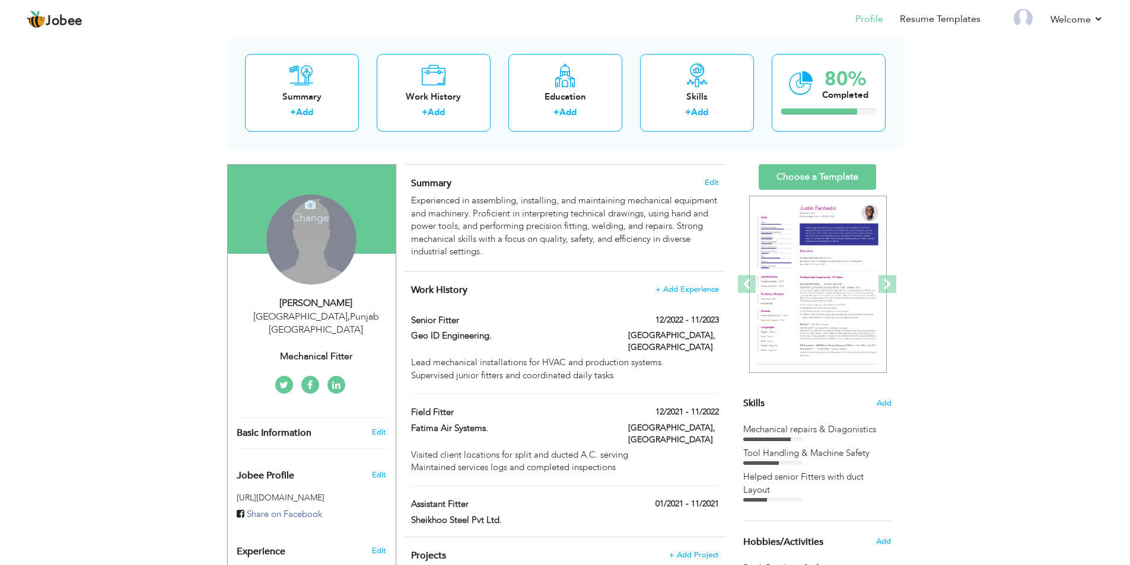
click at [287, 233] on div "Change Remove" at bounding box center [311, 240] width 90 height 90
click at [313, 199] on icon at bounding box center [310, 204] width 11 height 11
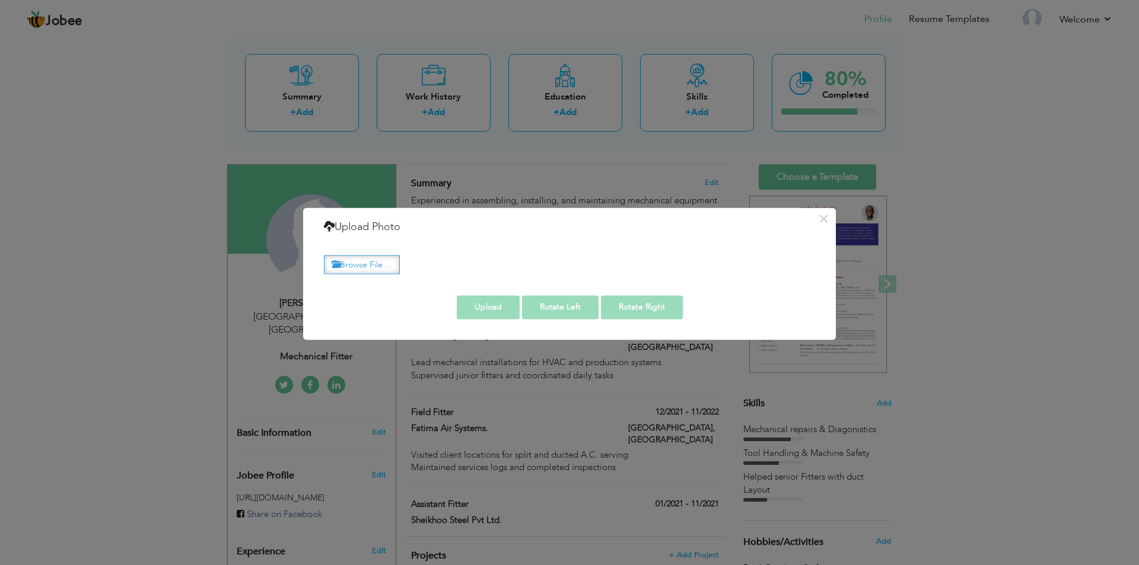
click at [341, 262] on label "Browse File ..." at bounding box center [362, 265] width 76 height 18
click at [0, 0] on input "Browse File ..." at bounding box center [0, 0] width 0 height 0
click at [785, 263] on span "Invalid image format." at bounding box center [776, 260] width 78 height 9
click at [383, 265] on label "Browse File ..." at bounding box center [362, 265] width 76 height 18
click at [0, 0] on input "Browse File ..." at bounding box center [0, 0] width 0 height 0
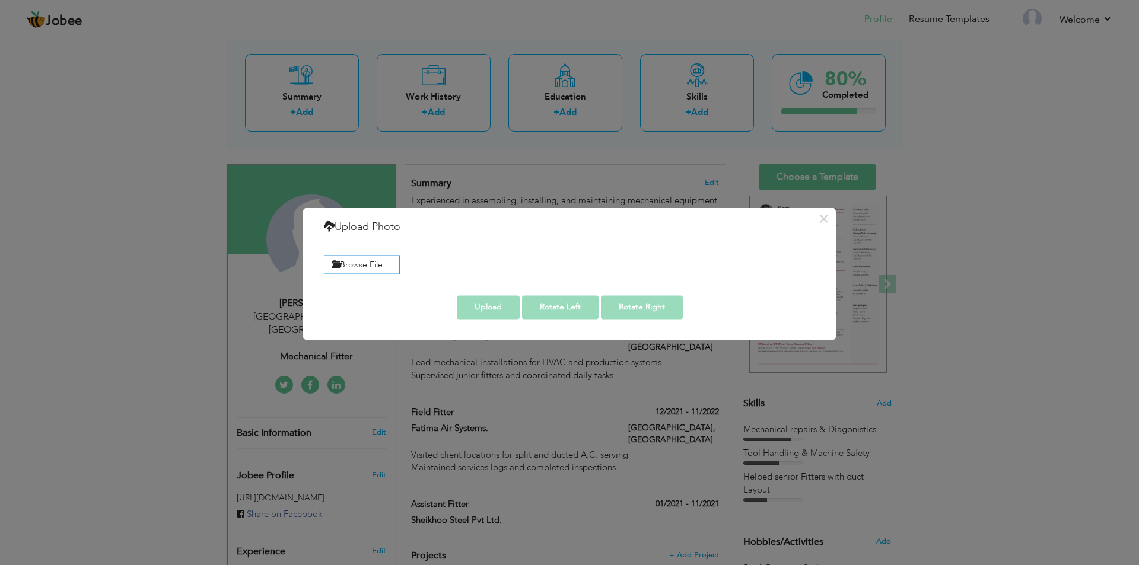
click at [363, 254] on div "Browse File ... Invalid image format." at bounding box center [569, 263] width 509 height 27
click at [364, 260] on label "Browse File ..." at bounding box center [362, 265] width 76 height 18
click at [0, 0] on input "Browse File ..." at bounding box center [0, 0] width 0 height 0
click at [750, 253] on div "Browse File ... Invalid image format." at bounding box center [569, 263] width 509 height 27
click at [372, 260] on label "Browse File ..." at bounding box center [362, 265] width 76 height 18
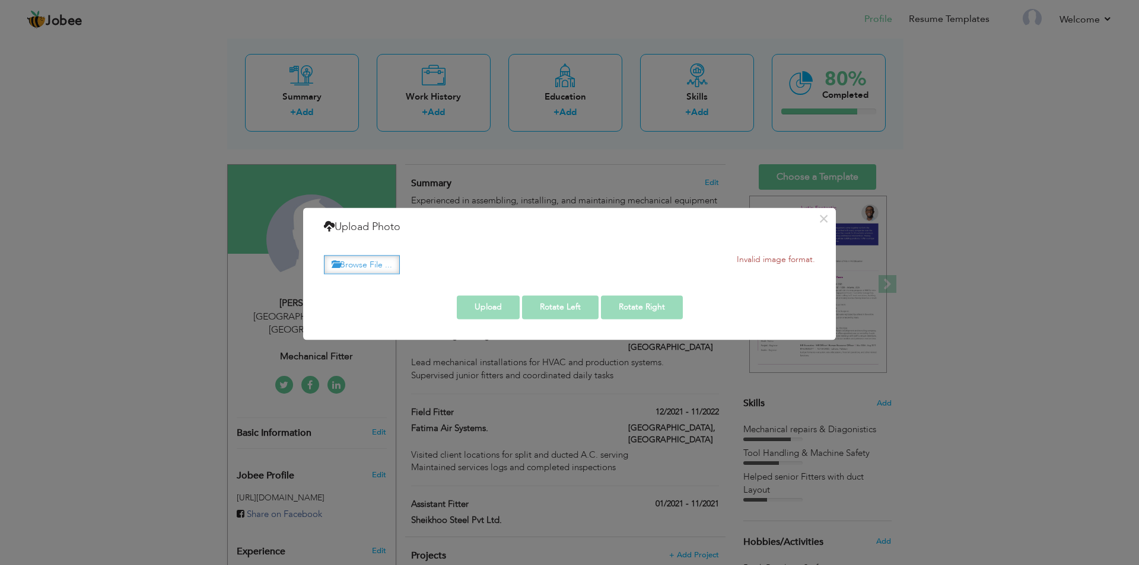
click at [0, 0] on input "Browse File ..." at bounding box center [0, 0] width 0 height 0
click at [359, 263] on label "Browse File ..." at bounding box center [362, 265] width 76 height 18
click at [0, 0] on input "Browse File ..." at bounding box center [0, 0] width 0 height 0
click at [361, 266] on label "Browse File ..." at bounding box center [362, 265] width 76 height 18
click at [0, 0] on input "Browse File ..." at bounding box center [0, 0] width 0 height 0
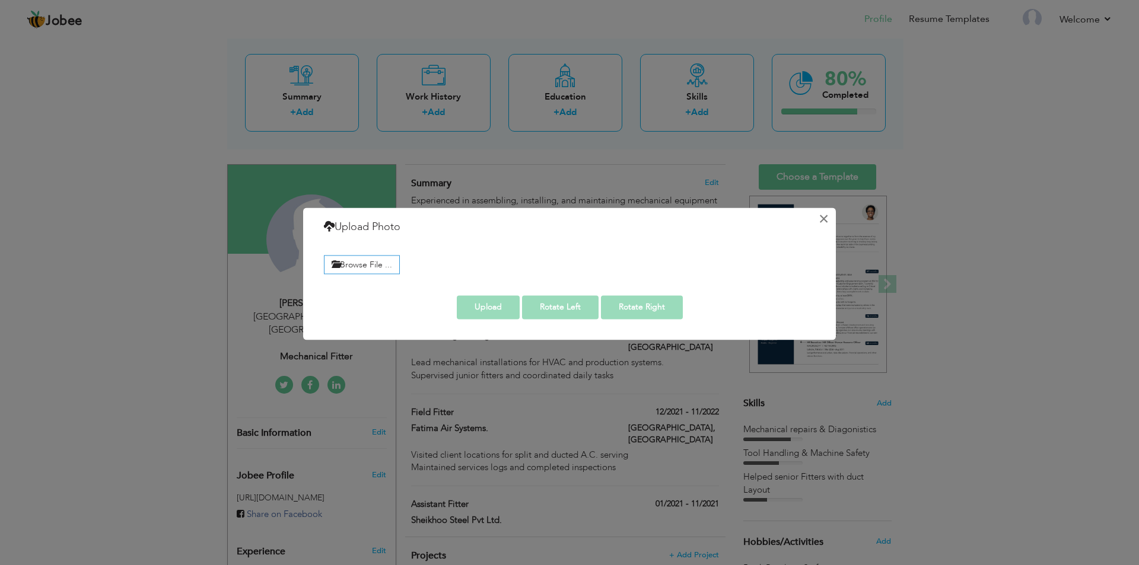
click at [822, 219] on button "×" at bounding box center [823, 218] width 19 height 19
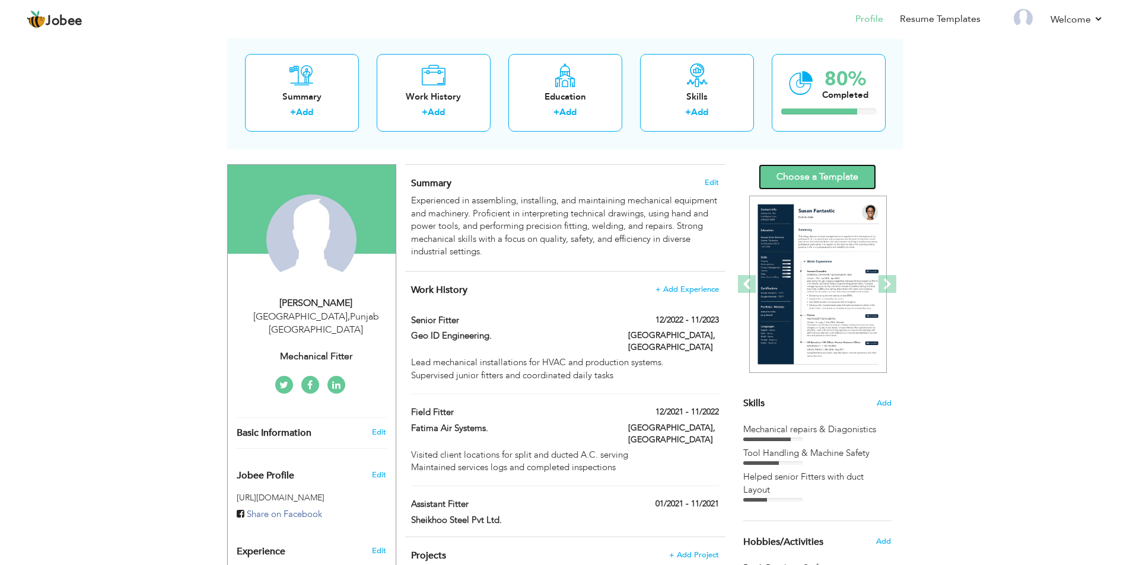
click at [800, 176] on link "Choose a Template" at bounding box center [817, 177] width 117 height 26
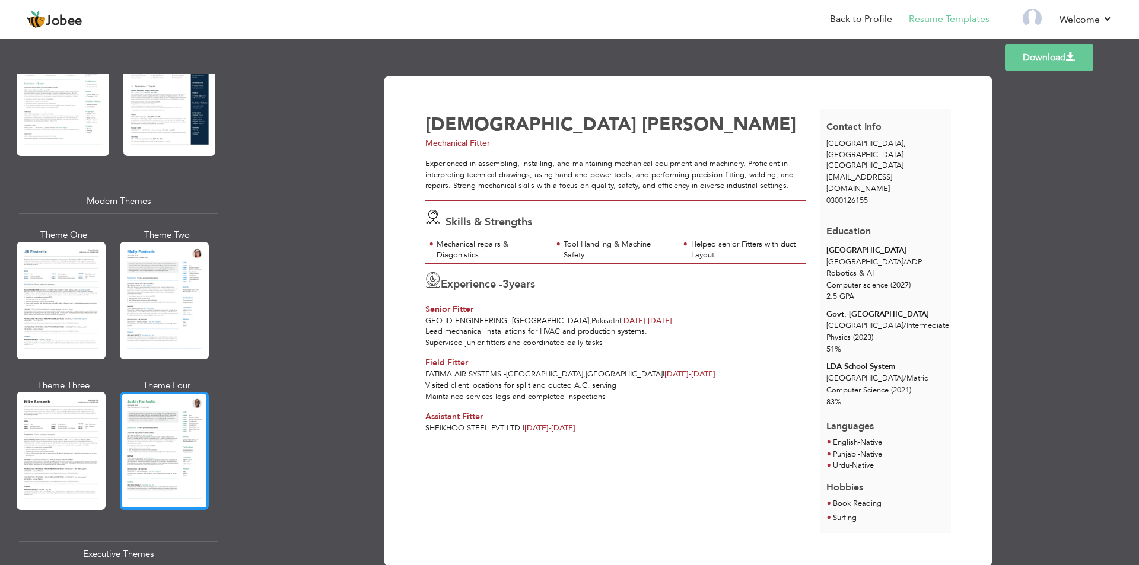
scroll to position [534, 0]
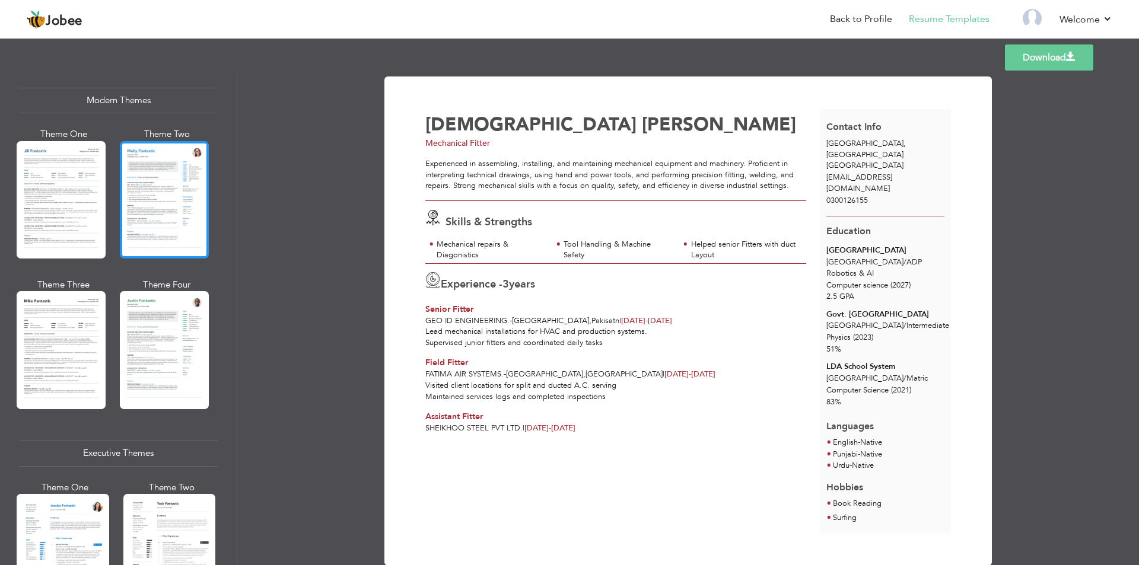
click at [160, 215] on div at bounding box center [164, 199] width 89 height 117
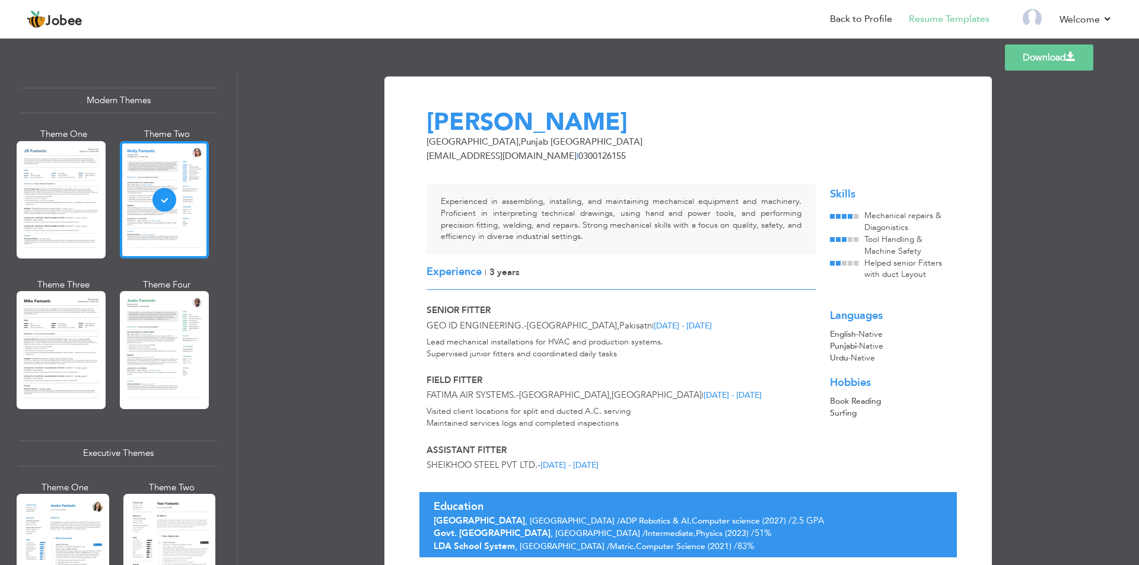
scroll to position [51, 0]
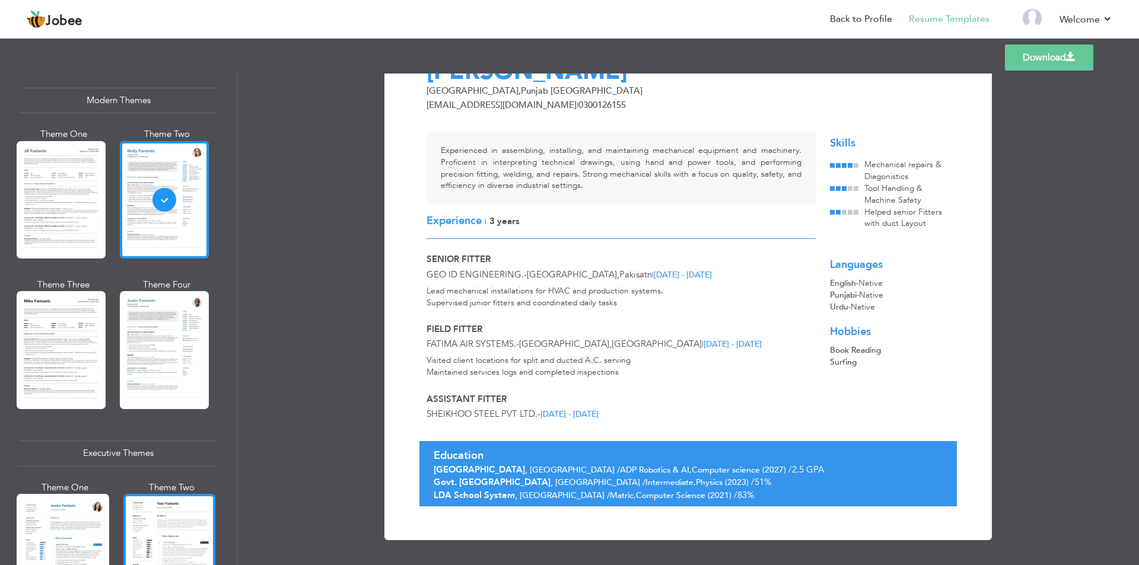
click at [161, 512] on div at bounding box center [169, 555] width 93 height 122
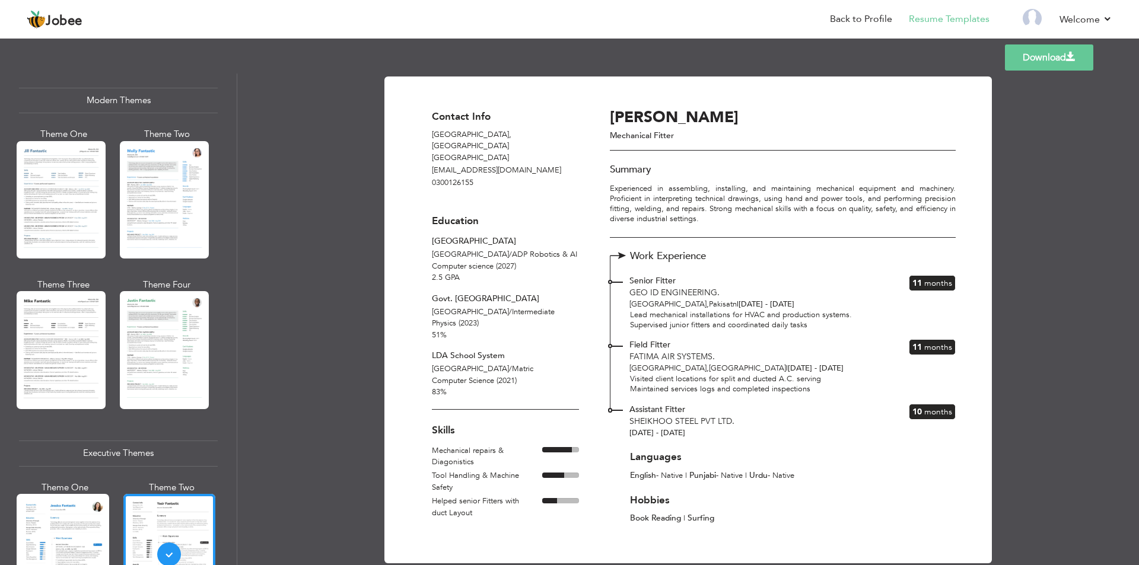
scroll to position [23, 0]
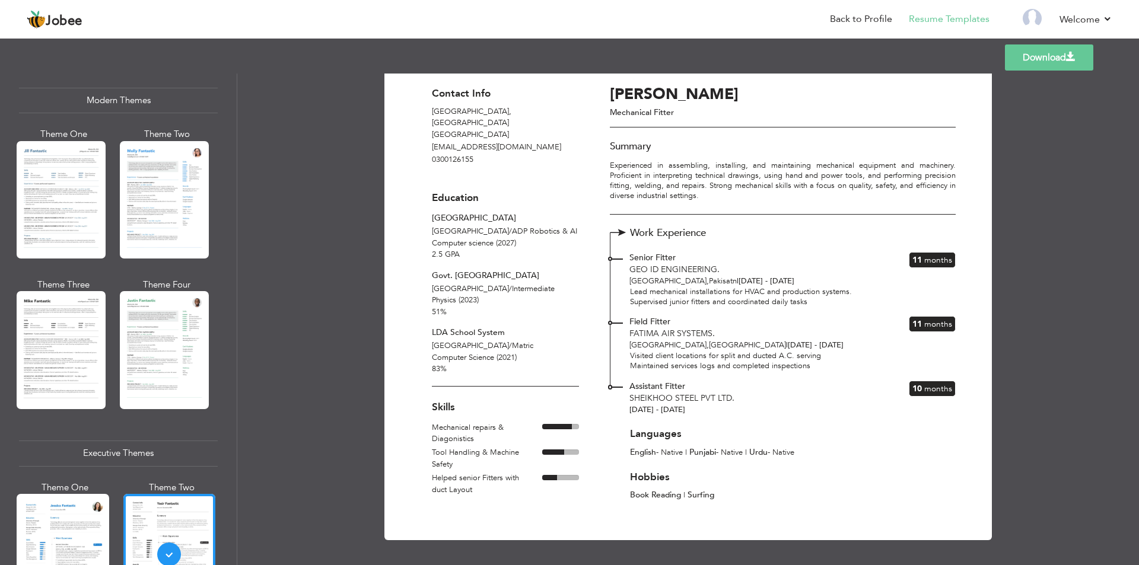
click at [1062, 66] on link "Download" at bounding box center [1049, 57] width 88 height 26
click at [1056, 74] on link "Log off" at bounding box center [1058, 81] width 107 height 26
